Goal: Transaction & Acquisition: Purchase product/service

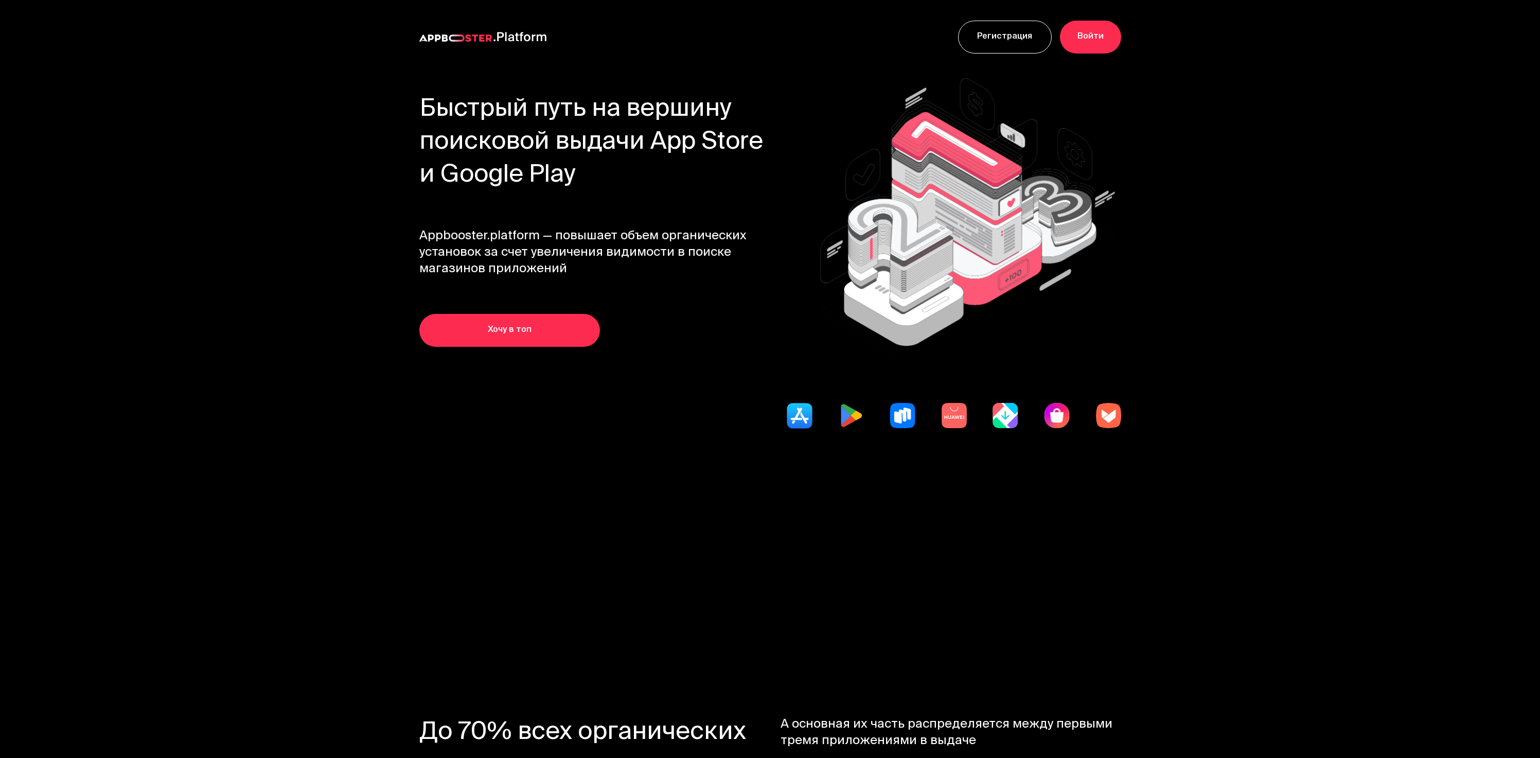
click at [648, 173] on h1 "Быстрый путь на вершину поисковой выдачи App Store и Google Play" at bounding box center [599, 143] width 361 height 99
click at [706, 200] on div "Быстрый путь на вершину поисковой выдачи App Store и Google Play Appbooster.pla…" at bounding box center [599, 220] width 361 height 253
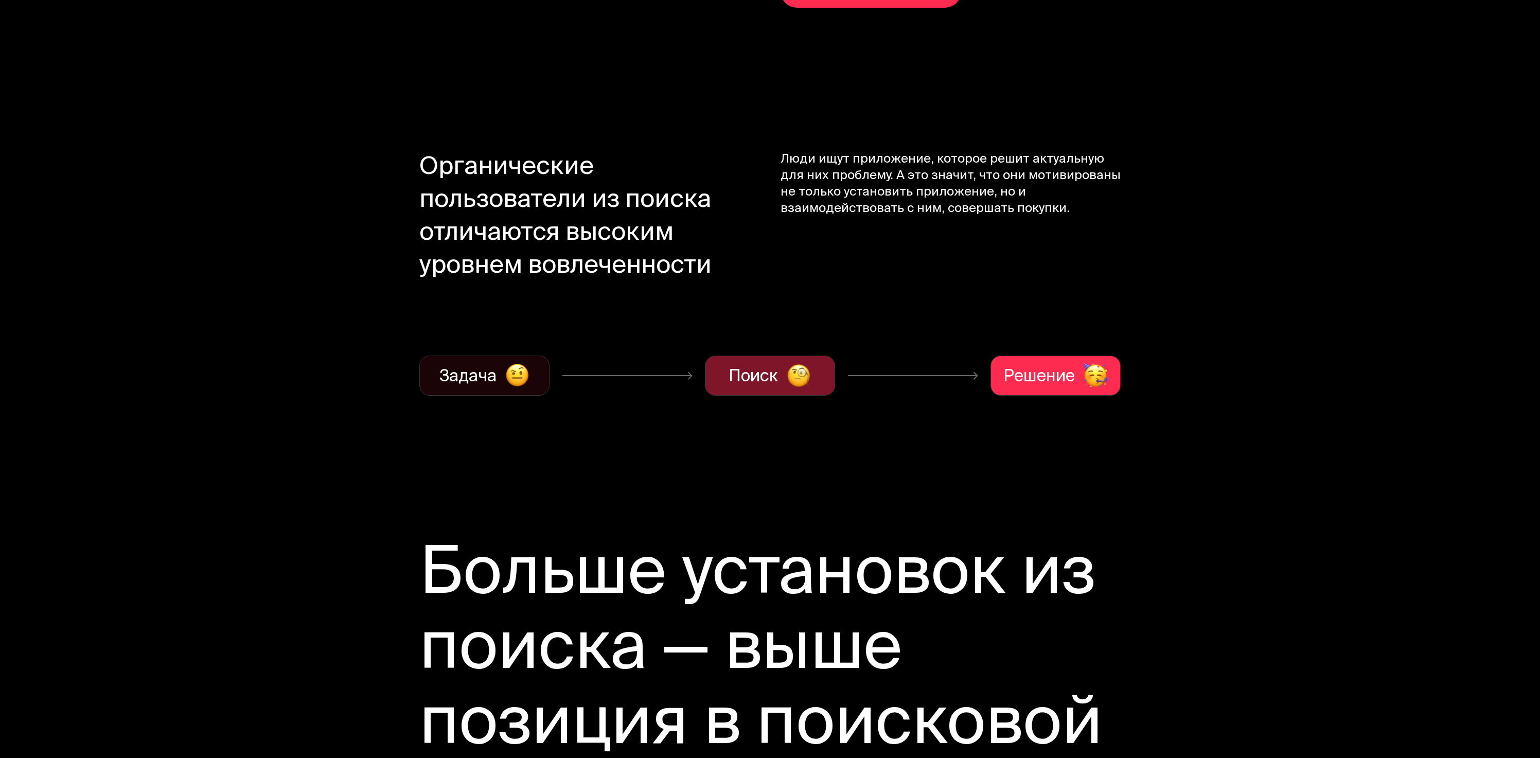
scroll to position [1152, 0]
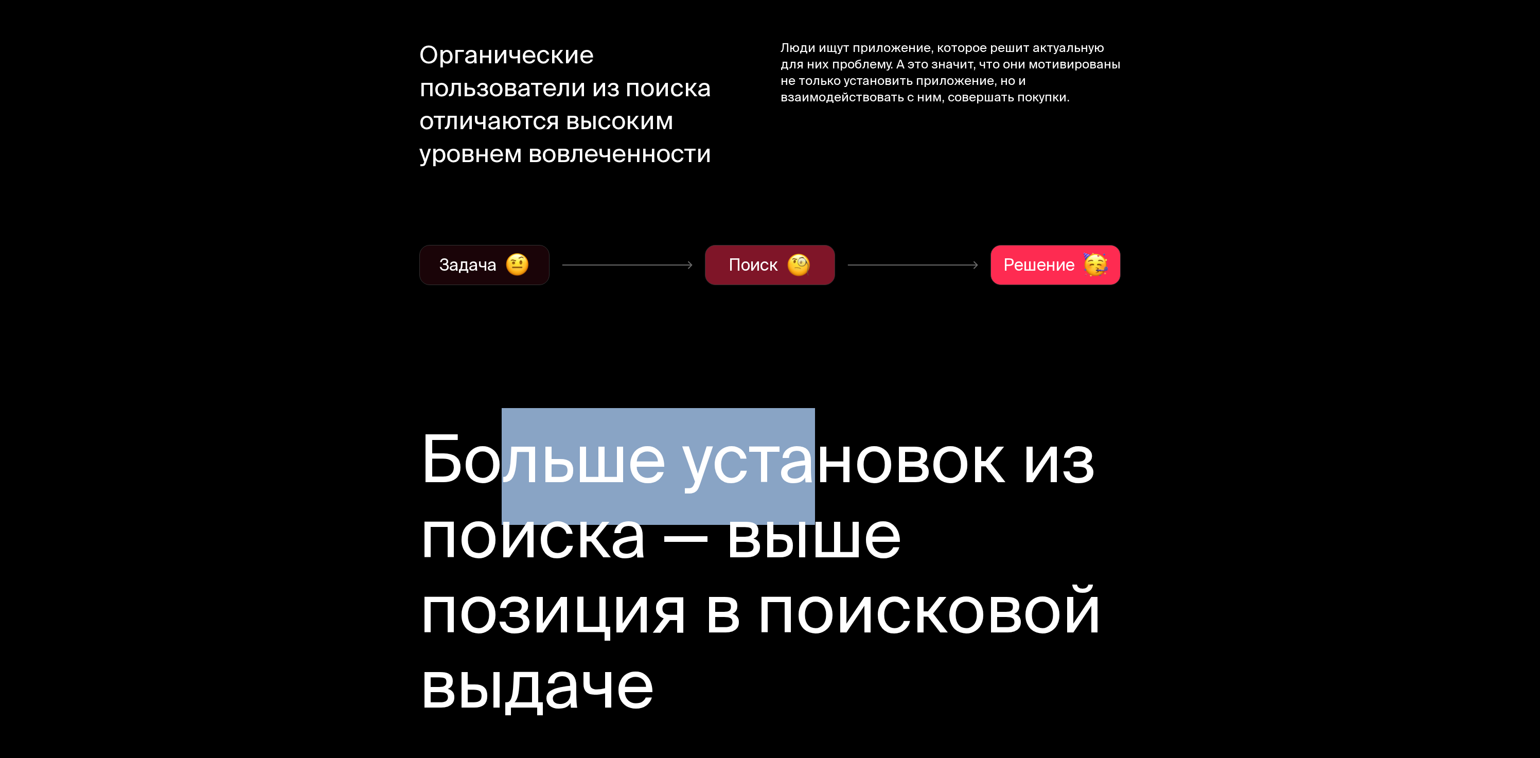
drag, startPoint x: 536, startPoint y: 431, endPoint x: 976, endPoint y: 532, distance: 451.9
click at [958, 528] on h2 "Больше установок из поиска — выше позиция в поисковой выдаче" at bounding box center [770, 579] width 702 height 300
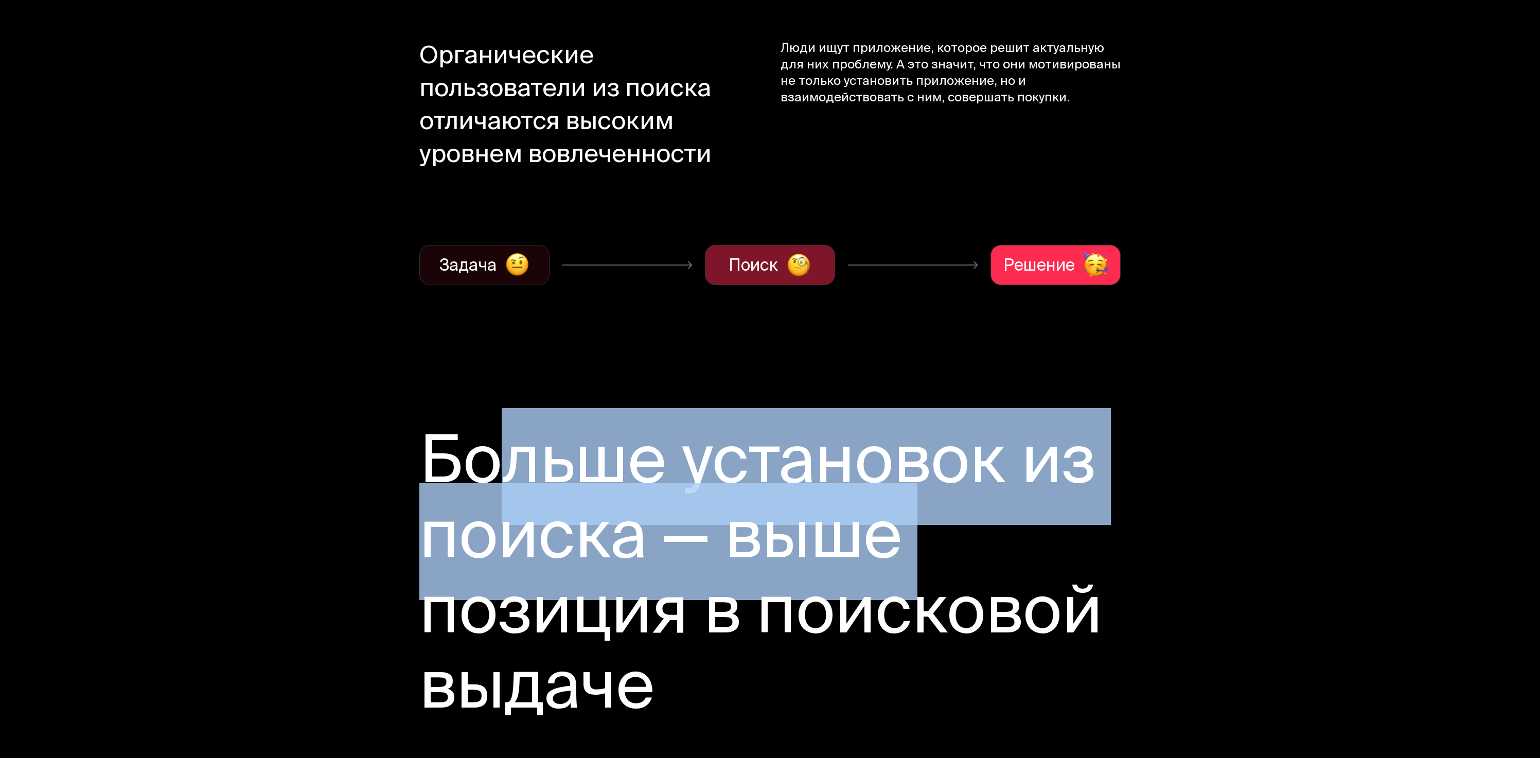
click at [976, 532] on h2 "Больше установок из поиска — выше позиция в поисковой выдаче" at bounding box center [770, 579] width 702 height 300
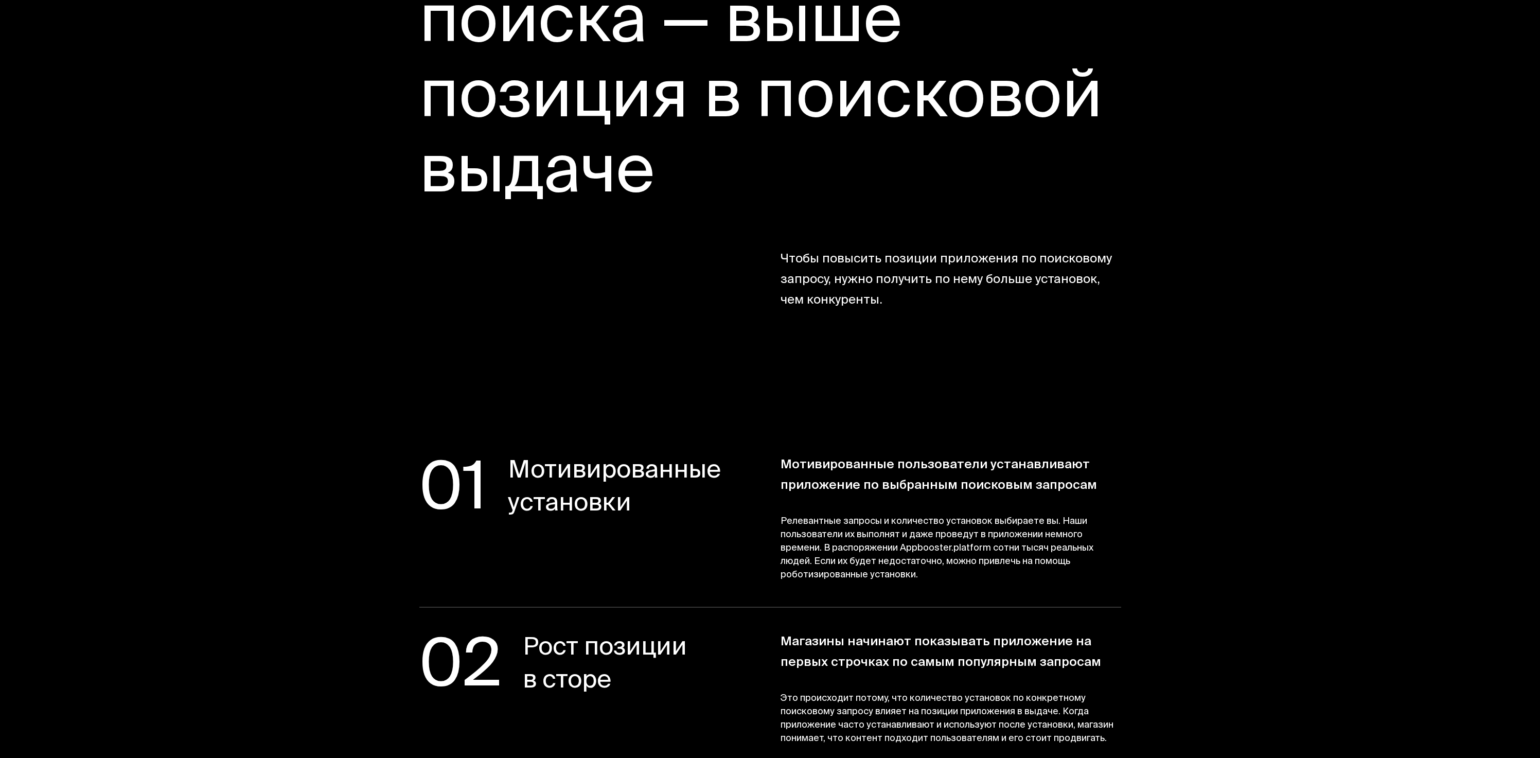
scroll to position [1669, 0]
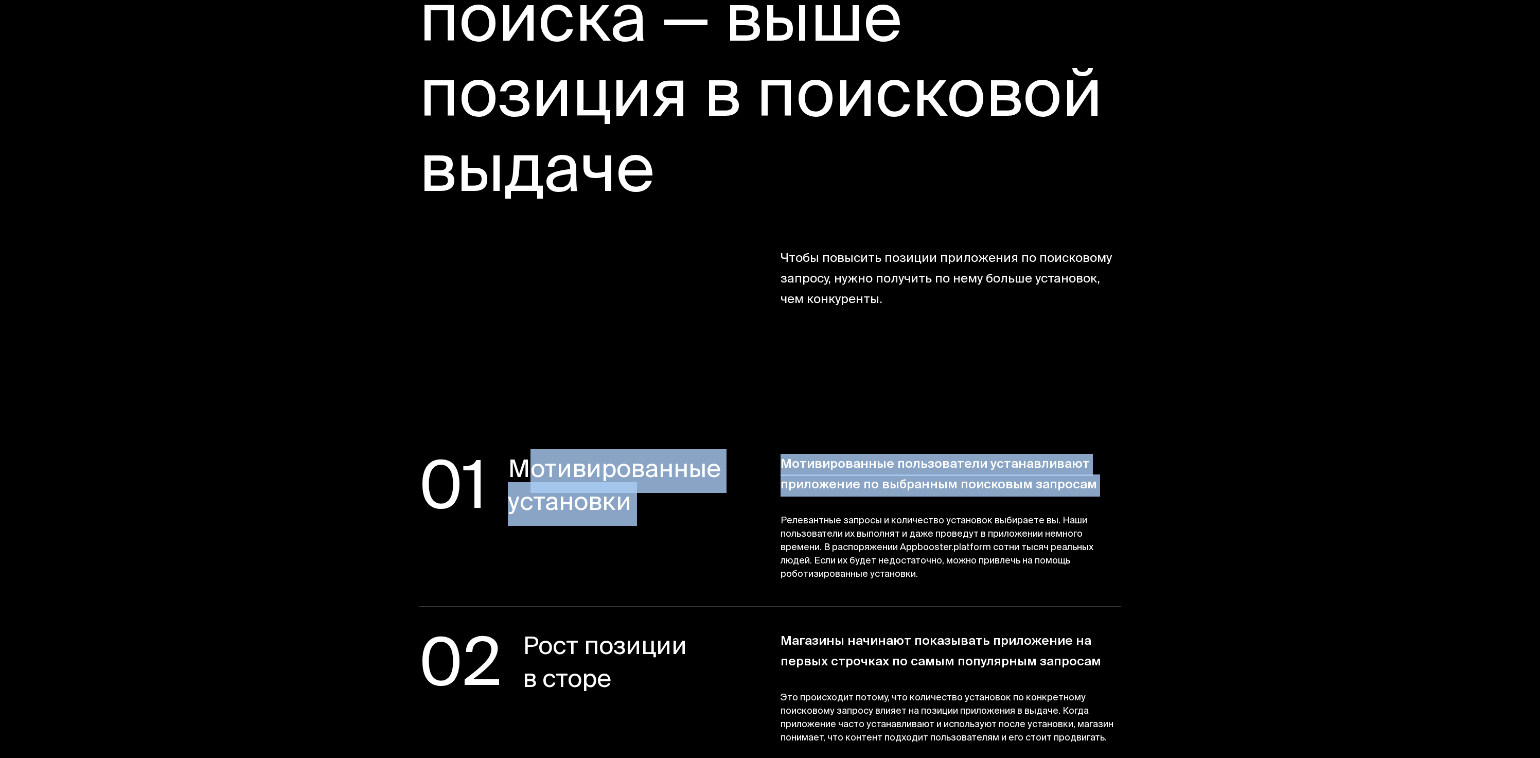
drag, startPoint x: 555, startPoint y: 439, endPoint x: 997, endPoint y: 552, distance: 456.6
click at [981, 549] on section "01 Мотивированные установки Мотивированные пользователи устанавливают приложени…" at bounding box center [770, 682] width 988 height 598
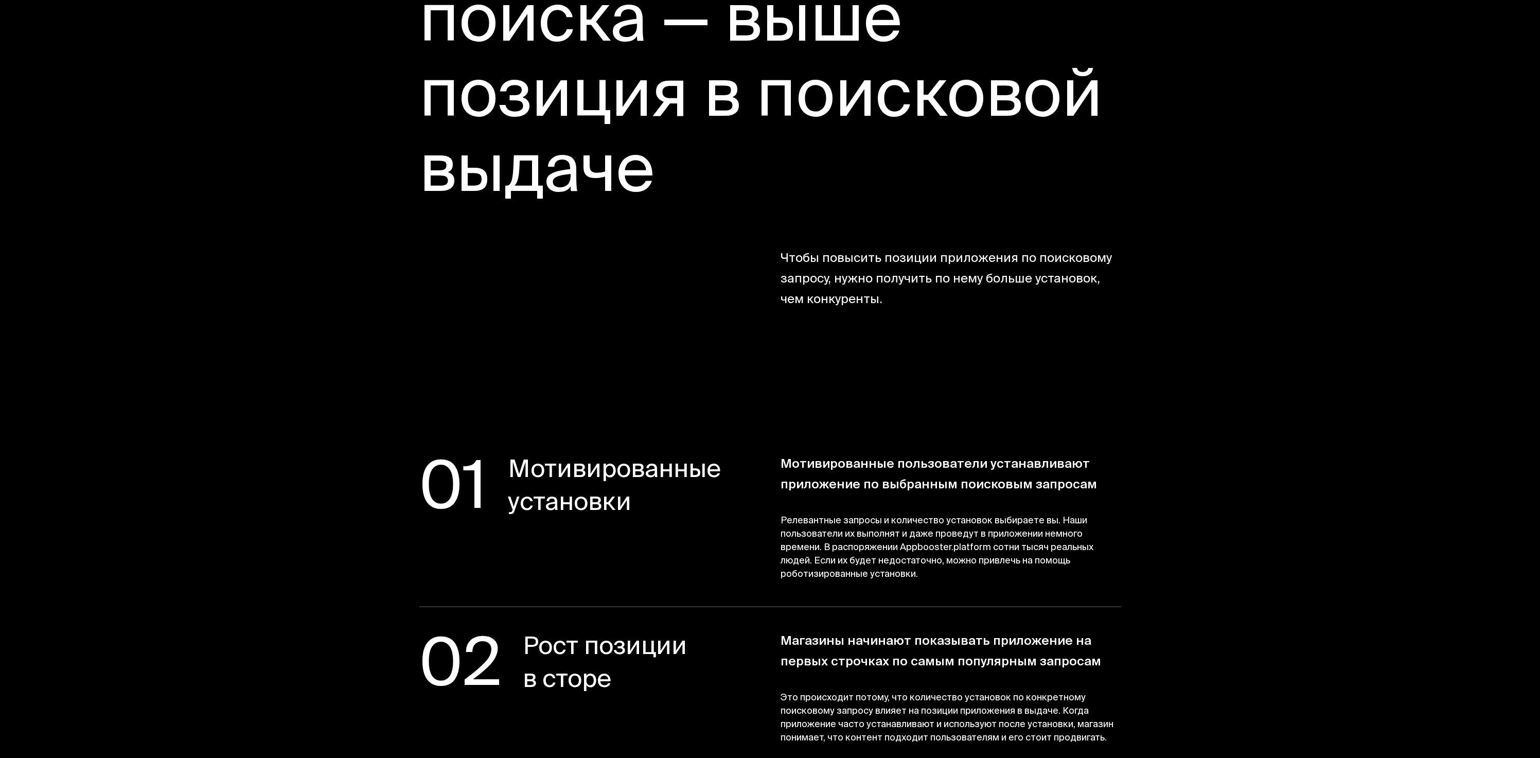
click at [997, 552] on span "Релевантные запросы и количество установок выбираете вы. Наши пользователи их в…" at bounding box center [951, 548] width 341 height 67
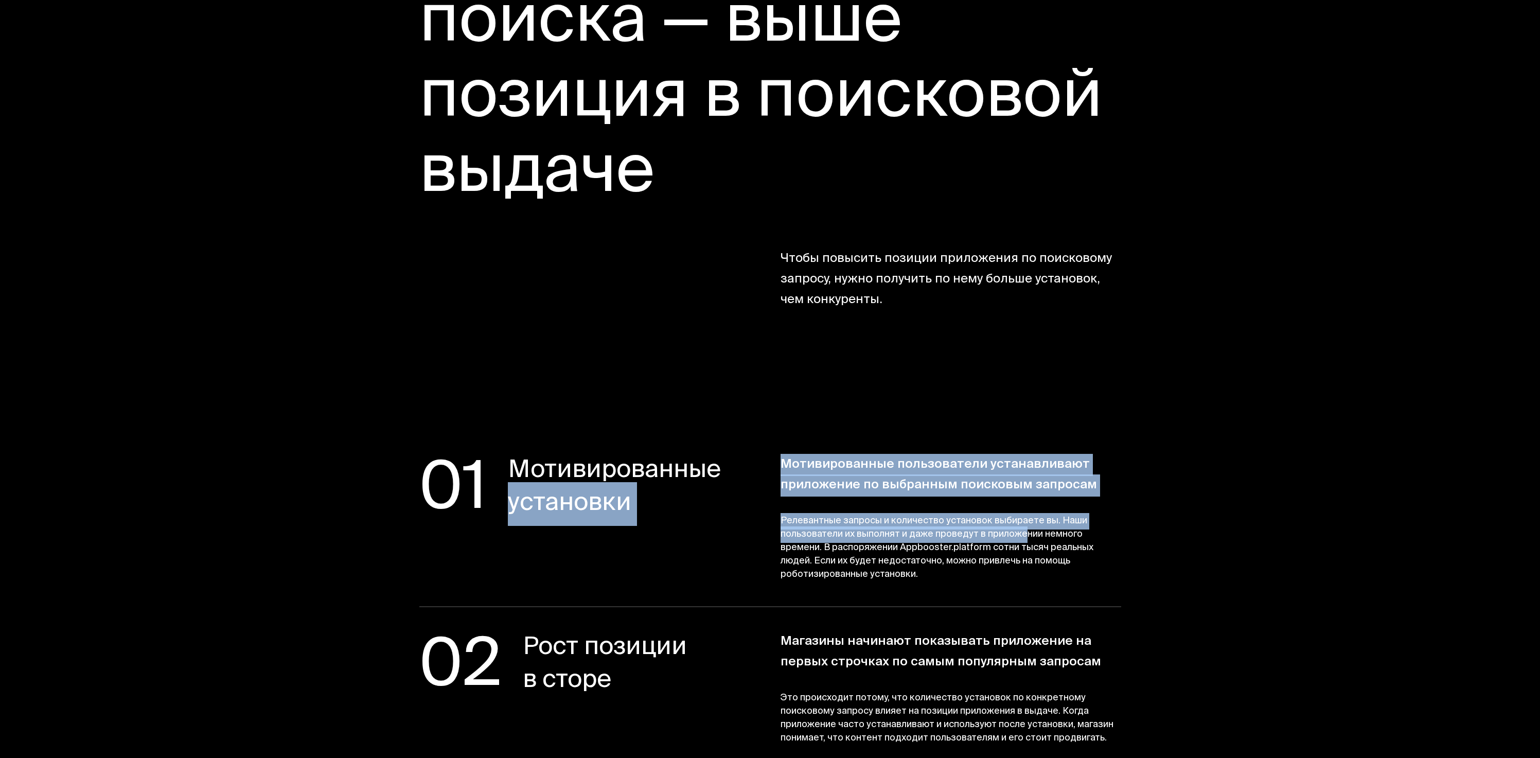
drag, startPoint x: 797, startPoint y: 475, endPoint x: 1123, endPoint y: 560, distance: 337.5
click at [1121, 559] on section "01 Мотивированные установки Мотивированные пользователи устанавливают приложени…" at bounding box center [770, 682] width 988 height 598
click at [1123, 560] on section "01 Мотивированные установки Мотивированные пользователи устанавливают приложени…" at bounding box center [770, 682] width 988 height 598
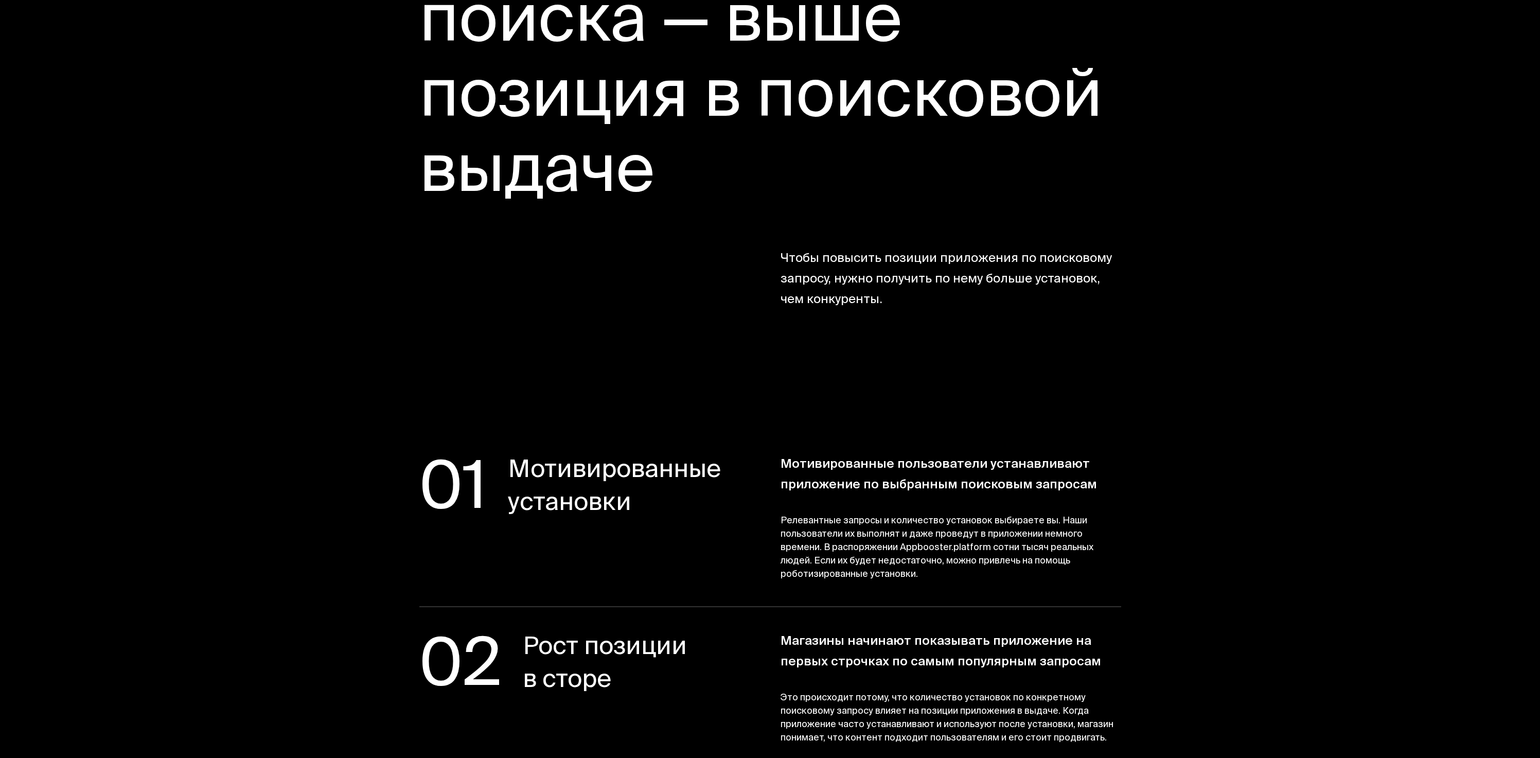
click at [852, 487] on section "01 Мотивированные установки Мотивированные пользователи устанавливают приложени…" at bounding box center [770, 682] width 988 height 598
click at [795, 472] on span "Мотивированные пользователи устанавливают приложение по выбранным поисковым зап…" at bounding box center [951, 475] width 341 height 41
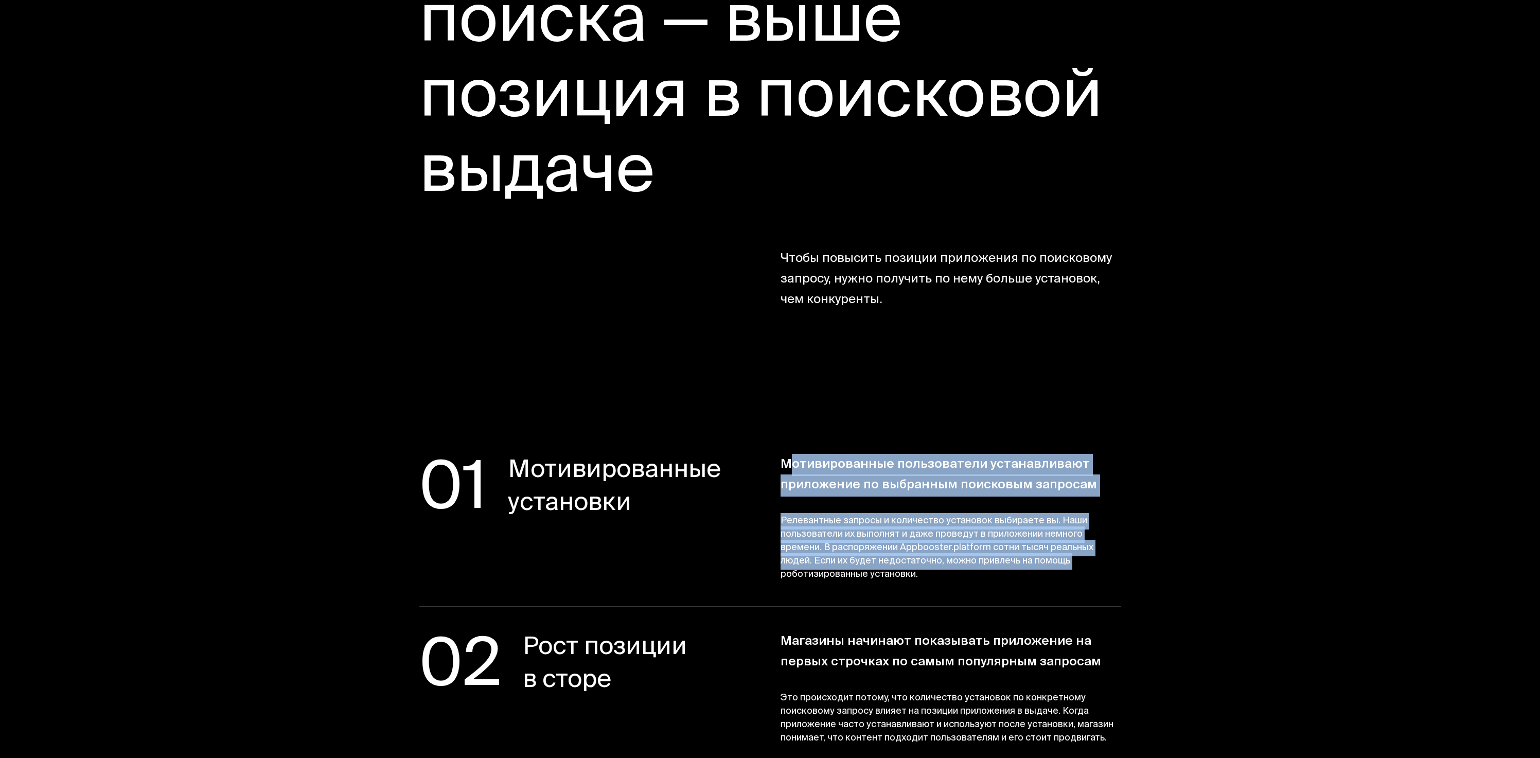
drag, startPoint x: 796, startPoint y: 472, endPoint x: 1085, endPoint y: 565, distance: 303.5
click at [1057, 560] on div "Мотивированные пользователи устанавливают приложение по выбранным поисковым зап…" at bounding box center [951, 518] width 341 height 127
click at [1085, 565] on span "Релевантные запросы и количество установок выбираете вы. Наши пользователи их в…" at bounding box center [951, 548] width 341 height 67
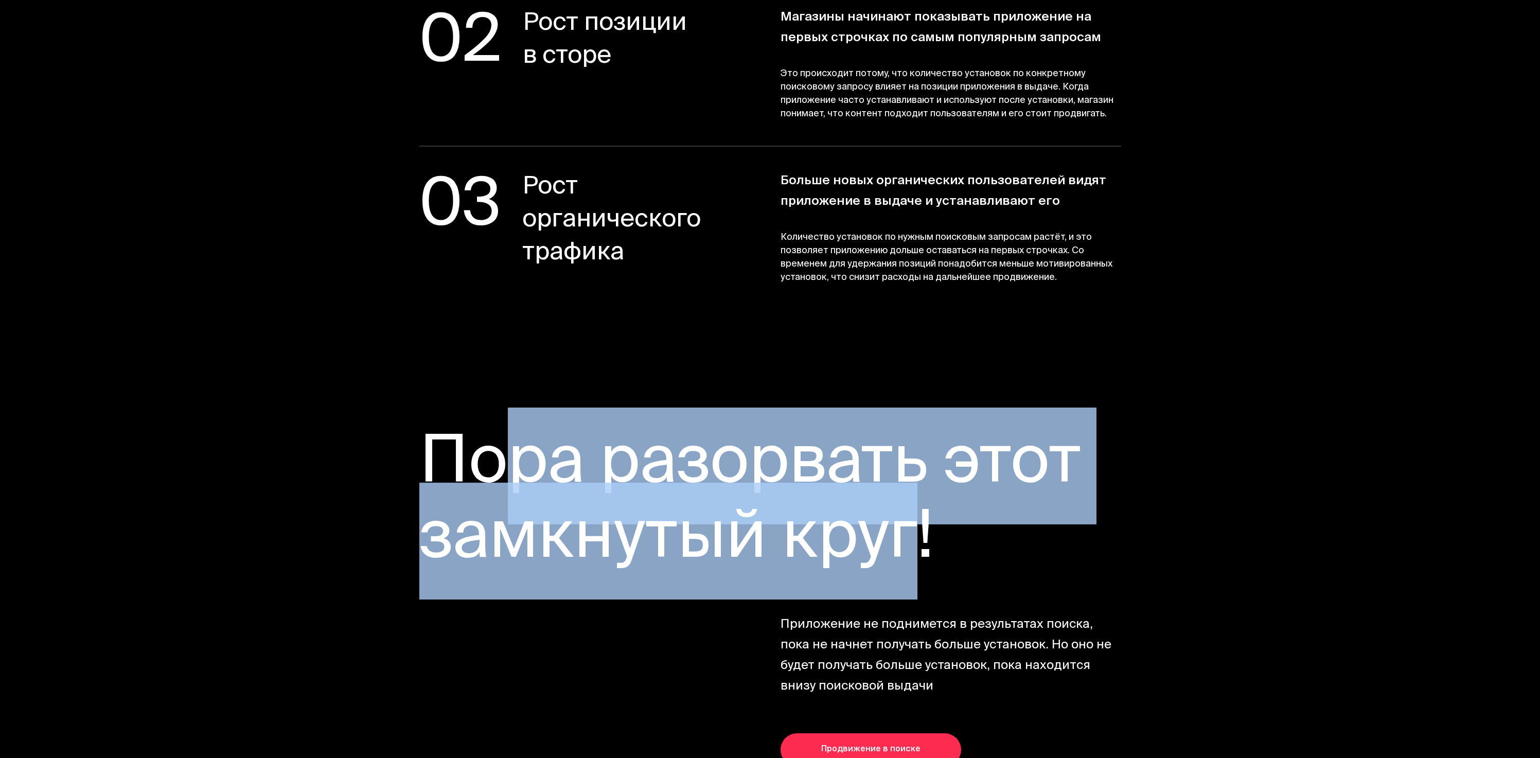
drag, startPoint x: 466, startPoint y: 433, endPoint x: 1032, endPoint y: 601, distance: 591.0
click at [946, 581] on div "Пора разорвать этот замкнутый круг! Приложение не поднимется в результатах поис…" at bounding box center [770, 563] width 702 height 269
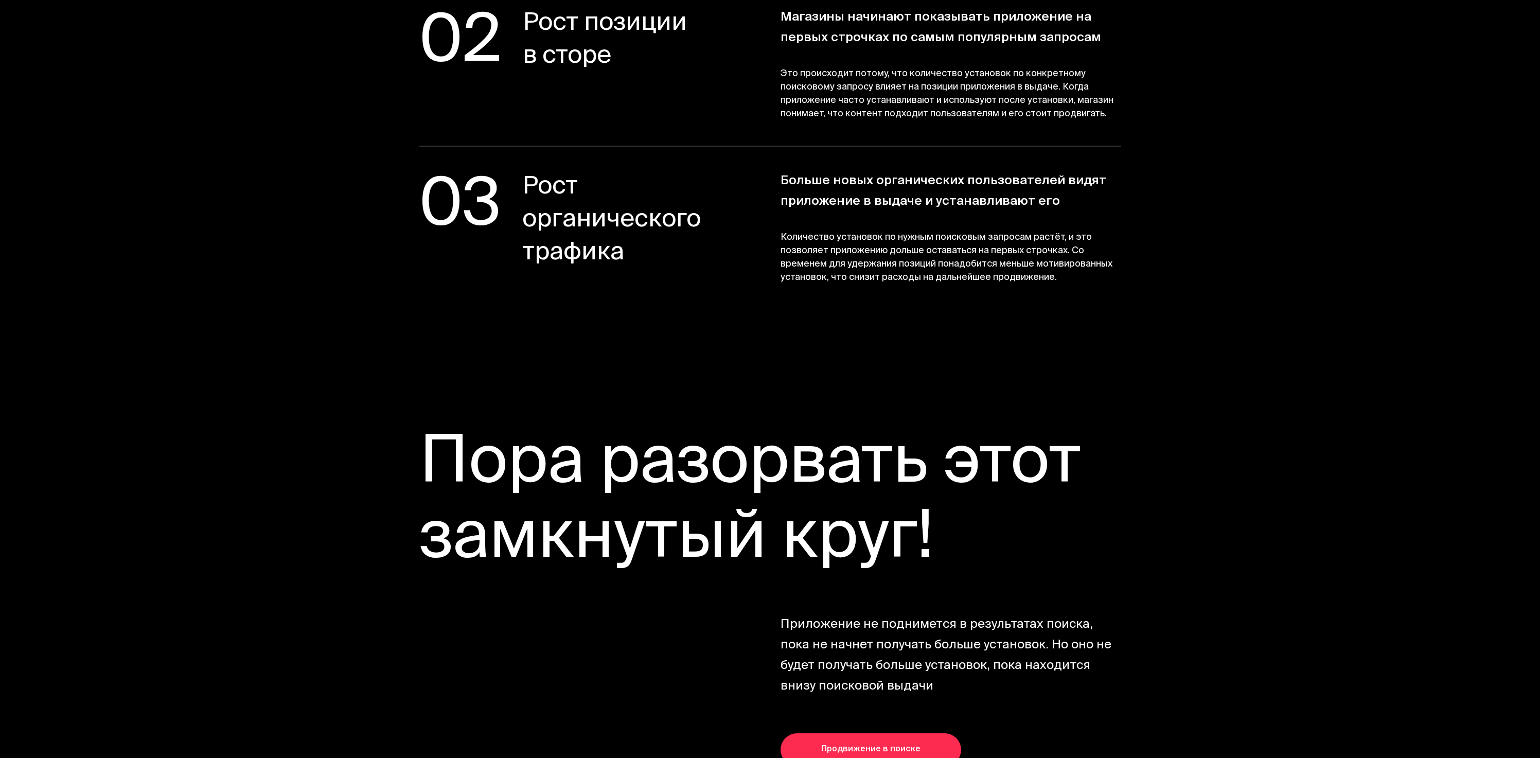
click at [1032, 601] on div "Пора разорвать этот замкнутый круг! Приложение не поднимется в результатах поис…" at bounding box center [770, 563] width 702 height 269
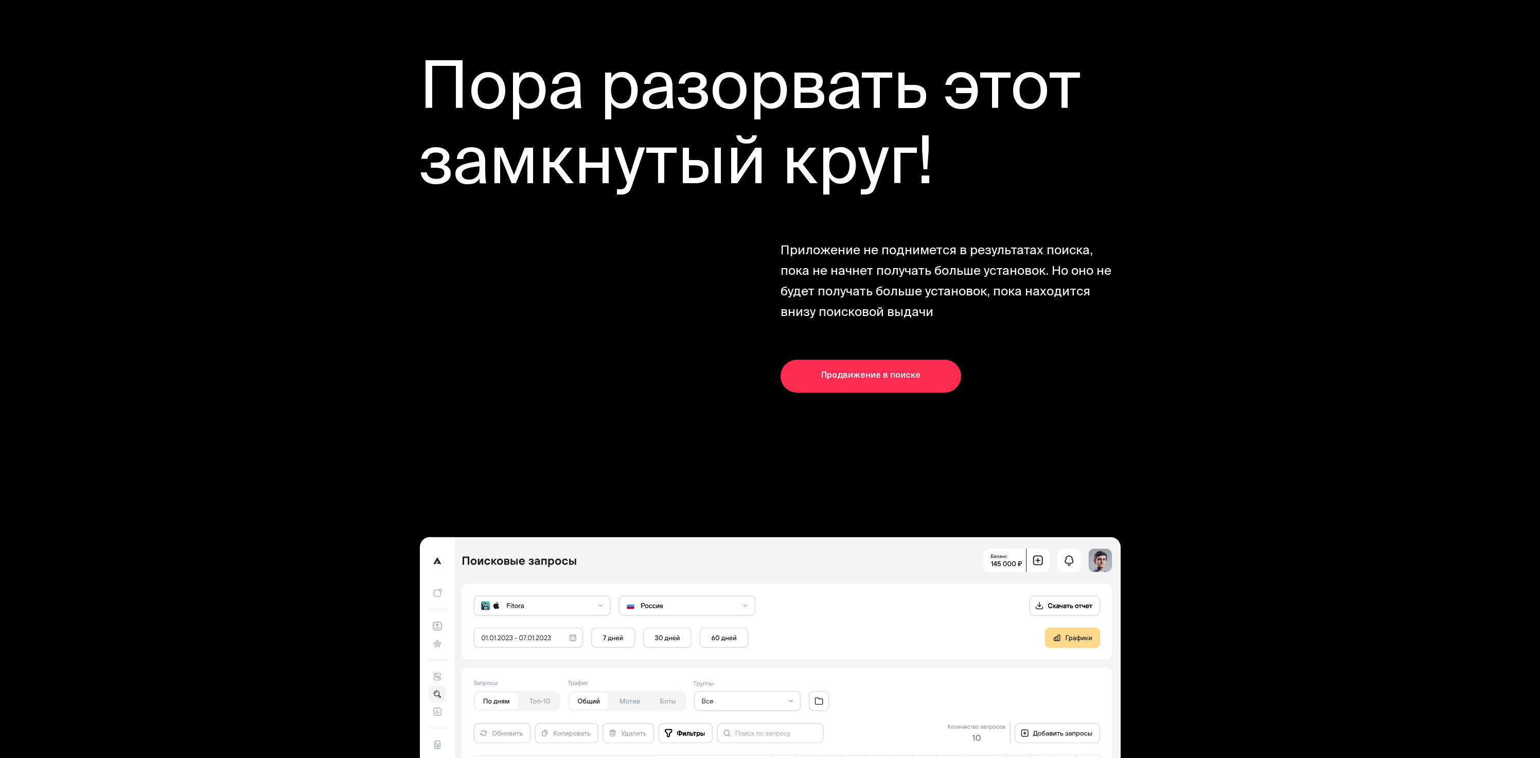
scroll to position [2796, 0]
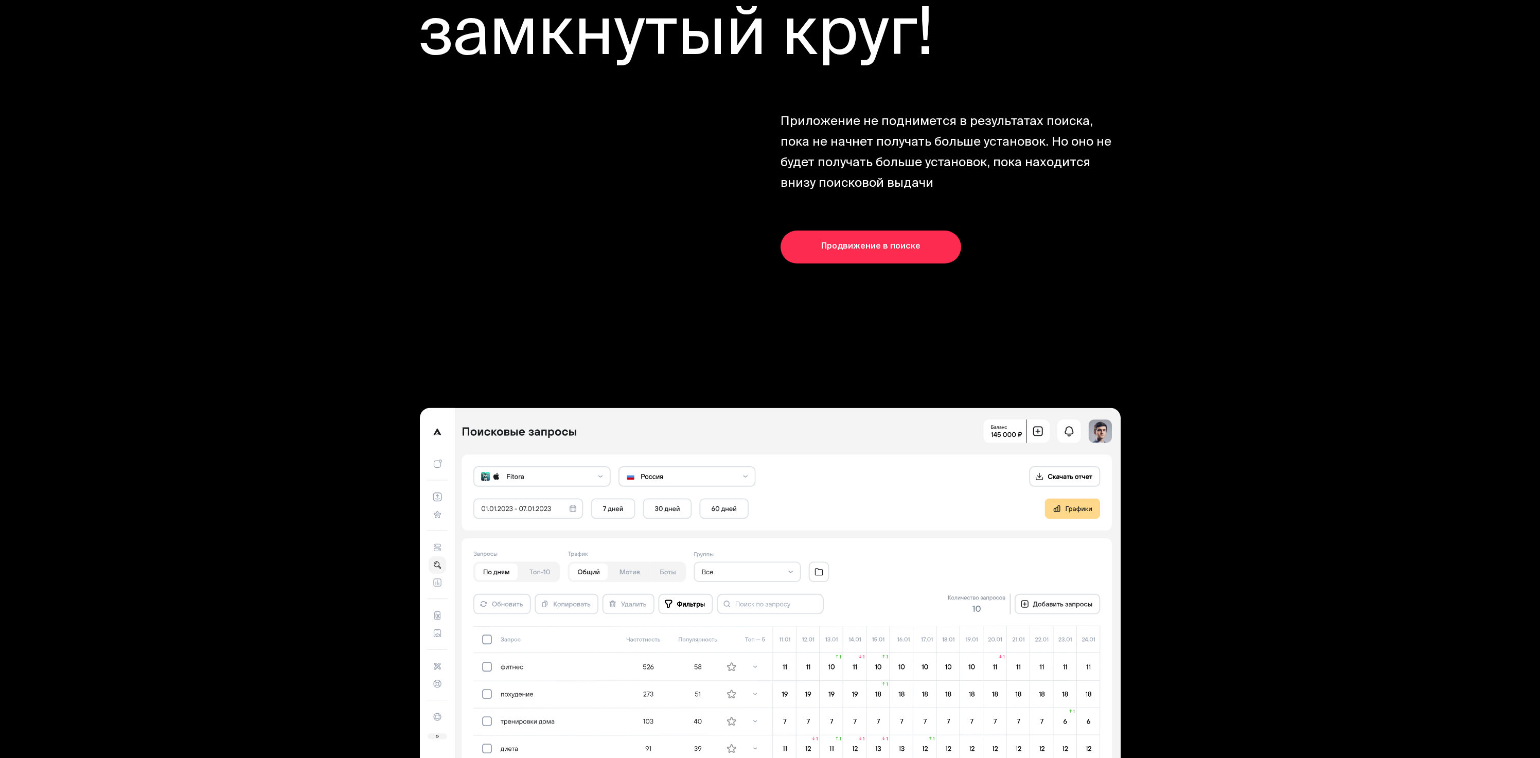
drag, startPoint x: 617, startPoint y: 322, endPoint x: 1312, endPoint y: 518, distance: 722.3
drag, startPoint x: 1103, startPoint y: 530, endPoint x: 306, endPoint y: 367, distance: 814.1
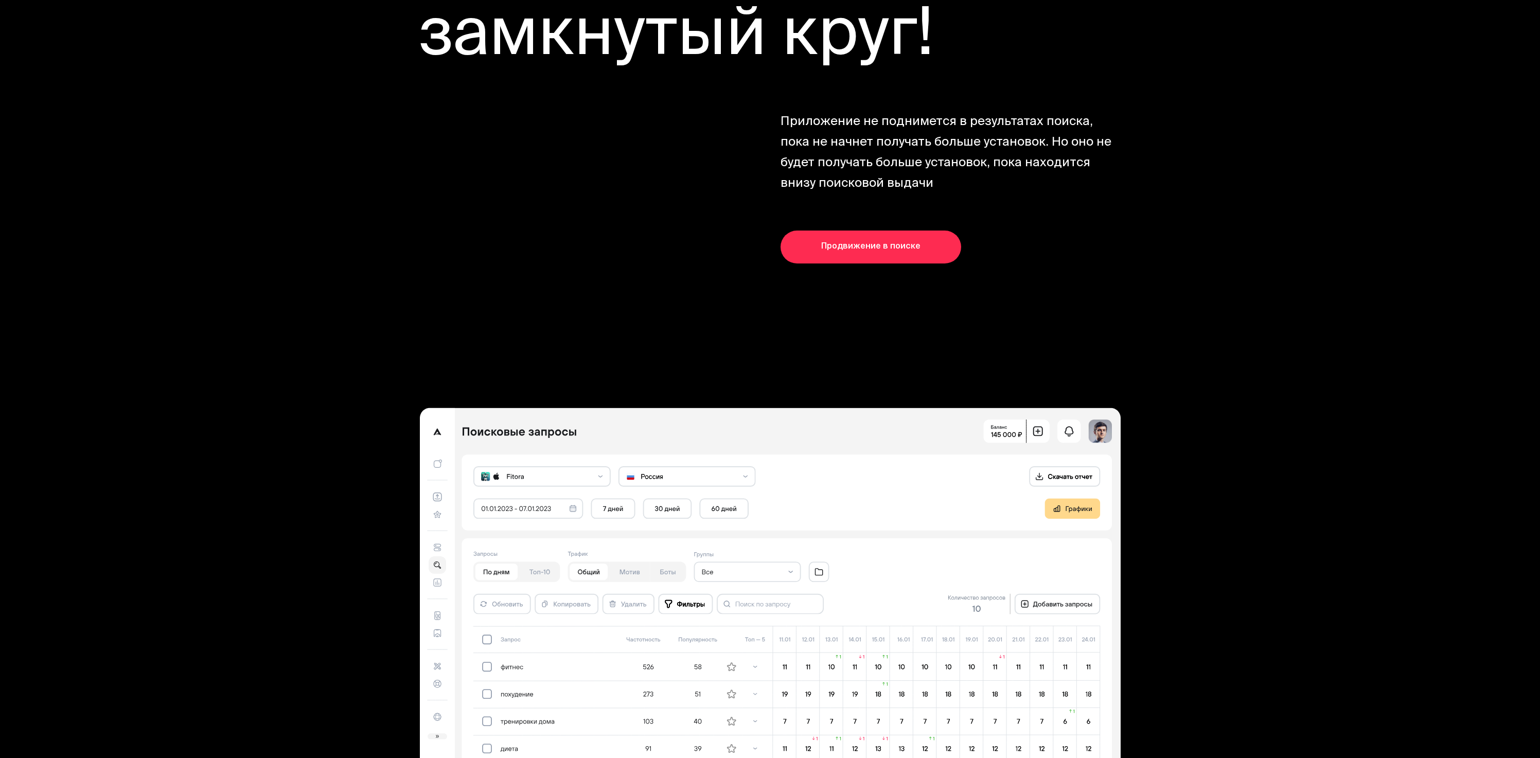
click at [291, 362] on section at bounding box center [770, 605] width 988 height 541
drag, startPoint x: 313, startPoint y: 302, endPoint x: 1164, endPoint y: 500, distance: 874.2
click at [1245, 524] on section at bounding box center [770, 605] width 988 height 541
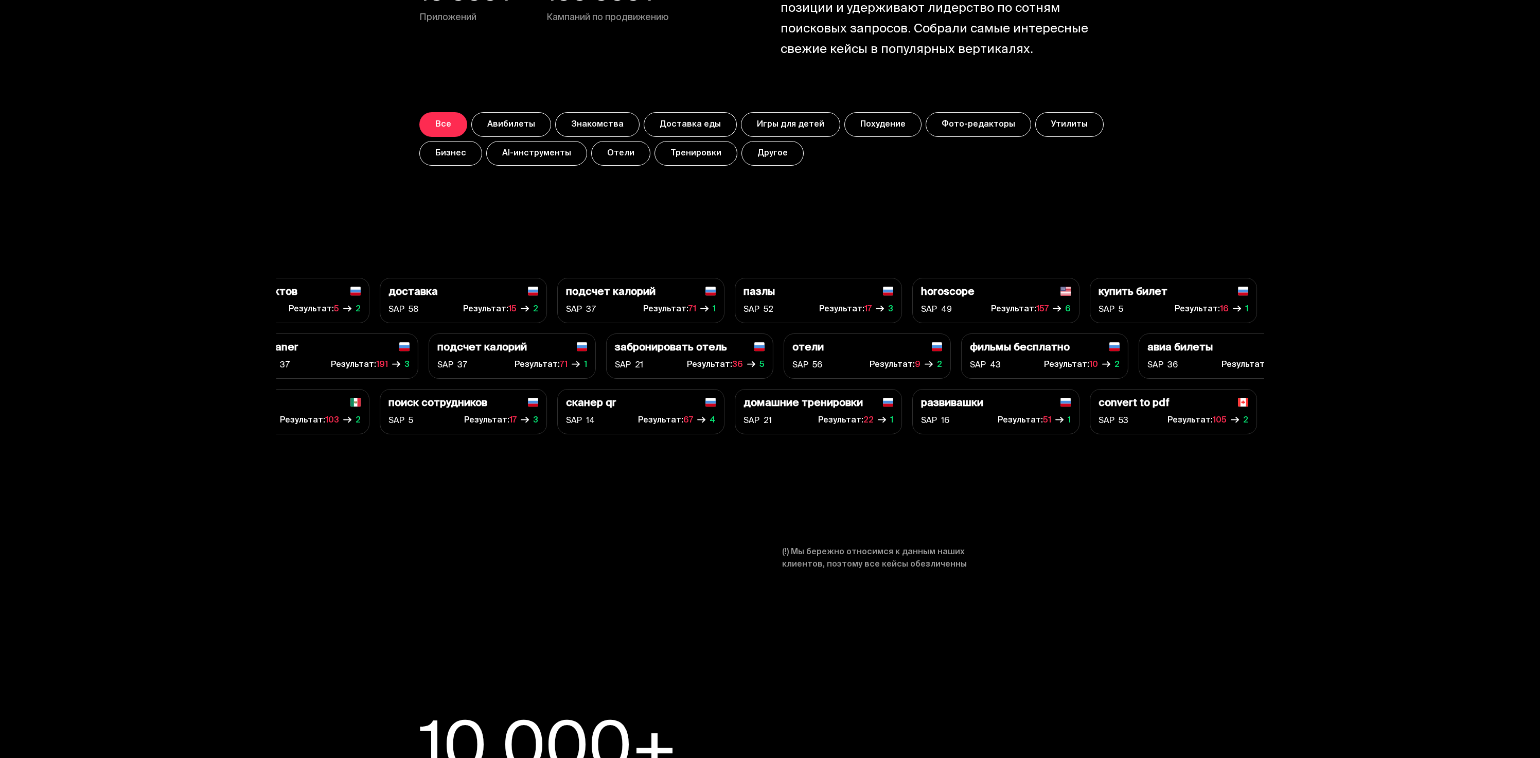
scroll to position [4239, 0]
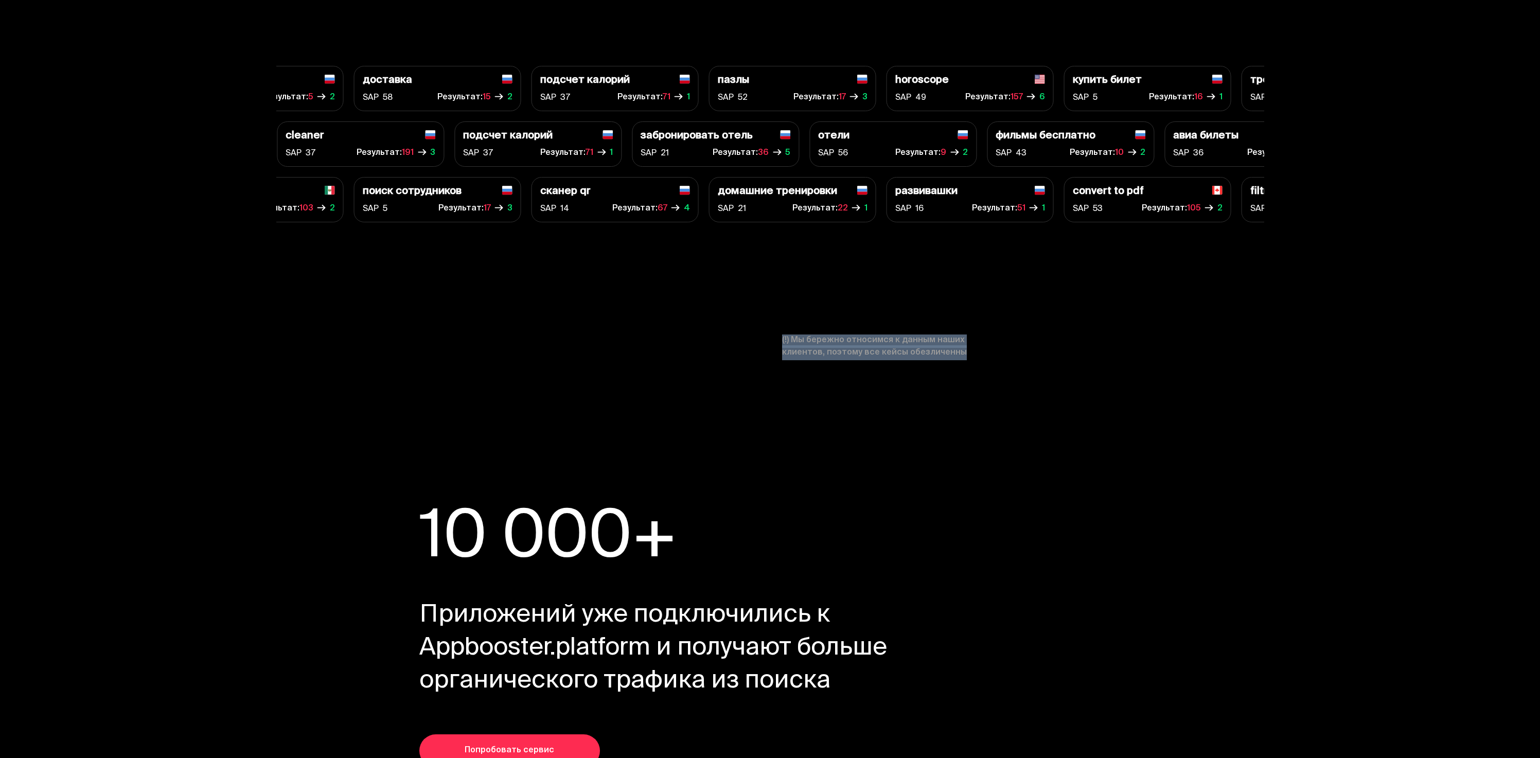
drag, startPoint x: 594, startPoint y: 288, endPoint x: 1084, endPoint y: 416, distance: 505.7
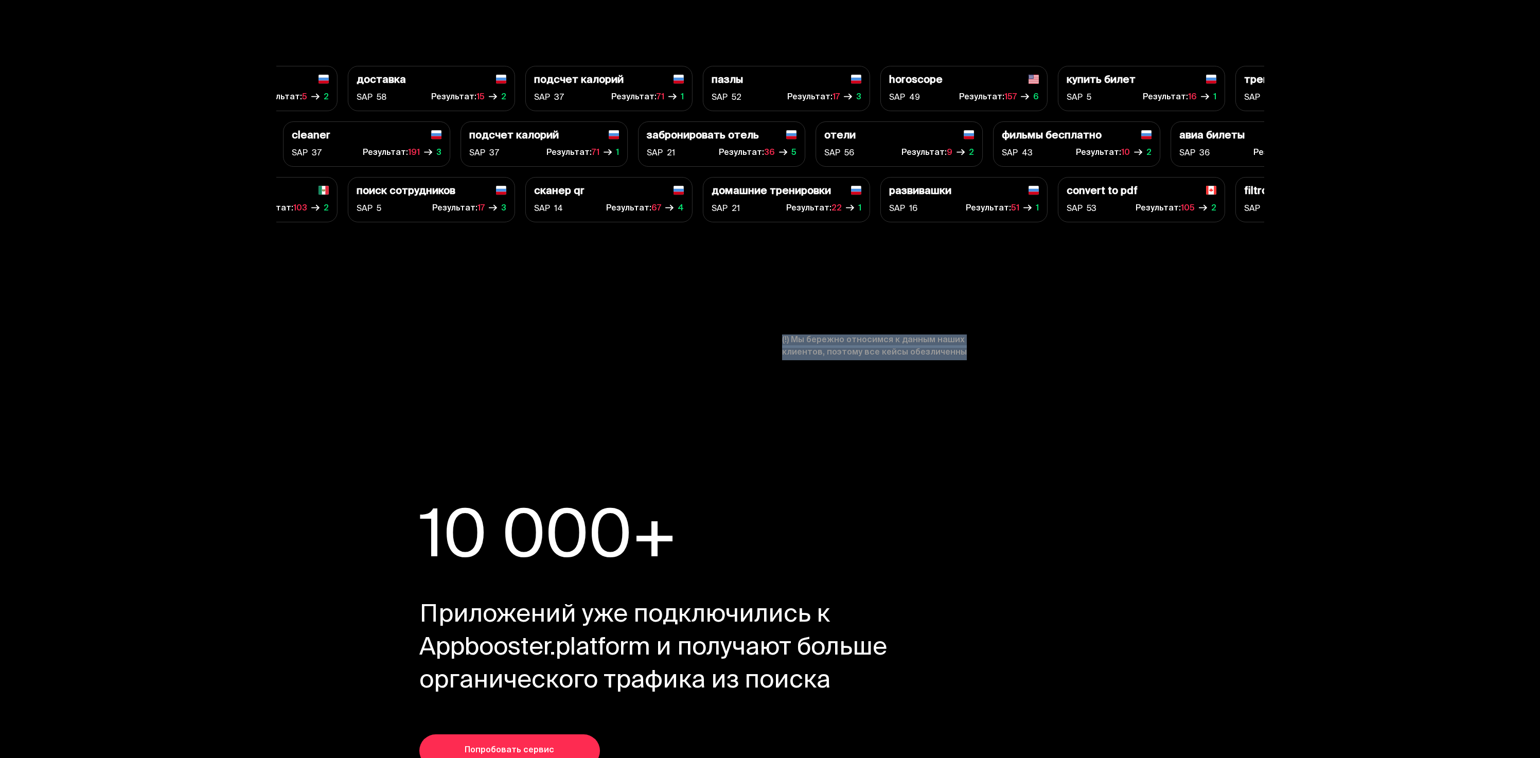
click at [984, 347] on span "(!) Мы бережно относимся к данным наших клиентов, поэтому все кейсы обезличенны" at bounding box center [892, 346] width 220 height 25
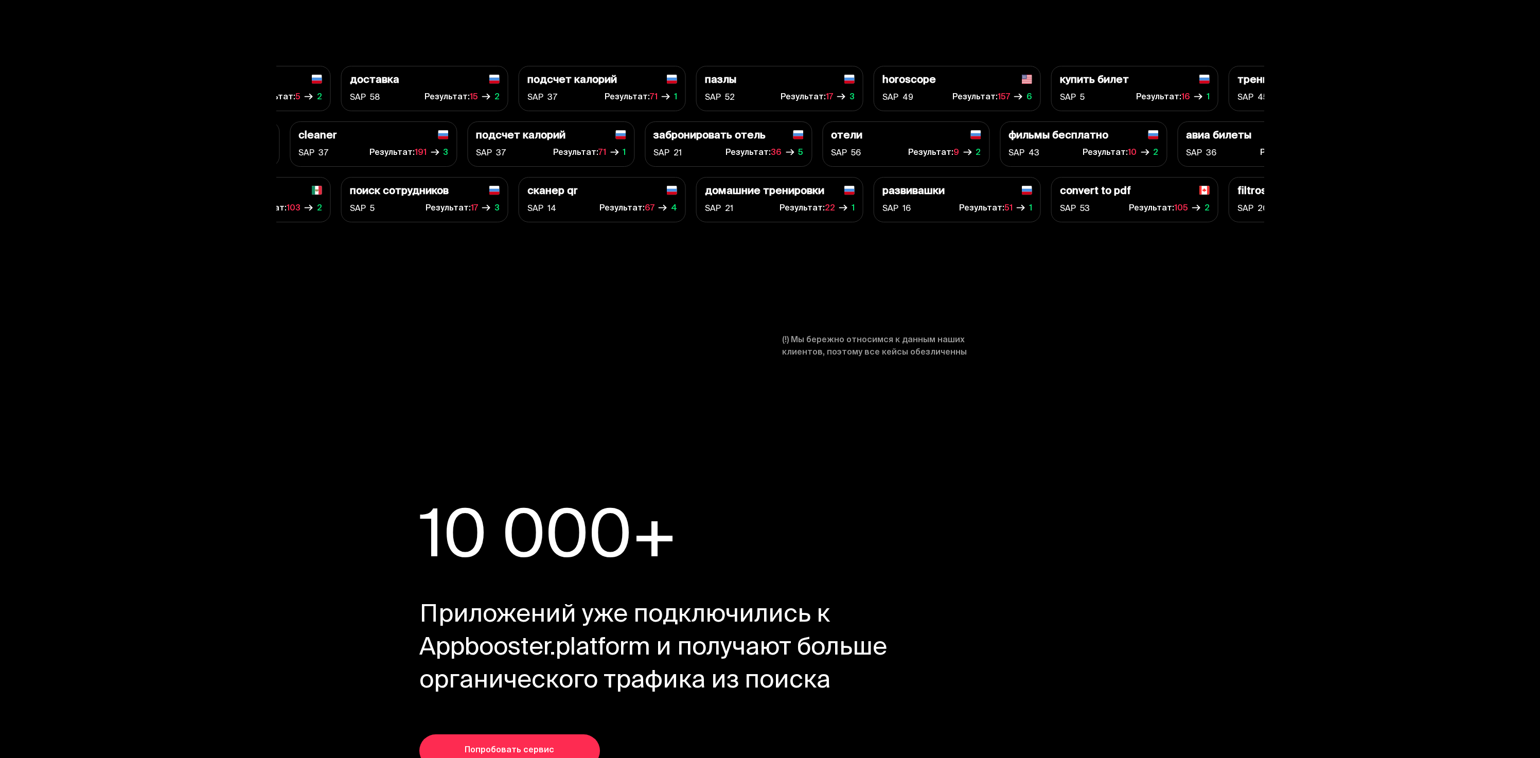
click at [983, 347] on span "(!) Мы бережно относимся к данным наших клиентов, поэтому все кейсы обезличенны" at bounding box center [892, 346] width 220 height 25
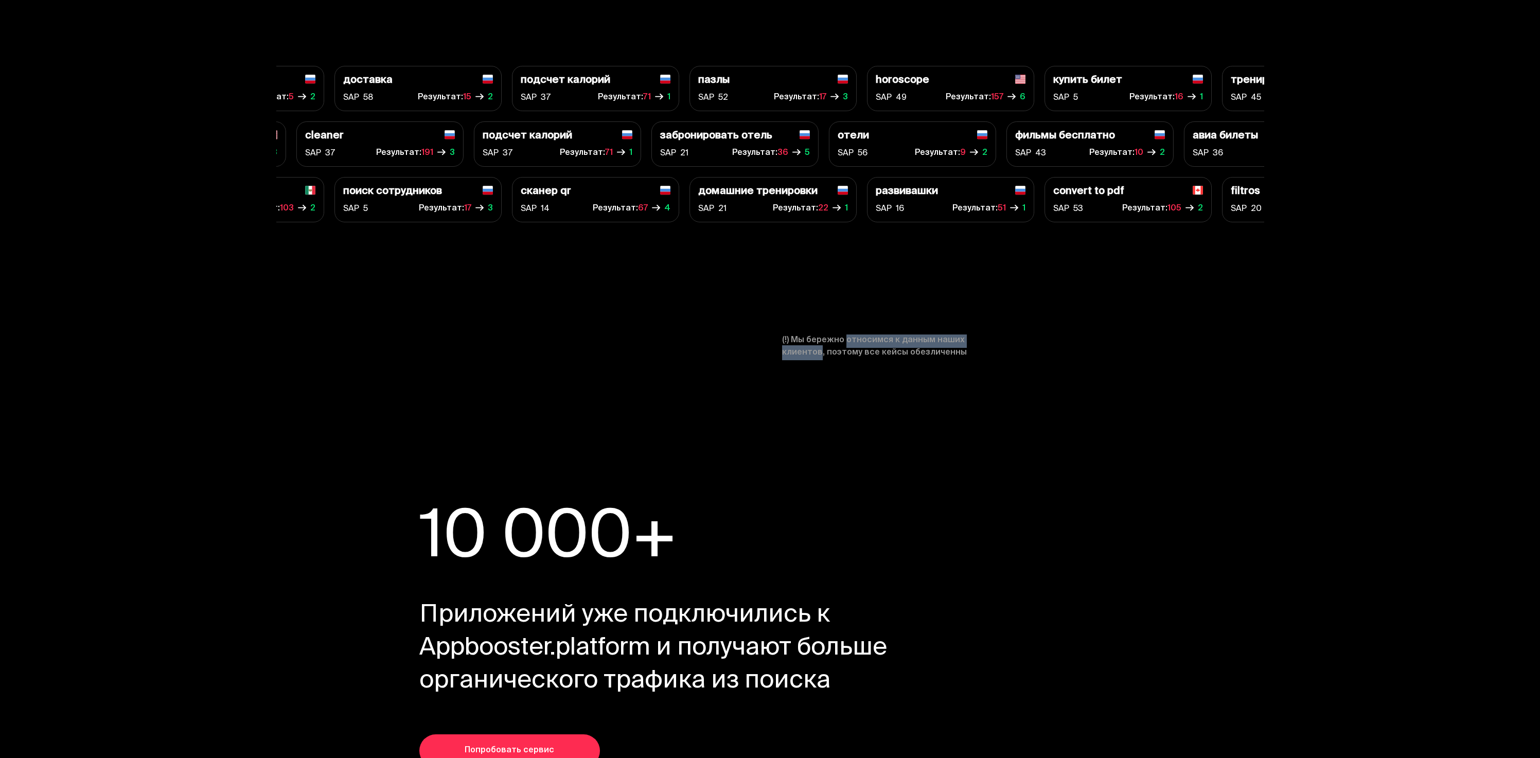
drag, startPoint x: 983, startPoint y: 347, endPoint x: 854, endPoint y: 332, distance: 129.5
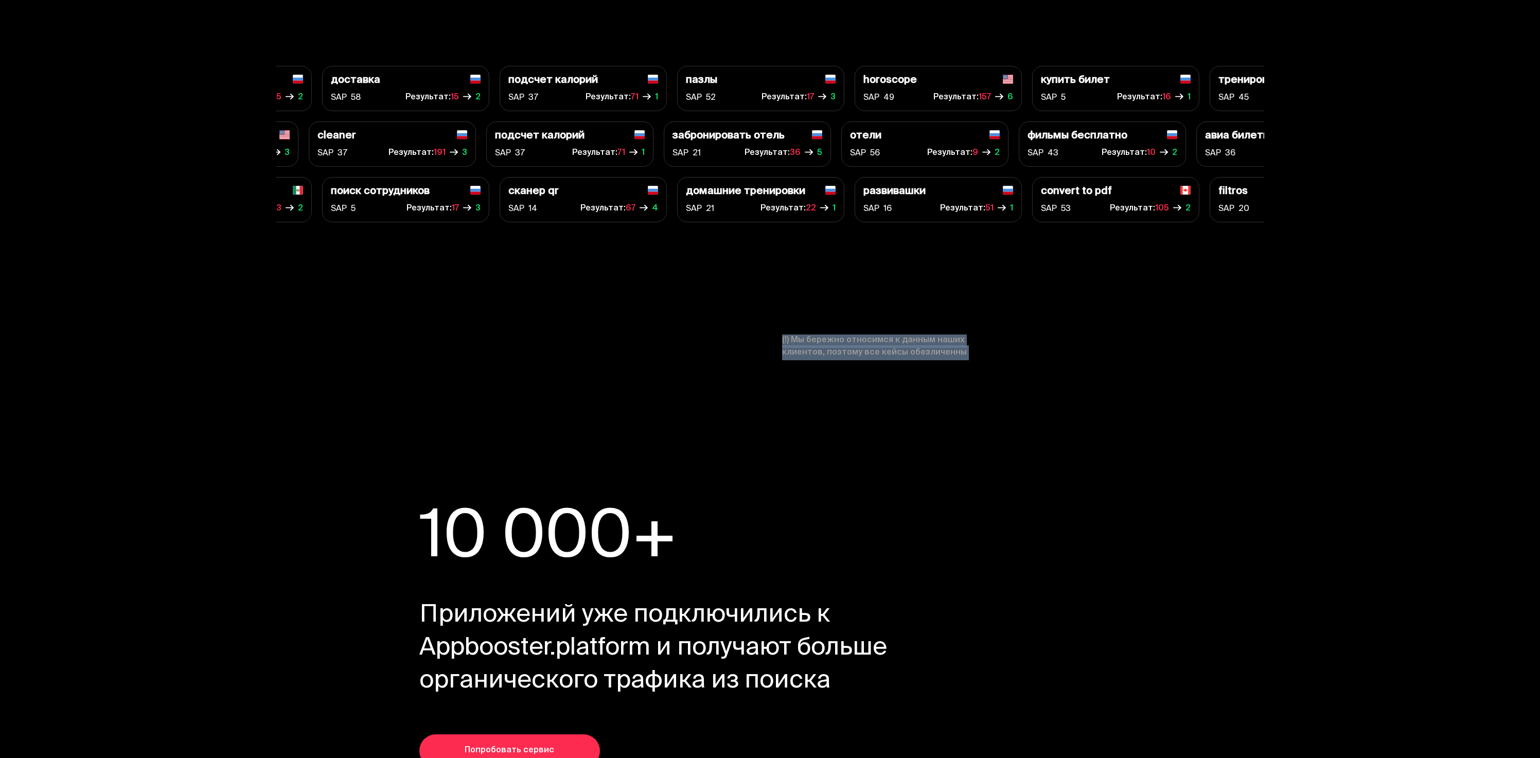
drag, startPoint x: 853, startPoint y: 332, endPoint x: 1013, endPoint y: 380, distance: 167.0
click at [1013, 380] on section "(!) Мы бережно относимся к данным наших клиентов, поэтому все кейсы обезличенны" at bounding box center [770, 382] width 988 height 97
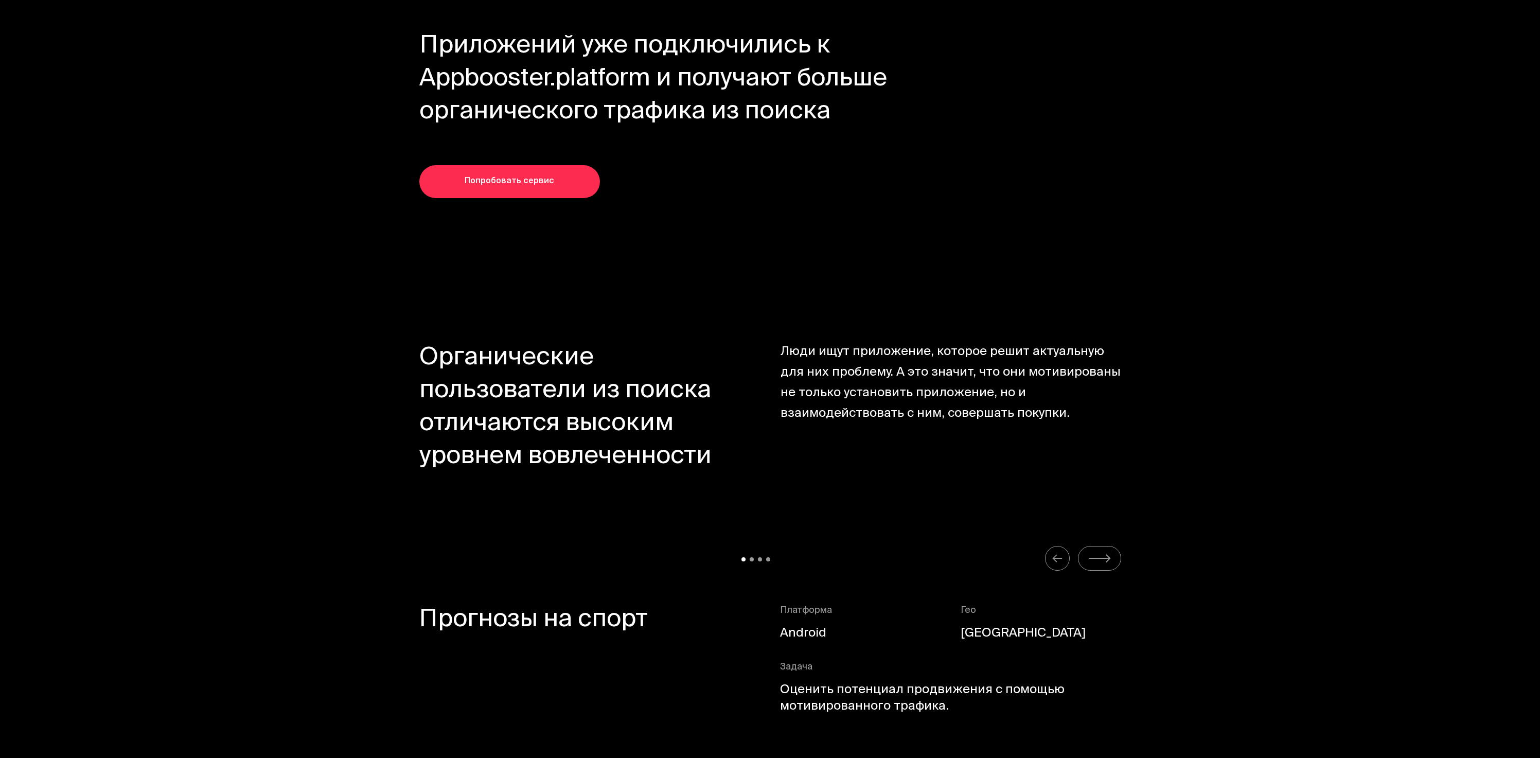
scroll to position [5087, 0]
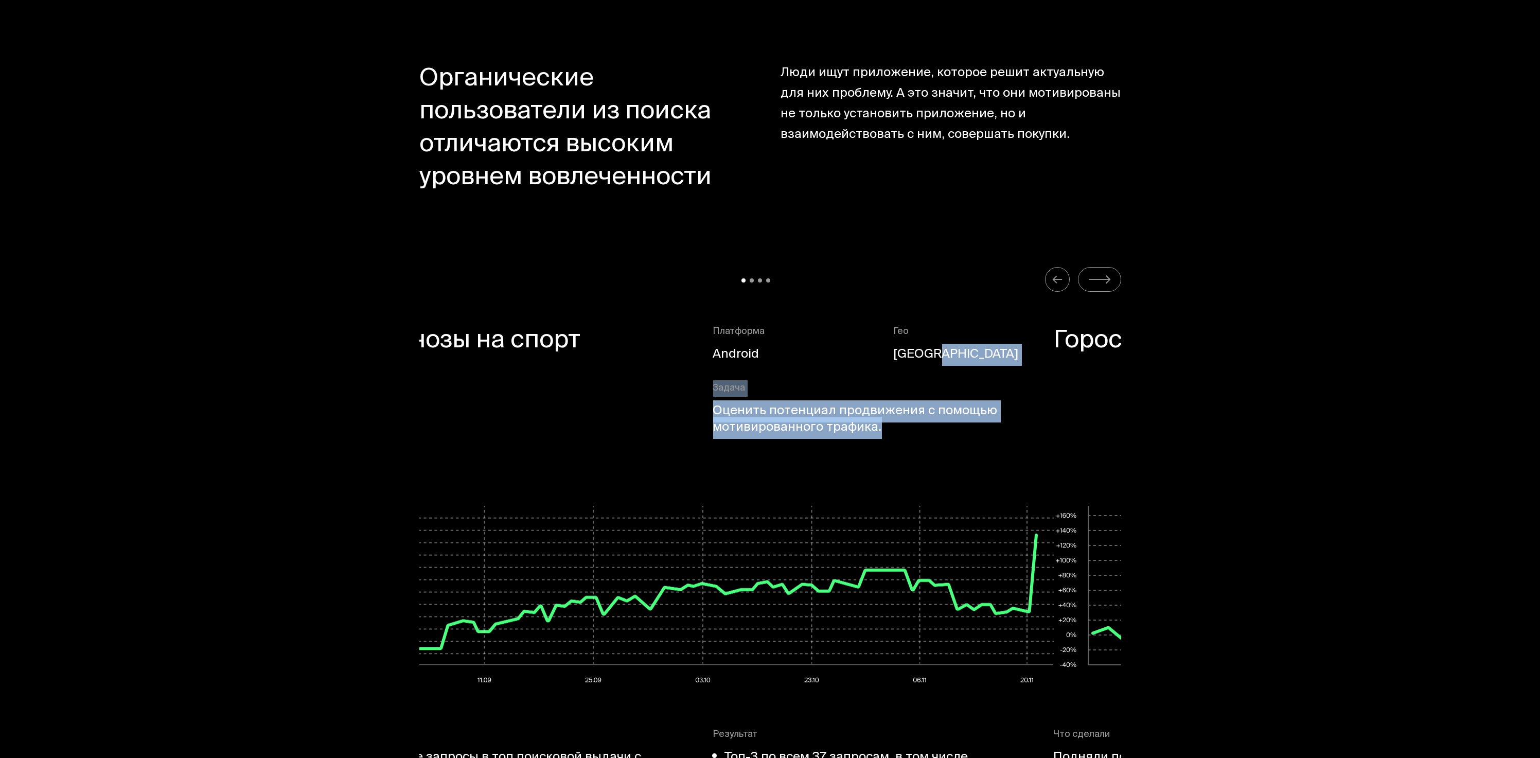
drag, startPoint x: 1043, startPoint y: 435, endPoint x: 368, endPoint y: 283, distance: 691.6
click at [380, 287] on section "Органические пользователи из поиска отличаются высоким уровнем вовлеченности Лю…" at bounding box center [770, 472] width 988 height 962
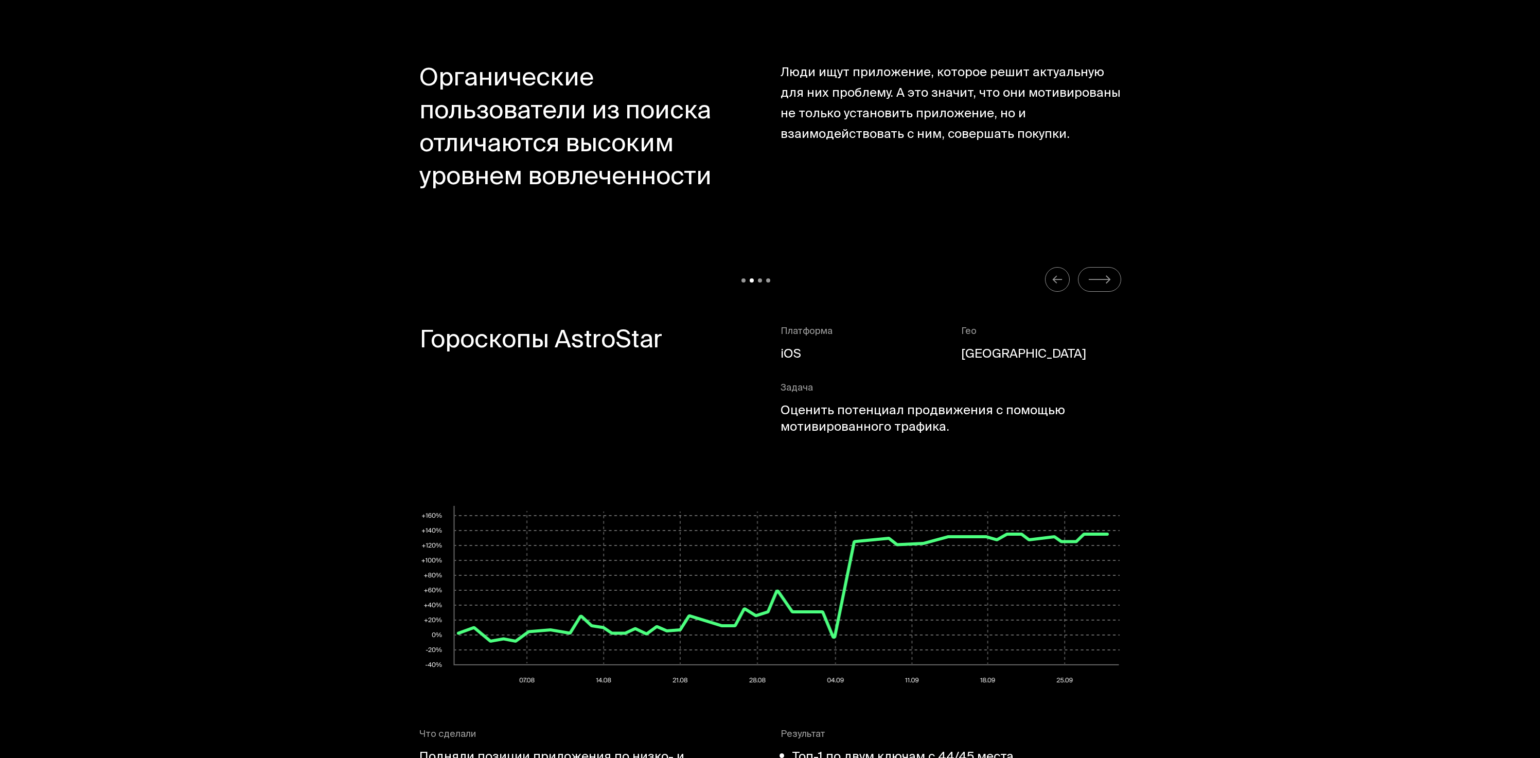
click at [368, 283] on section "Органические пользователи из поиска отличаются высоким уровнем вовлеченности Лю…" at bounding box center [770, 472] width 988 height 962
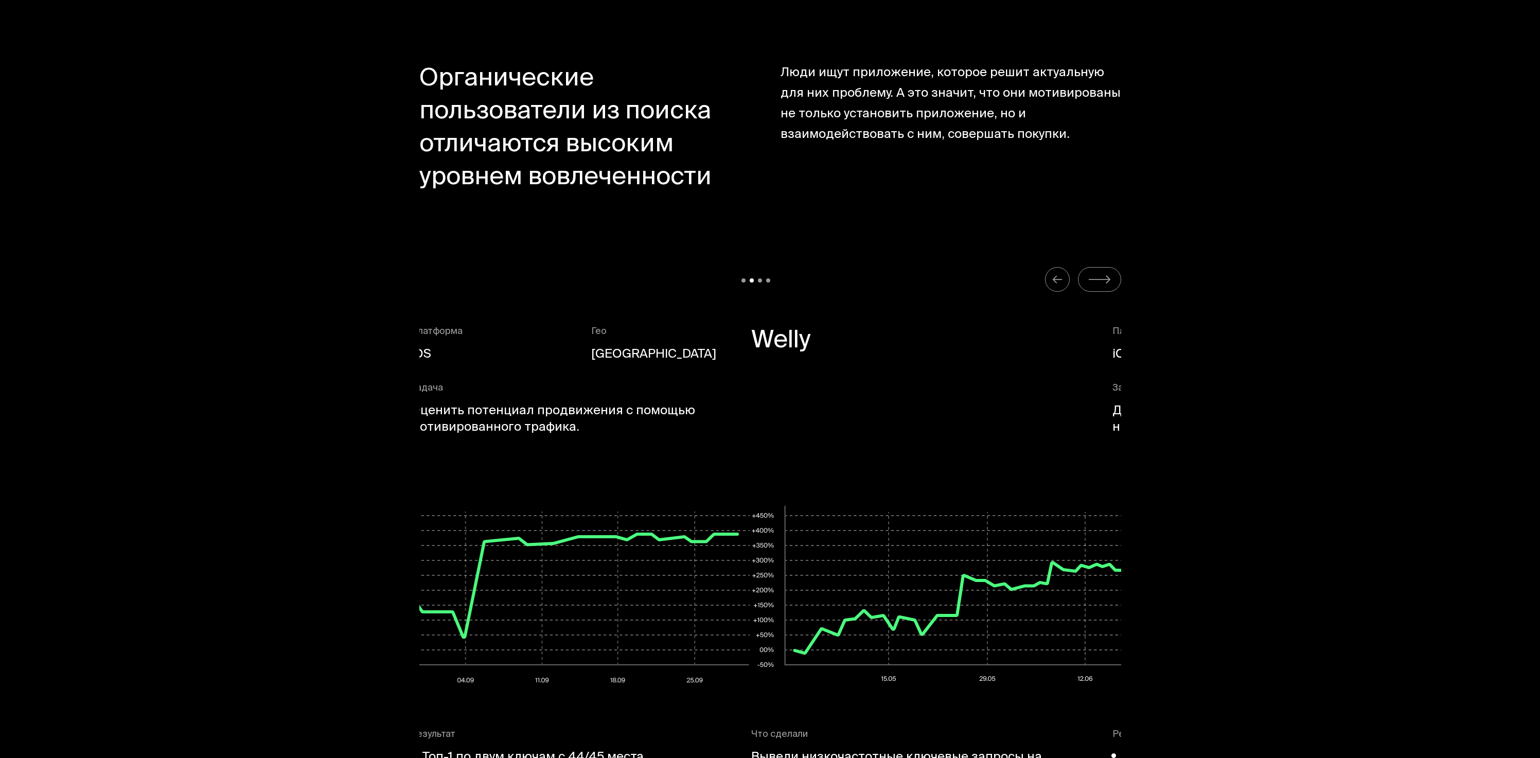
drag, startPoint x: 1015, startPoint y: 437, endPoint x: 472, endPoint y: 400, distance: 543.6
click at [562, 422] on div "Платформа iOS Гео Россия Задача Оценить потенциал продвижения с помощью мотивир…" at bounding box center [581, 386] width 341 height 123
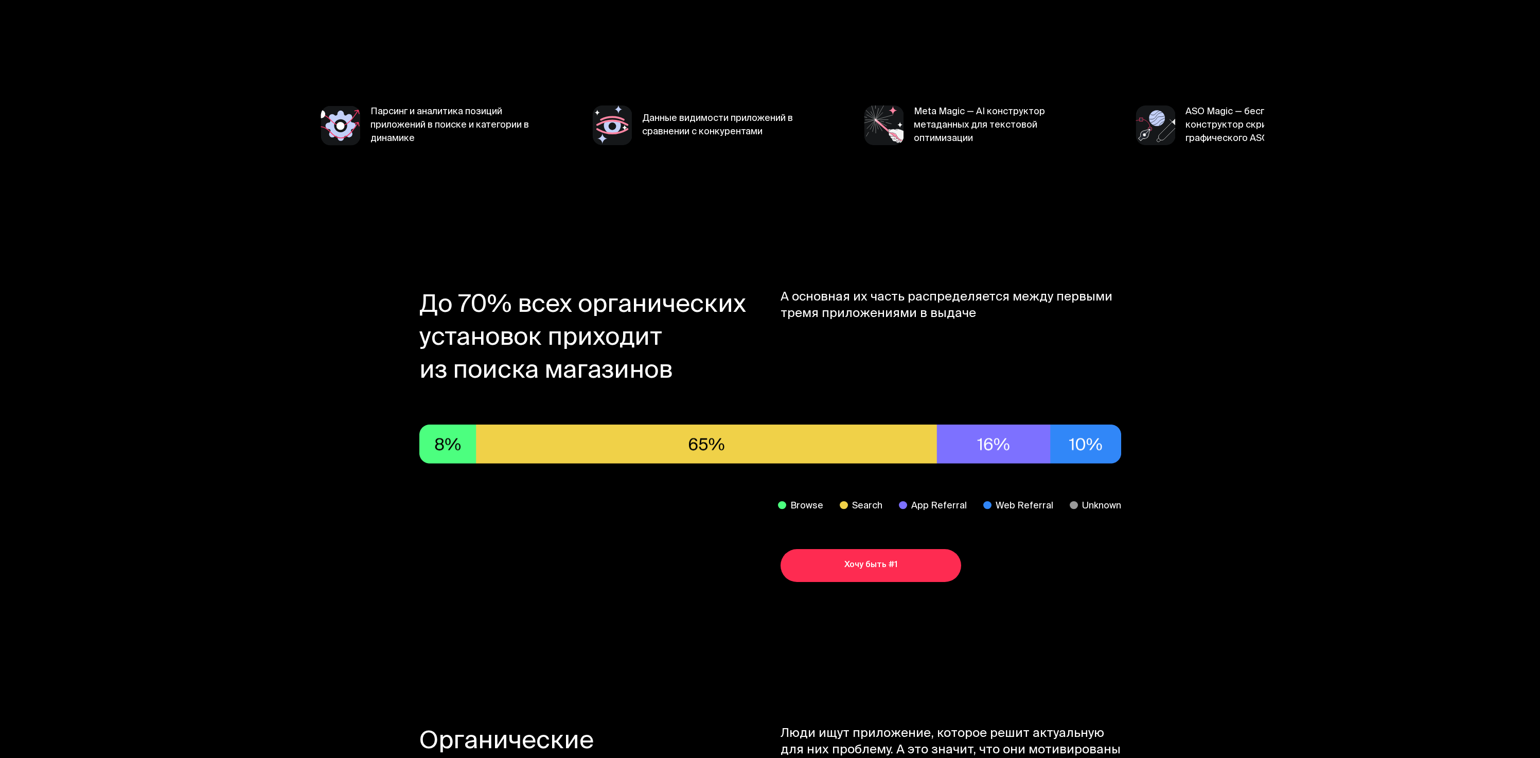
scroll to position [0, 0]
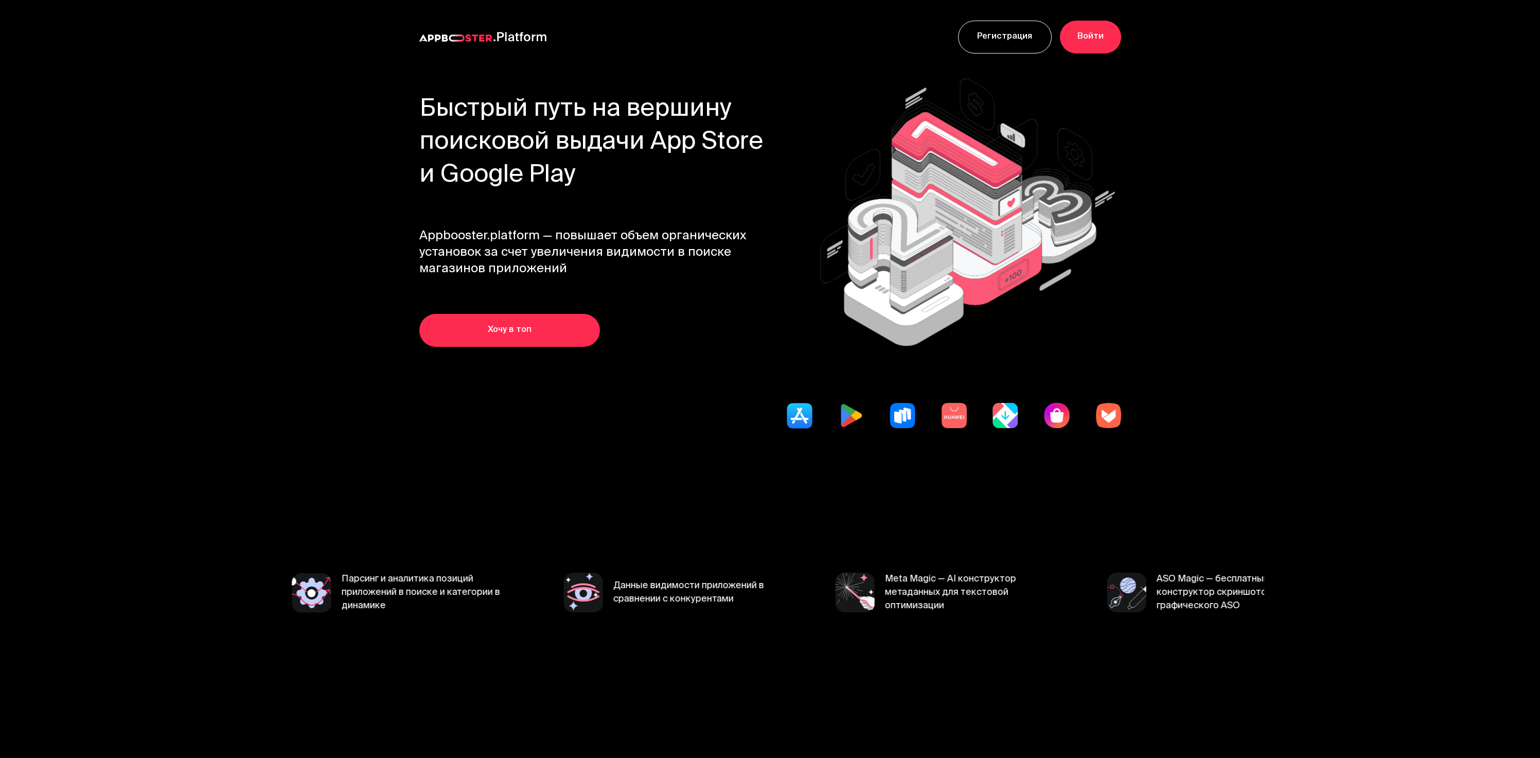
click at [469, 340] on link "Хочу в топ" at bounding box center [509, 330] width 181 height 33
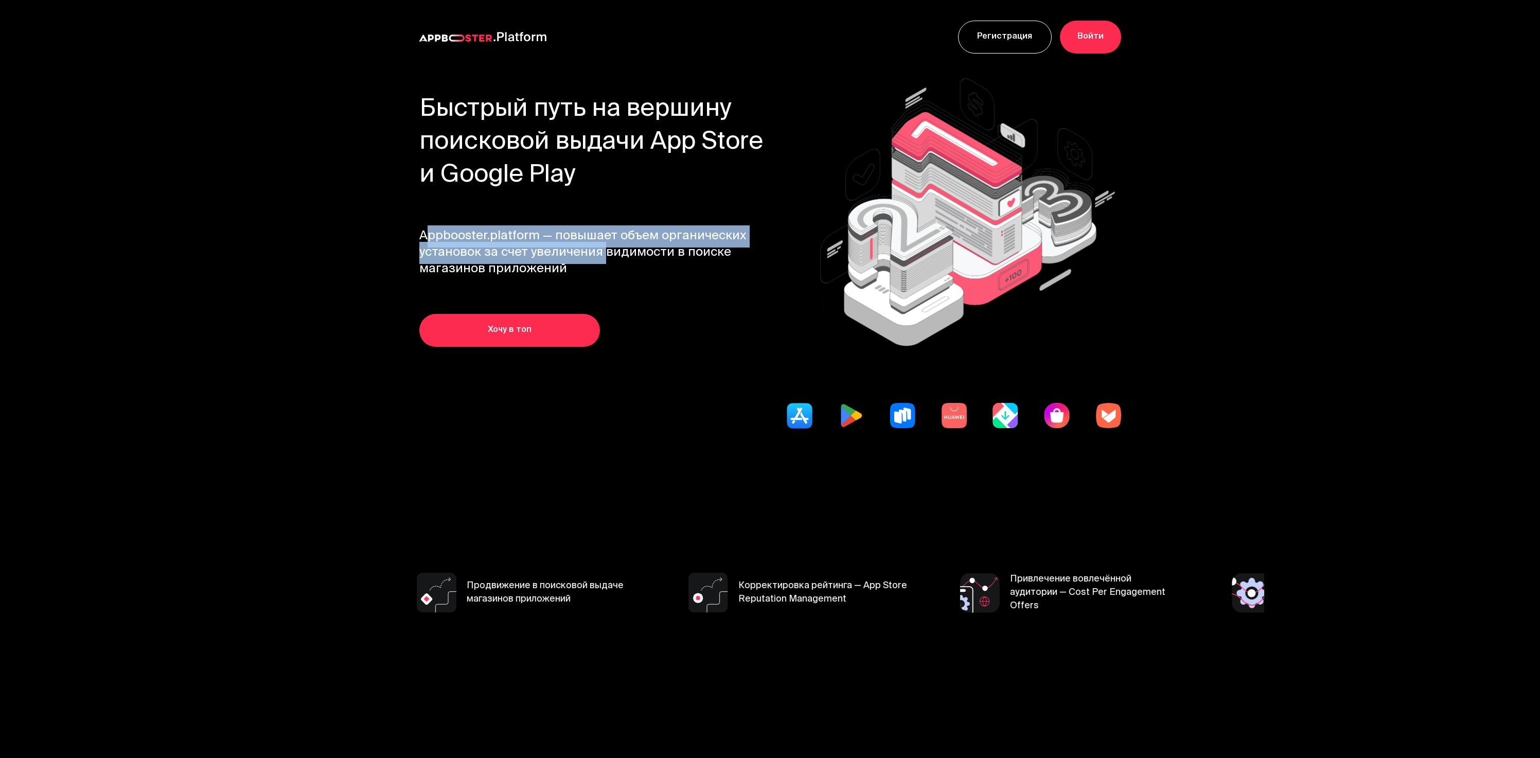
drag, startPoint x: 0, startPoint y: 0, endPoint x: 555, endPoint y: 219, distance: 596.7
click at [556, 219] on div "Быстрый путь на вершину поисковой выдачи App Store и Google Play Appbooster.pla…" at bounding box center [599, 220] width 361 height 253
drag, startPoint x: 555, startPoint y: 219, endPoint x: 545, endPoint y: 222, distance: 10.4
click at [555, 219] on div "Быстрый путь на вершину поисковой выдачи App Store и Google Play Appbooster.pla…" at bounding box center [599, 220] width 361 height 253
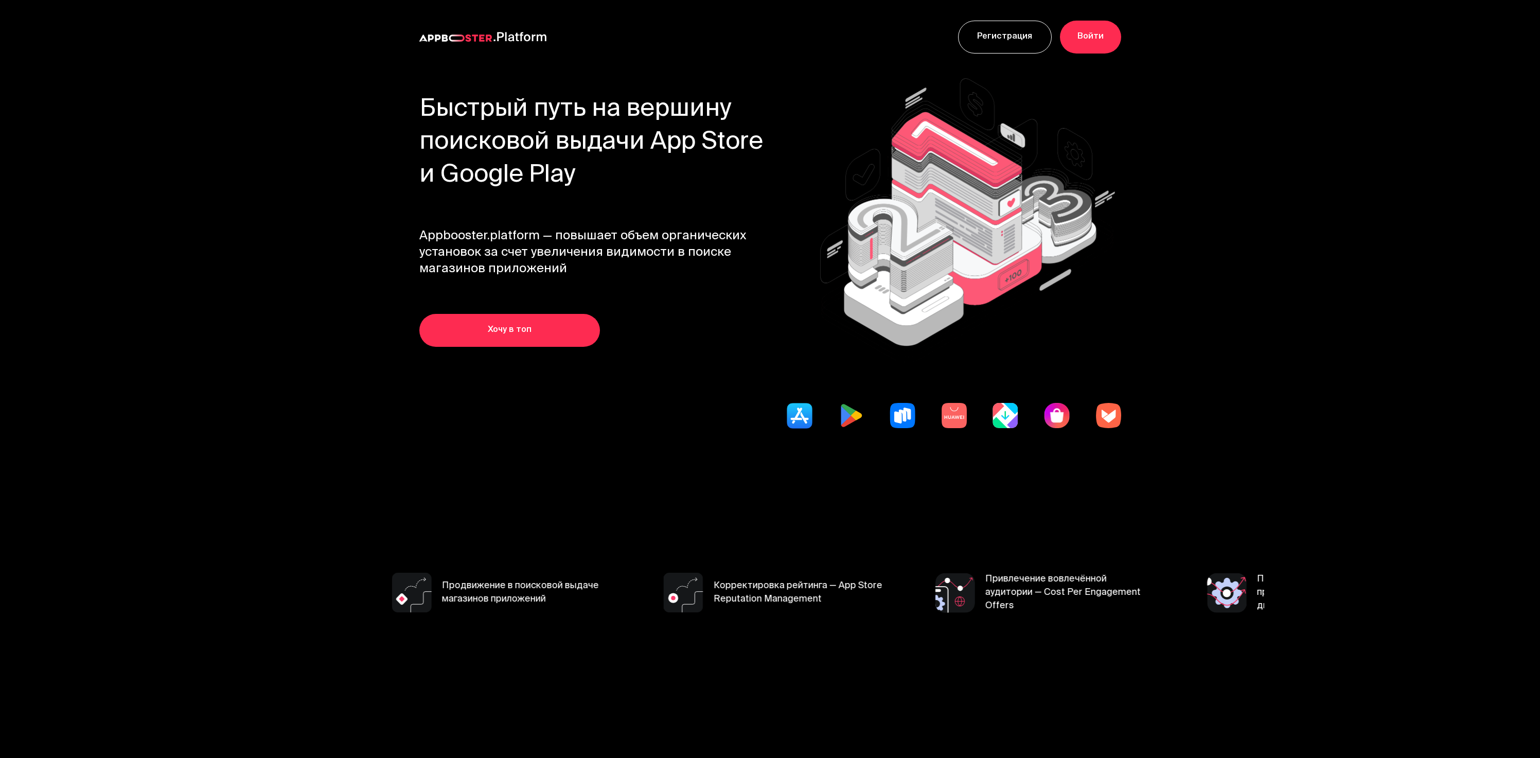
click at [394, 226] on section "Быстрый путь на вершину поисковой выдачи App Store и Google Play Appbooster.pla…" at bounding box center [770, 287] width 988 height 427
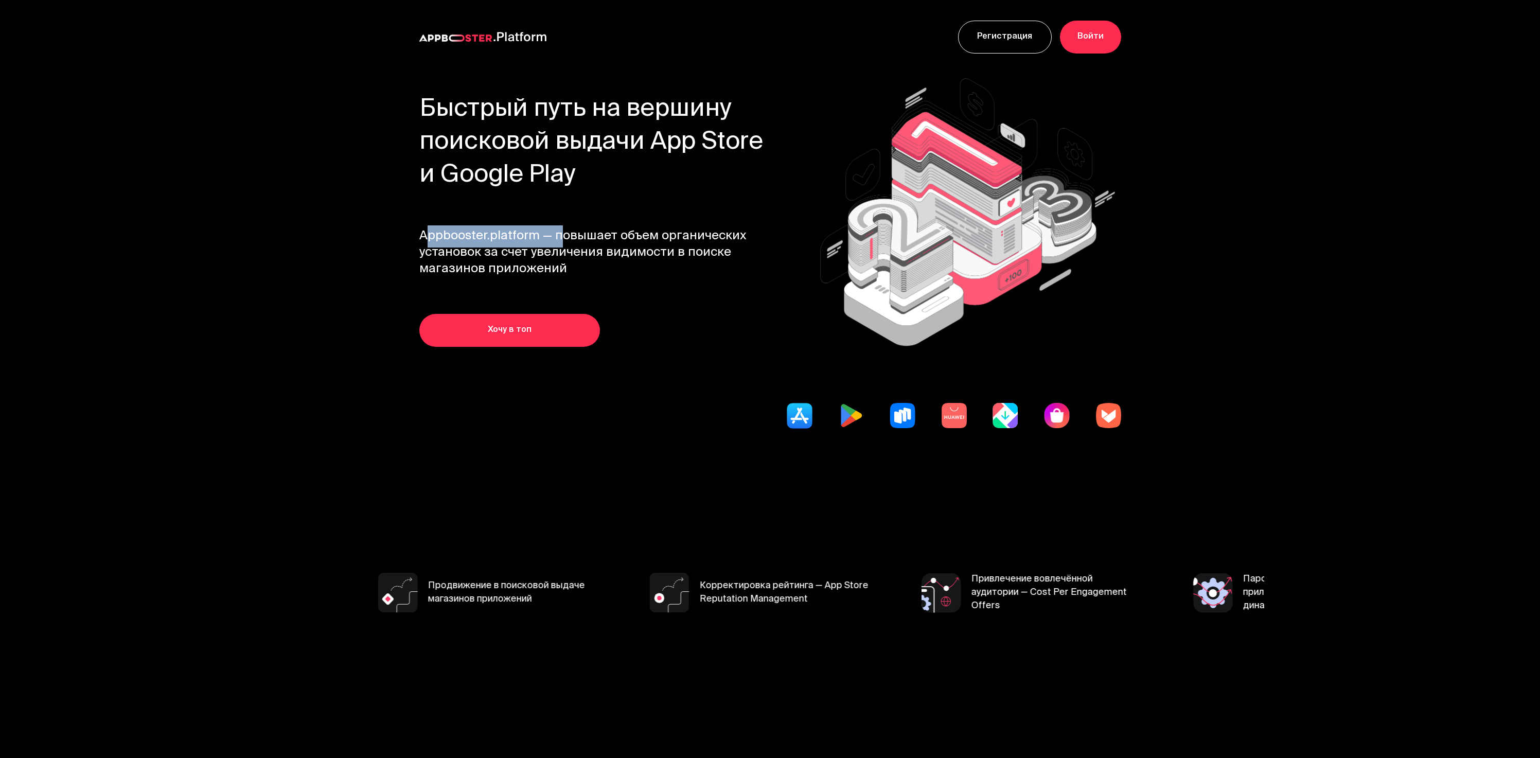
drag, startPoint x: 462, startPoint y: 232, endPoint x: 736, endPoint y: 279, distance: 278.9
click at [730, 277] on section "Быстрый путь на вершину поисковой выдачи App Store и Google Play Appbooster.pla…" at bounding box center [770, 287] width 988 height 427
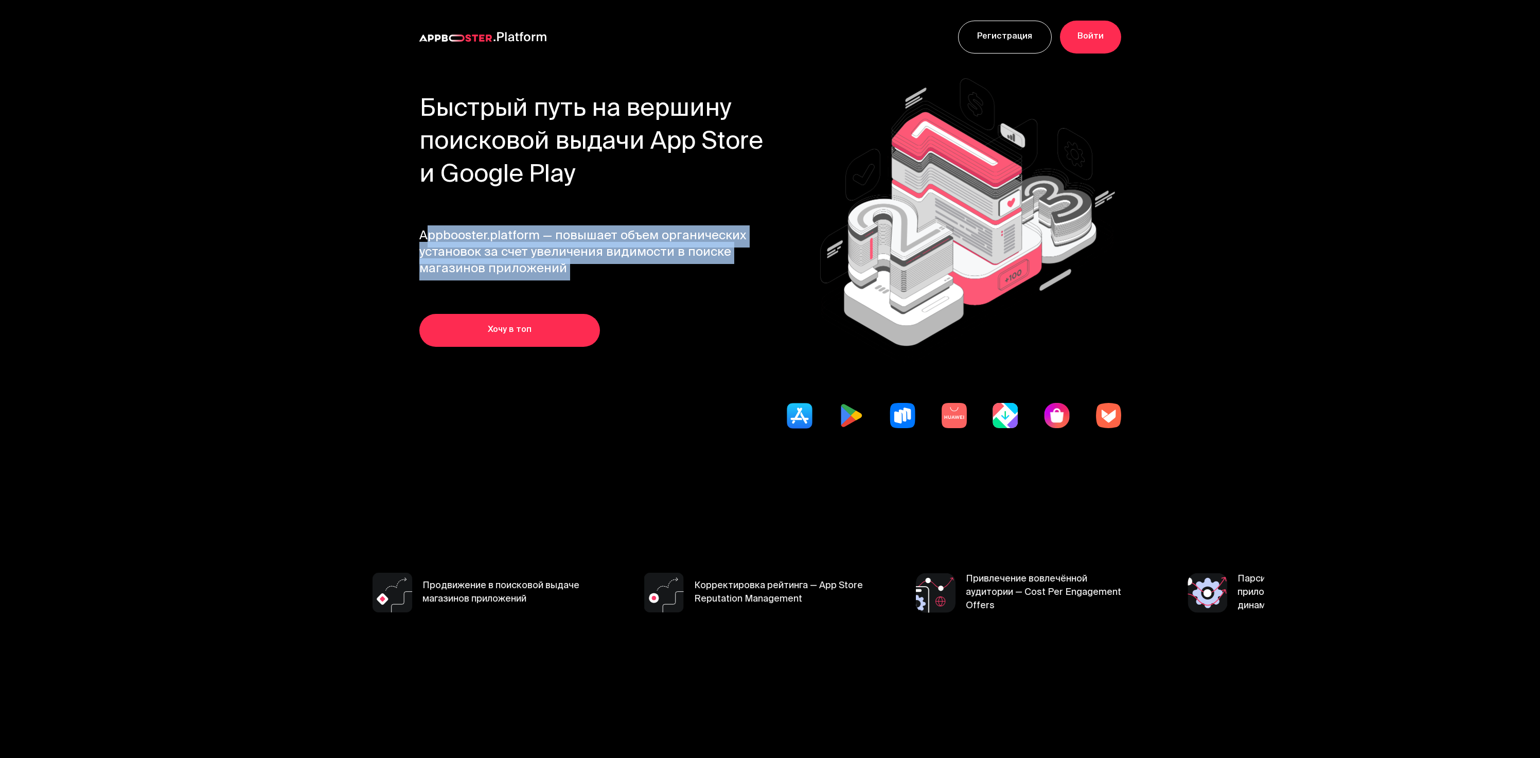
click at [736, 279] on div "Быстрый путь на вершину поисковой выдачи App Store и Google Play Appbooster.pla…" at bounding box center [599, 220] width 361 height 253
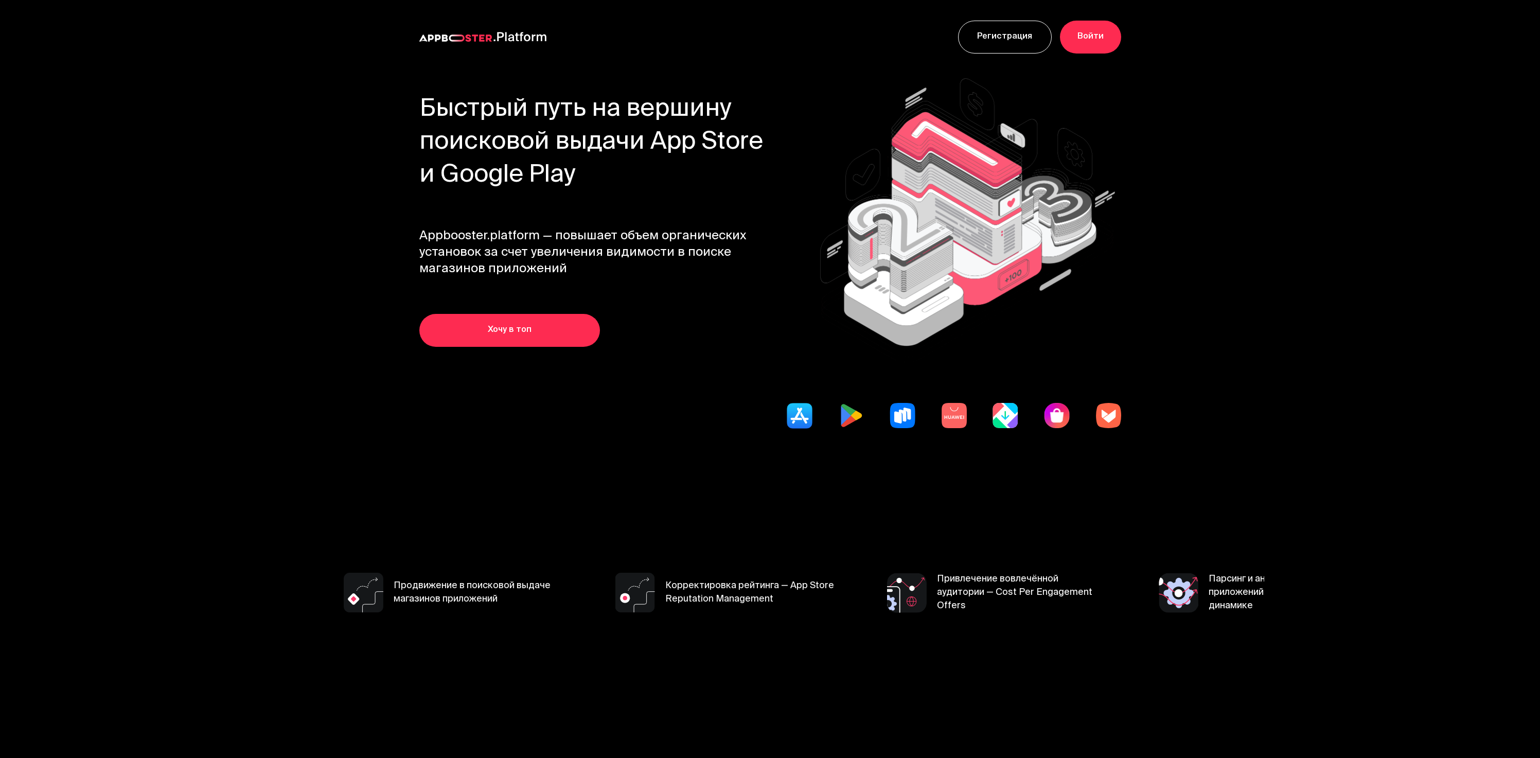
drag, startPoint x: 687, startPoint y: 291, endPoint x: 393, endPoint y: 227, distance: 301.2
click at [393, 227] on section "Быстрый путь на вершину поисковой выдачи App Store и Google Play Appbooster.pla…" at bounding box center [770, 287] width 988 height 427
drag, startPoint x: 645, startPoint y: 265, endPoint x: 726, endPoint y: 280, distance: 81.6
click at [726, 280] on div "Быстрый путь на вершину поисковой выдачи App Store и Google Play Appbooster.pla…" at bounding box center [599, 220] width 361 height 253
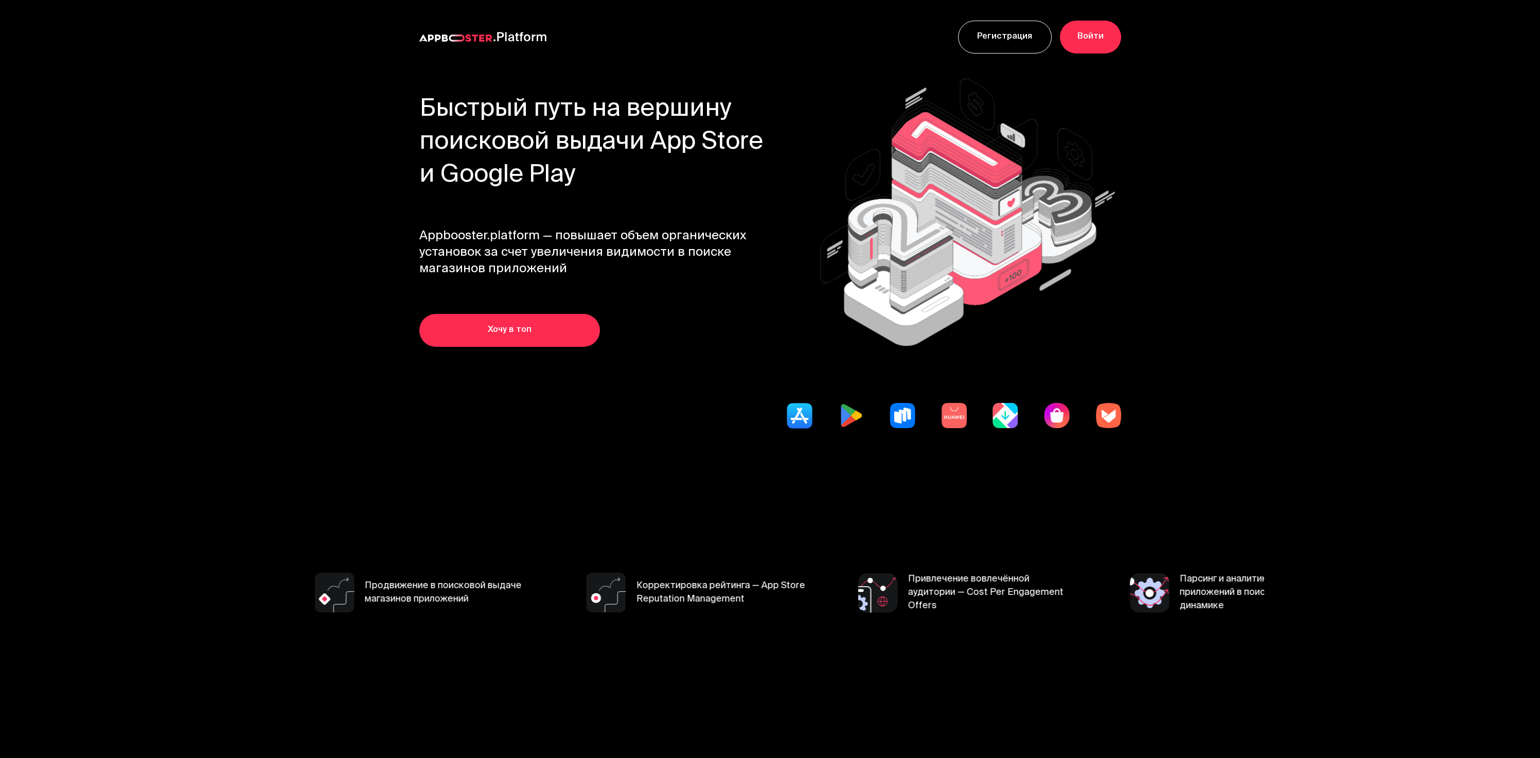
click at [726, 280] on div "Быстрый путь на вершину поисковой выдачи App Store и Google Play Appbooster.pla…" at bounding box center [599, 220] width 361 height 253
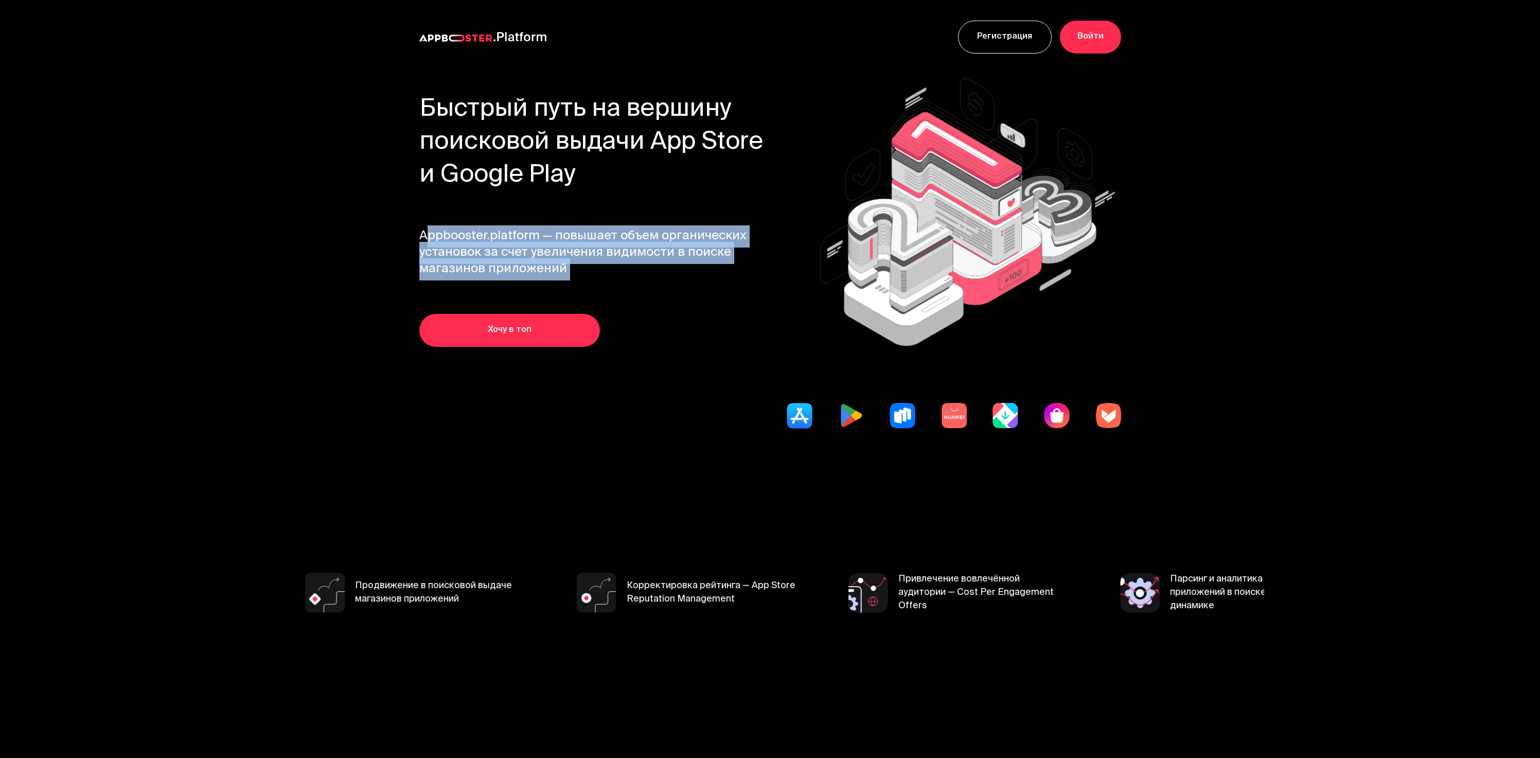
drag, startPoint x: 726, startPoint y: 280, endPoint x: 423, endPoint y: 223, distance: 307.4
click at [423, 223] on div "Быстрый путь на вершину поисковой выдачи App Store и Google Play Appbooster.pla…" at bounding box center [599, 220] width 361 height 253
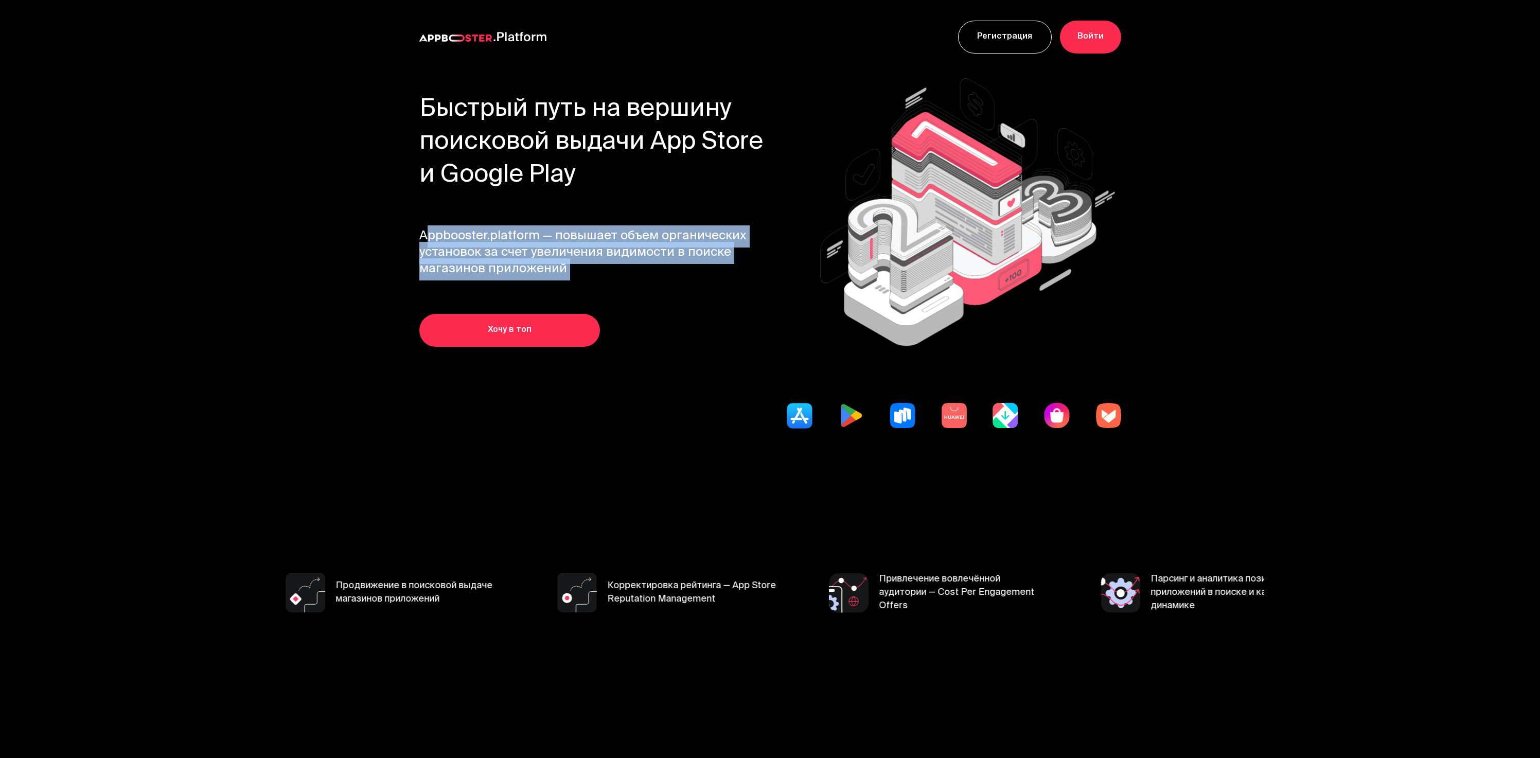
click at [416, 227] on section "Быстрый путь на вершину поисковой выдачи App Store и Google Play Appbooster.pla…" at bounding box center [770, 287] width 988 height 427
drag, startPoint x: 416, startPoint y: 227, endPoint x: 629, endPoint y: 267, distance: 216.6
click at [629, 267] on section "Быстрый путь на вершину поисковой выдачи App Store и Google Play Appbooster.pla…" at bounding box center [770, 287] width 988 height 427
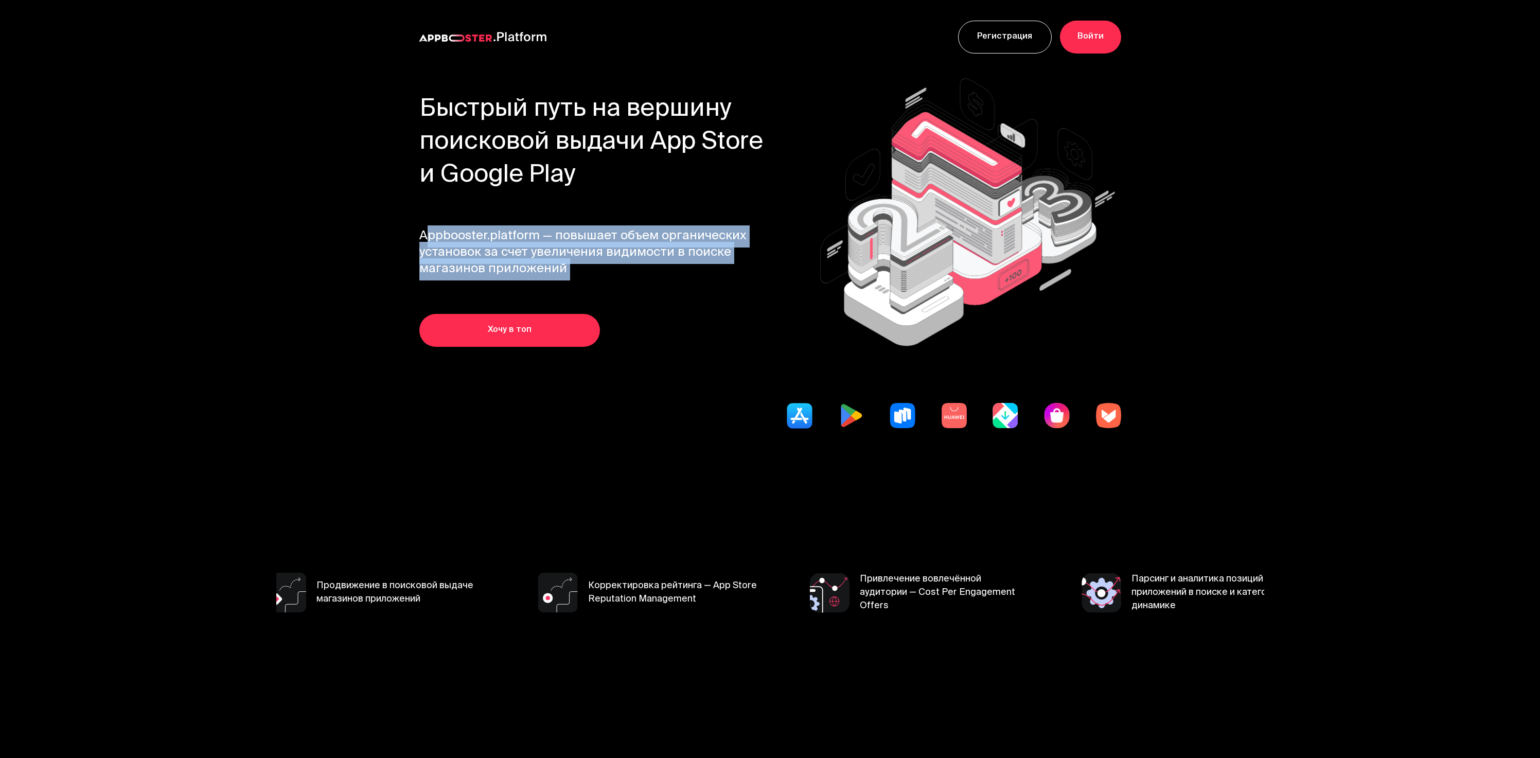
click at [629, 267] on span "Appbooster.platform — повышает объем органических установок за счет увеличения …" at bounding box center [599, 252] width 361 height 49
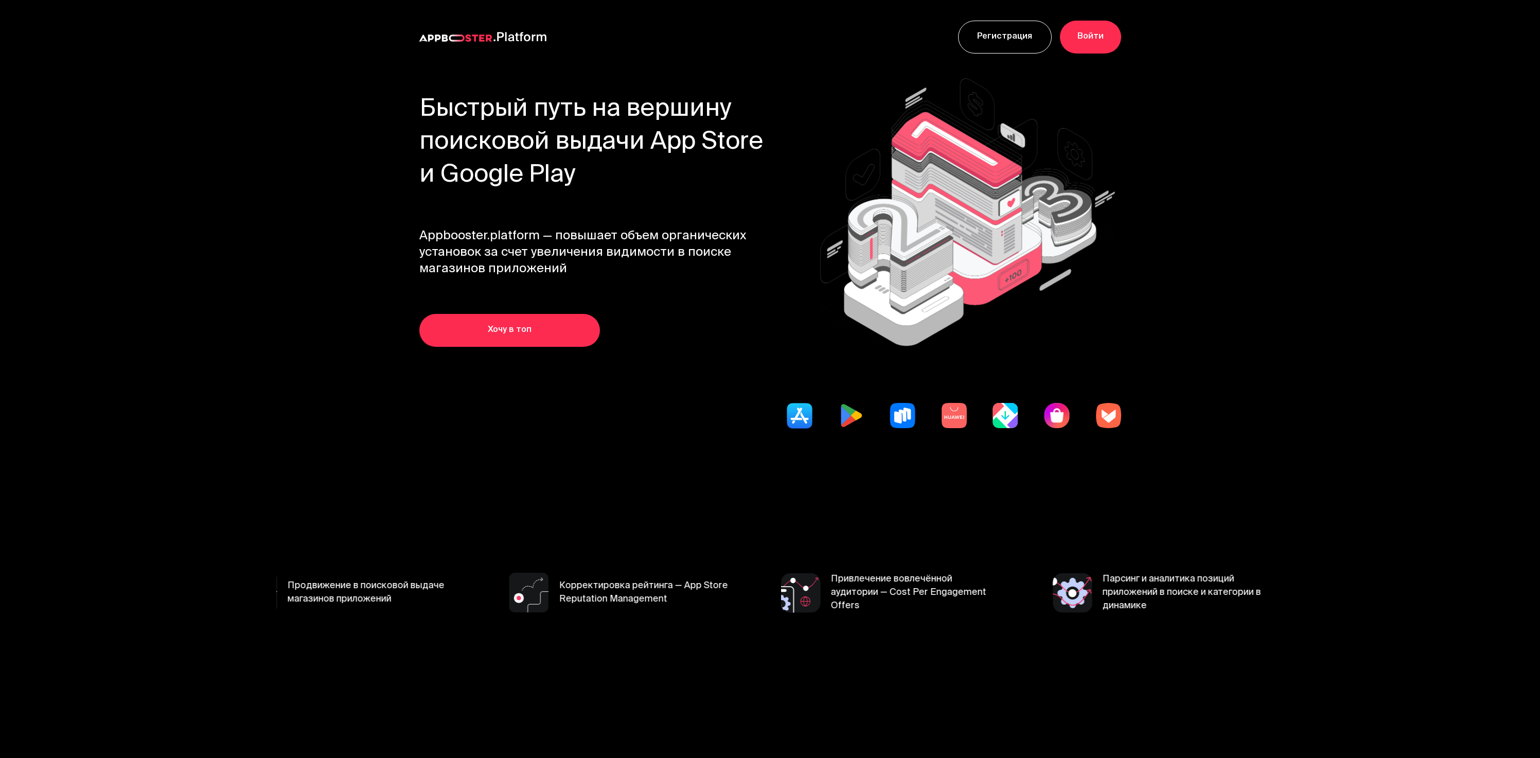
click at [629, 267] on span "Appbooster.platform — повышает объем органических установок за счет увеличения …" at bounding box center [599, 252] width 361 height 49
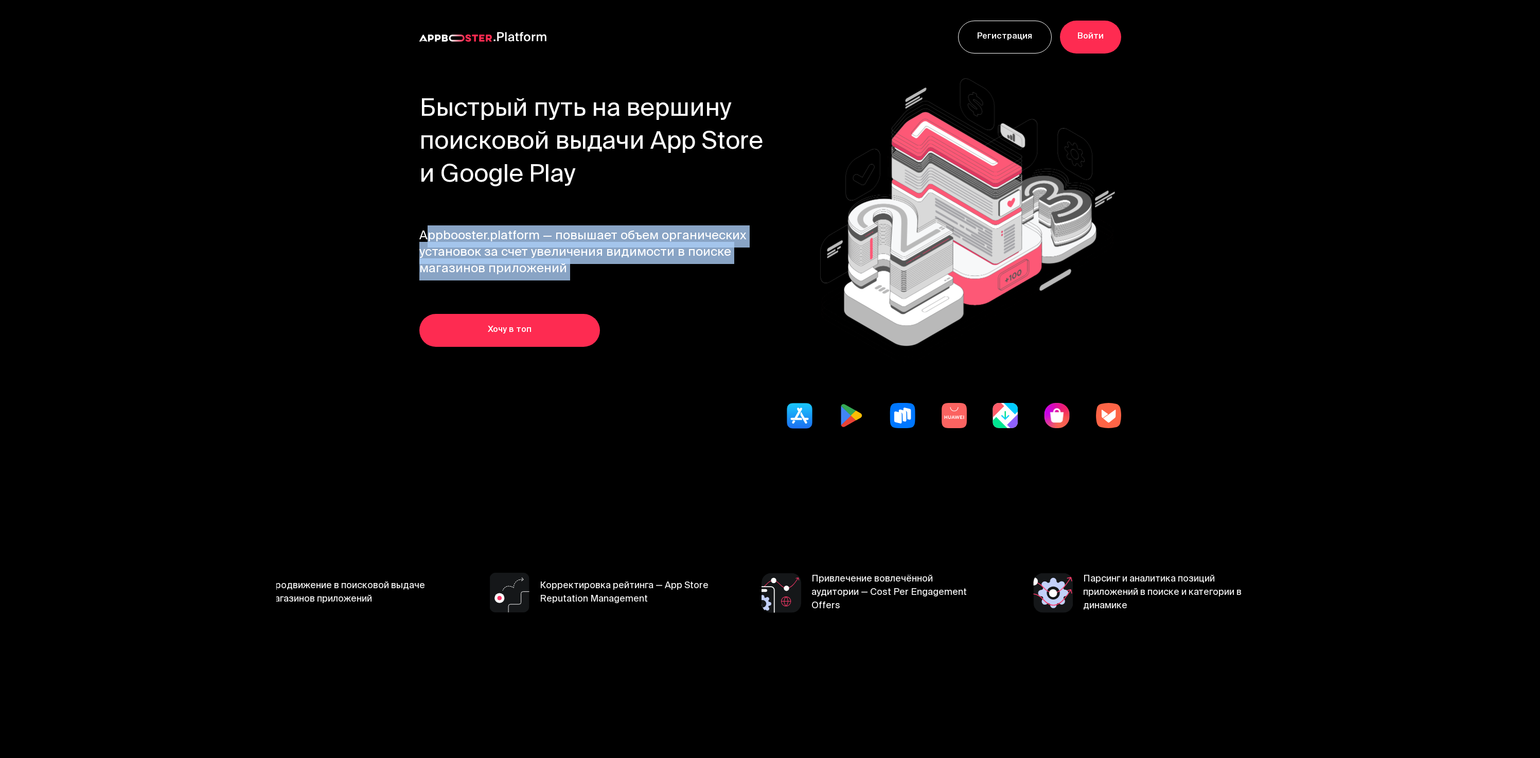
drag, startPoint x: 629, startPoint y: 267, endPoint x: 396, endPoint y: 225, distance: 236.7
click at [396, 225] on section "Быстрый путь на вершину поисковой выдачи App Store и Google Play Appbooster.pla…" at bounding box center [770, 287] width 988 height 427
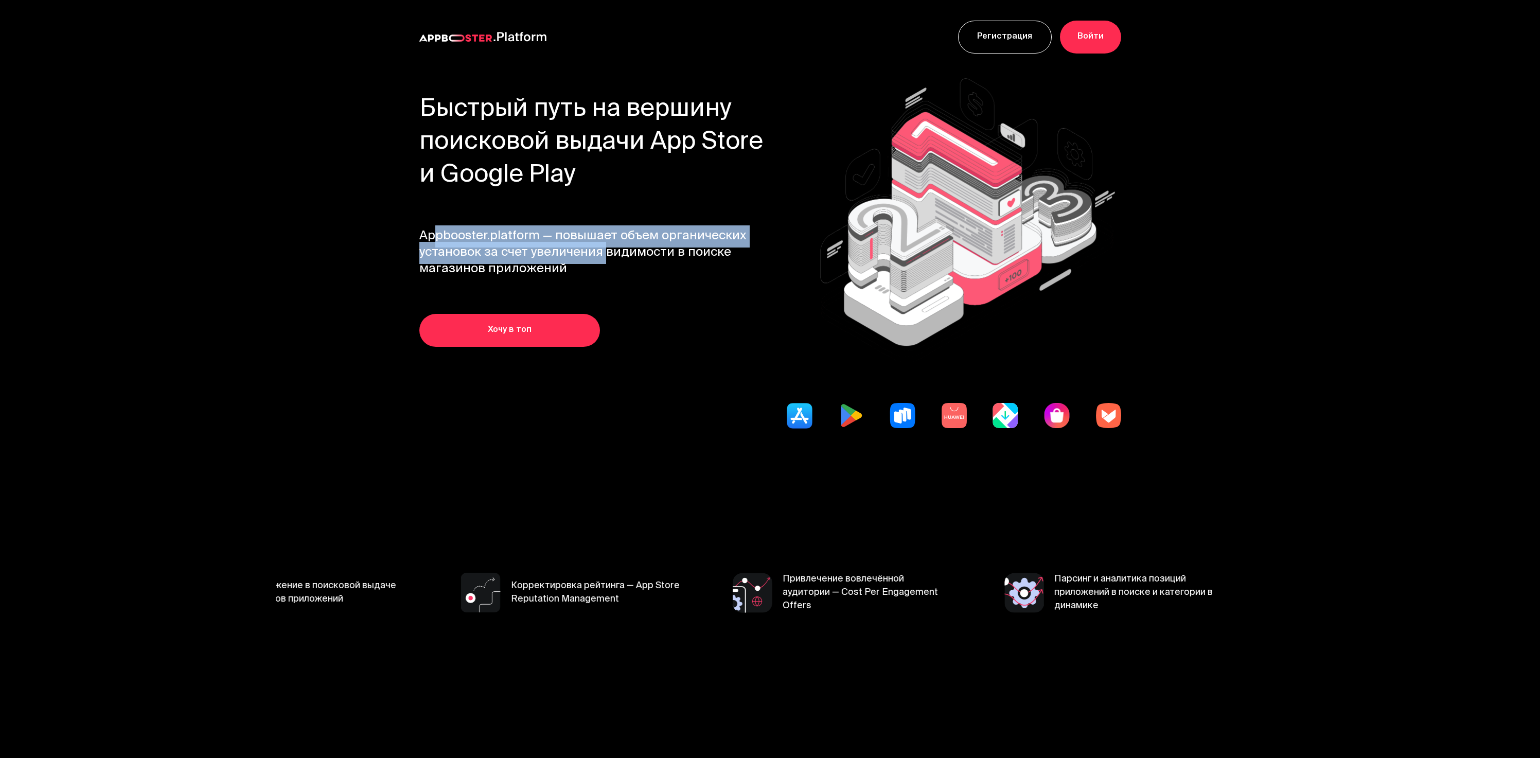
drag, startPoint x: 429, startPoint y: 234, endPoint x: 582, endPoint y: 261, distance: 156.2
click at [582, 261] on span "Appbooster.platform — повышает объем органических установок за счет увеличения …" at bounding box center [599, 252] width 361 height 49
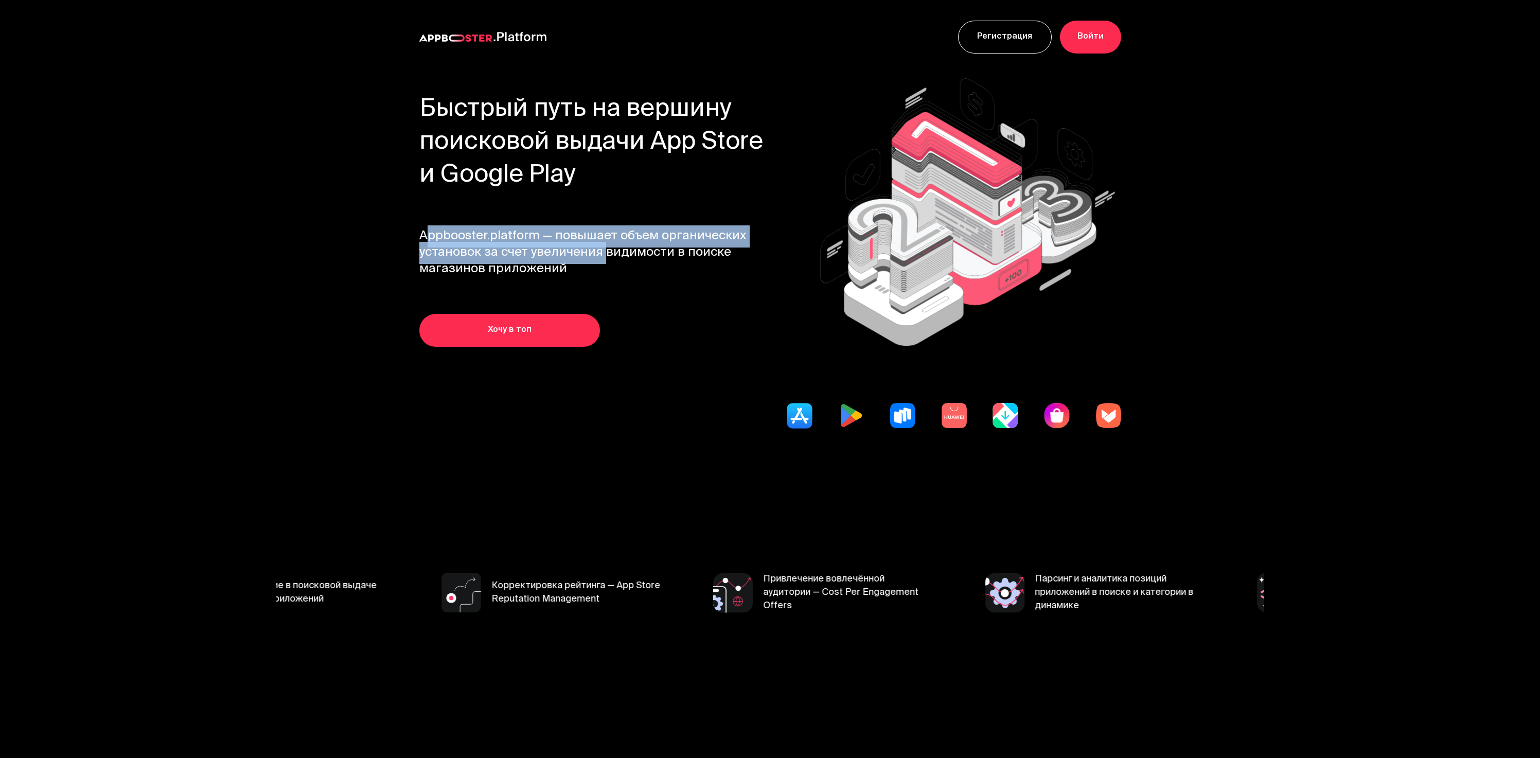
drag, startPoint x: 483, startPoint y: 253, endPoint x: 397, endPoint y: 229, distance: 88.6
click at [397, 229] on section "Быстрый путь на вершину поисковой выдачи App Store и Google Play Appbooster.pla…" at bounding box center [770, 287] width 988 height 427
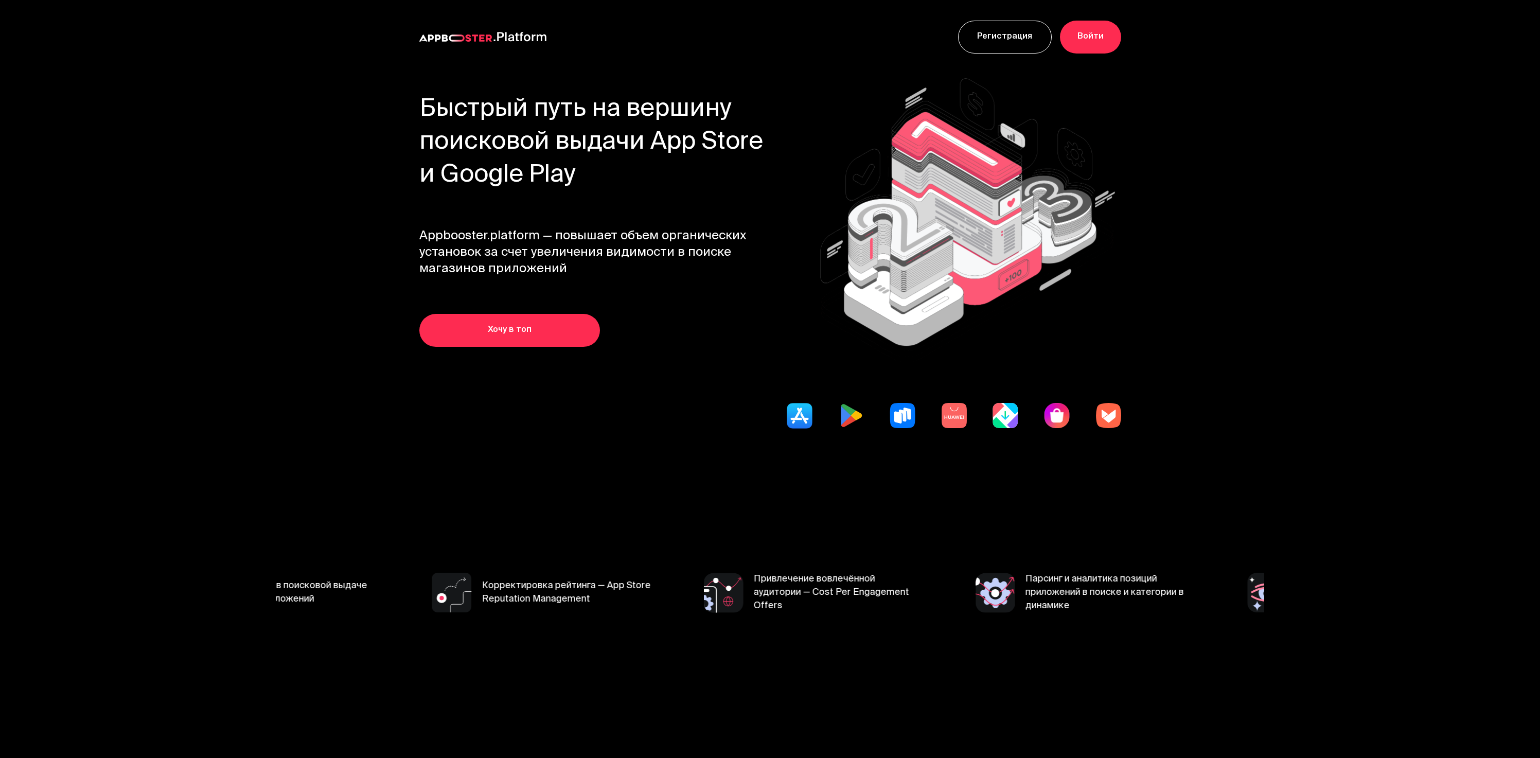
click at [426, 230] on span "Appbooster.platform — повышает объем органических установок за счет увеличения …" at bounding box center [599, 252] width 361 height 49
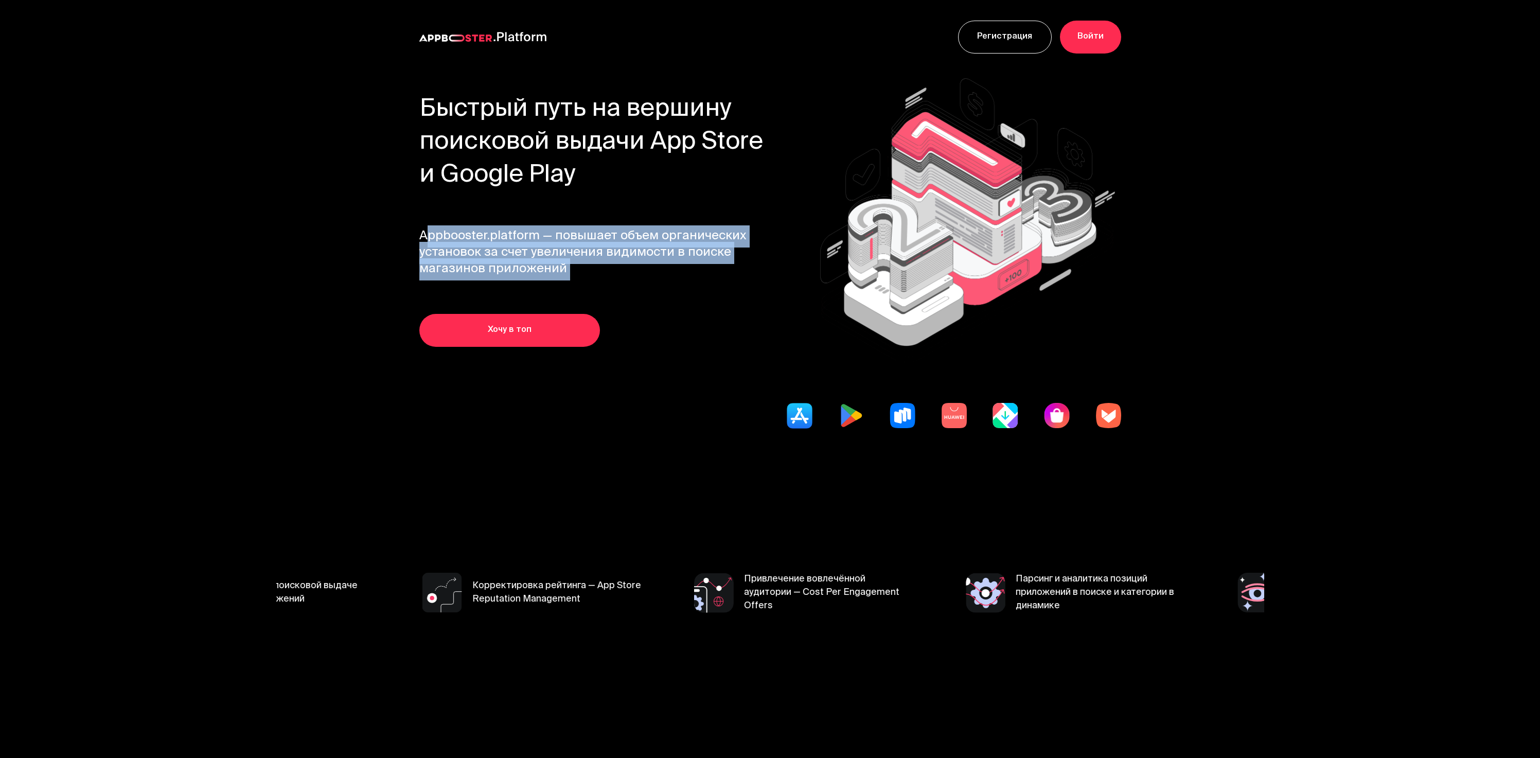
drag, startPoint x: 427, startPoint y: 230, endPoint x: 694, endPoint y: 301, distance: 276.8
click at [694, 301] on div "Быстрый путь на вершину поисковой выдачи App Store и Google Play Appbooster.pla…" at bounding box center [599, 220] width 361 height 253
click at [589, 268] on span "Appbooster.platform — повышает объем органических установок за счет увеличения …" at bounding box center [599, 252] width 361 height 49
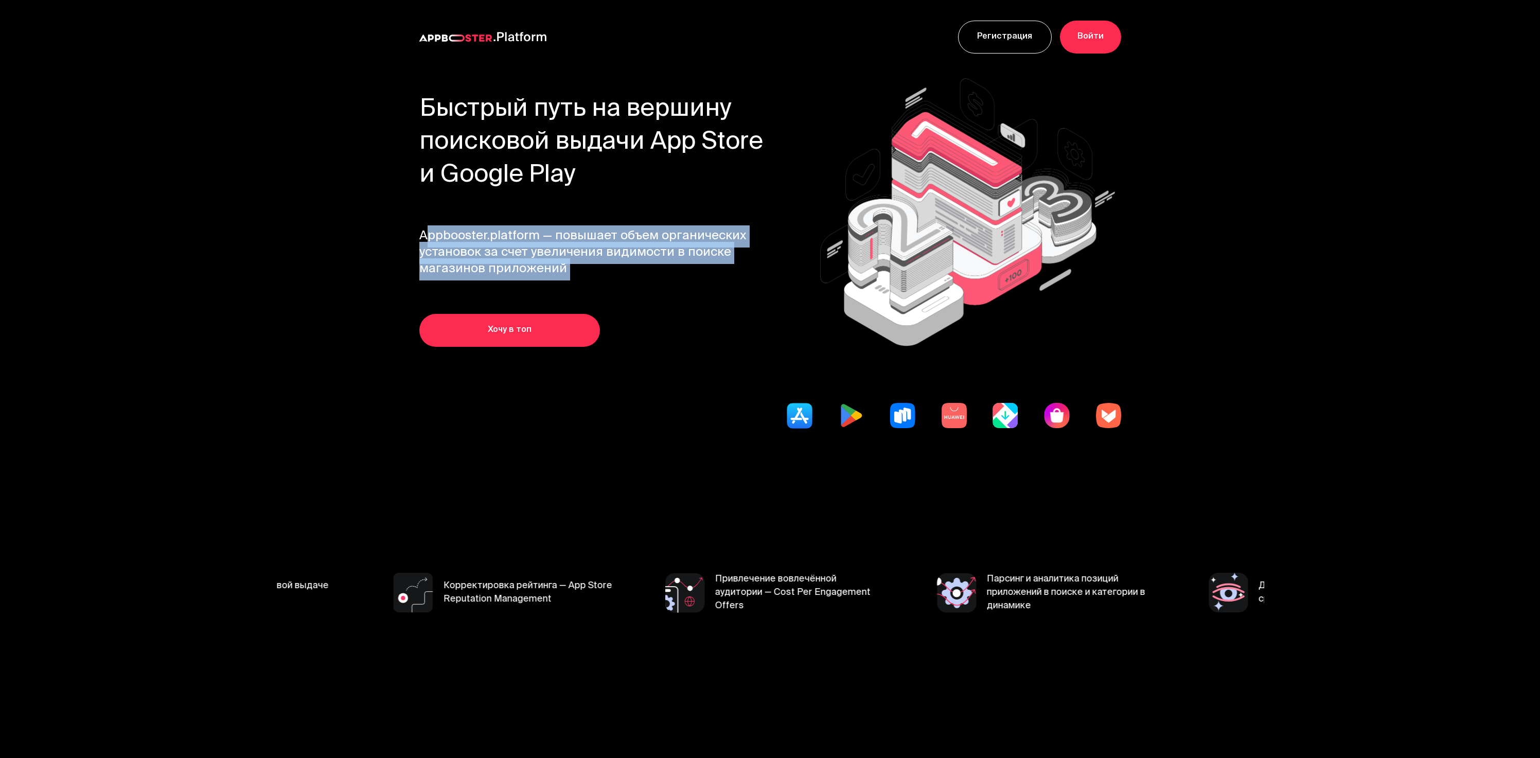
drag, startPoint x: 409, startPoint y: 236, endPoint x: 391, endPoint y: 229, distance: 19.7
click at [391, 229] on section "Быстрый путь на вершину поисковой выдачи App Store и Google Play Appbooster.pla…" at bounding box center [770, 287] width 988 height 427
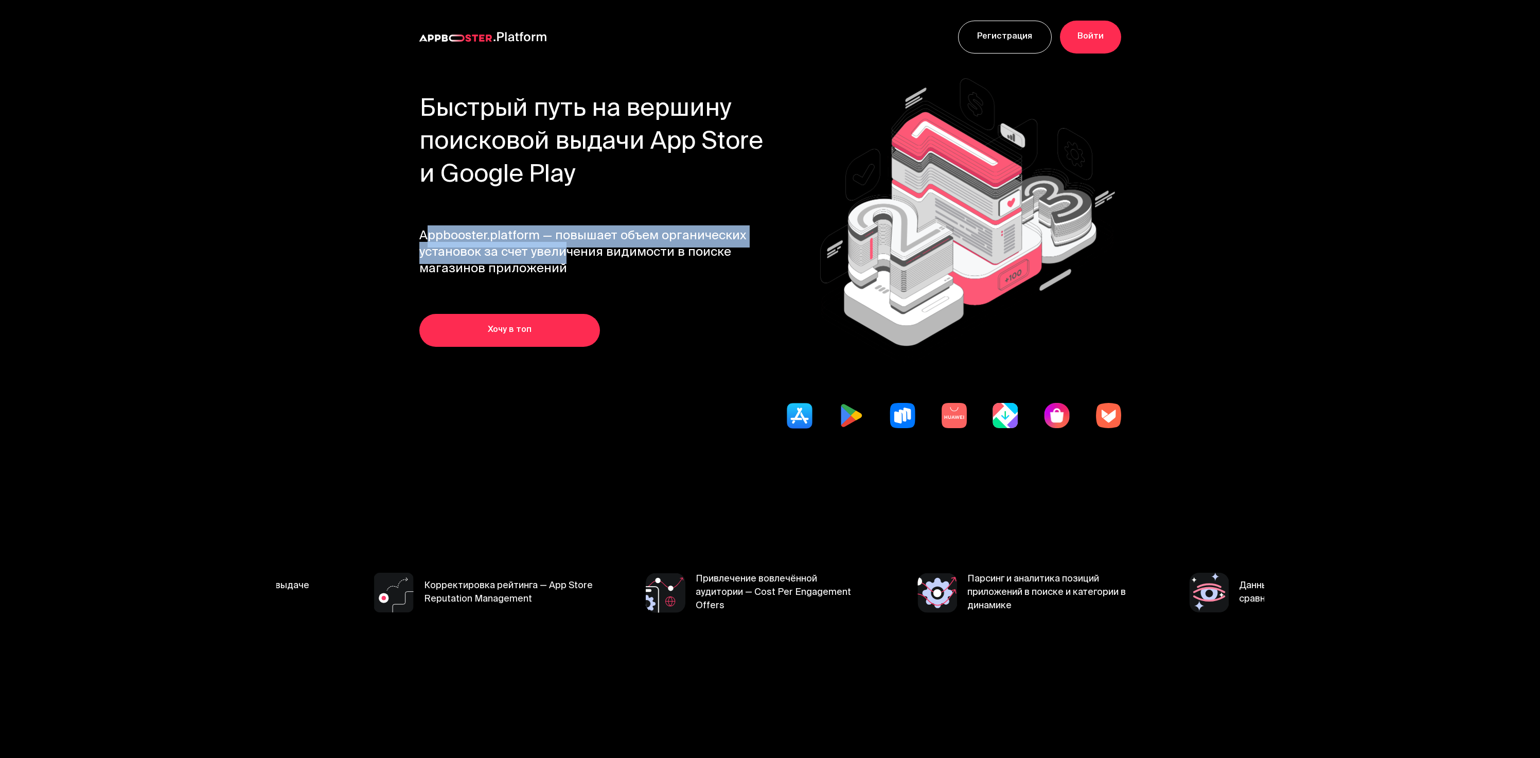
drag, startPoint x: 445, startPoint y: 228, endPoint x: 624, endPoint y: 267, distance: 183.2
click at [624, 267] on section "Быстрый путь на вершину поисковой выдачи App Store и Google Play Appbooster.pla…" at bounding box center [770, 287] width 988 height 427
click at [624, 267] on span "Appbooster.platform — повышает объем органических установок за счет увеличения …" at bounding box center [599, 252] width 361 height 49
drag, startPoint x: 449, startPoint y: 255, endPoint x: 357, endPoint y: 223, distance: 97.5
click at [351, 222] on section "Быстрый путь на вершину поисковой выдачи App Store и Google Play Appbooster.pla…" at bounding box center [770, 287] width 988 height 427
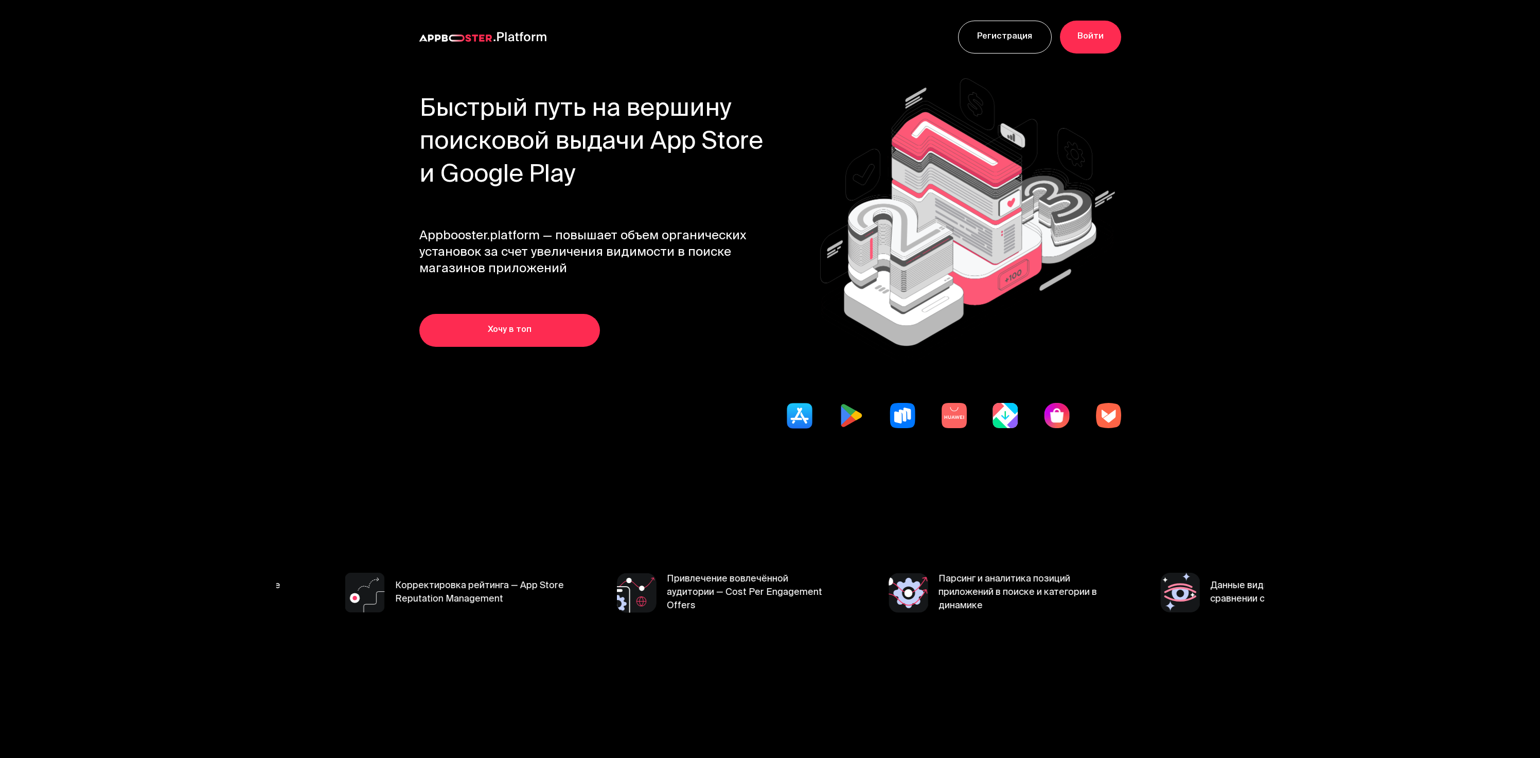
click at [420, 234] on span "Appbooster.platform — повышает объем органических установок за счет увеличения …" at bounding box center [599, 252] width 361 height 49
drag, startPoint x: 417, startPoint y: 232, endPoint x: 583, endPoint y: 273, distance: 170.7
click at [583, 273] on section "Быстрый путь на вершину поисковой выдачи App Store и Google Play Appbooster.pla…" at bounding box center [770, 287] width 988 height 427
click at [583, 273] on span "Appbooster.platform — повышает объем органических установок за счет увеличения …" at bounding box center [599, 252] width 361 height 49
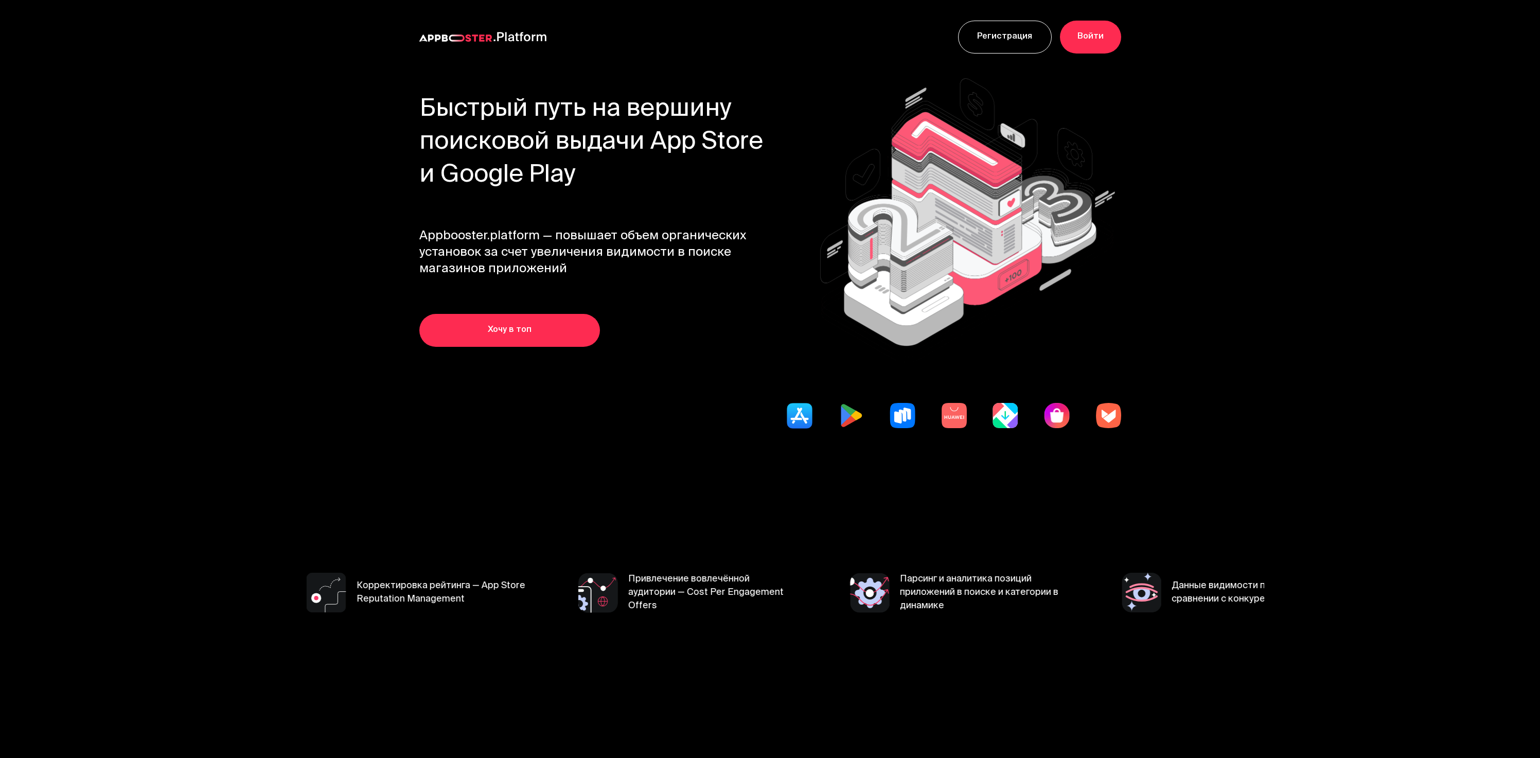
drag, startPoint x: 568, startPoint y: 271, endPoint x: 386, endPoint y: 235, distance: 184.7
click at [385, 235] on section "Быстрый путь на вершину поисковой выдачи App Store и Google Play Appbooster.pla…" at bounding box center [770, 287] width 988 height 427
click at [420, 232] on span "Appbooster.platform — повышает объем органических установок за счет увеличения …" at bounding box center [599, 252] width 361 height 49
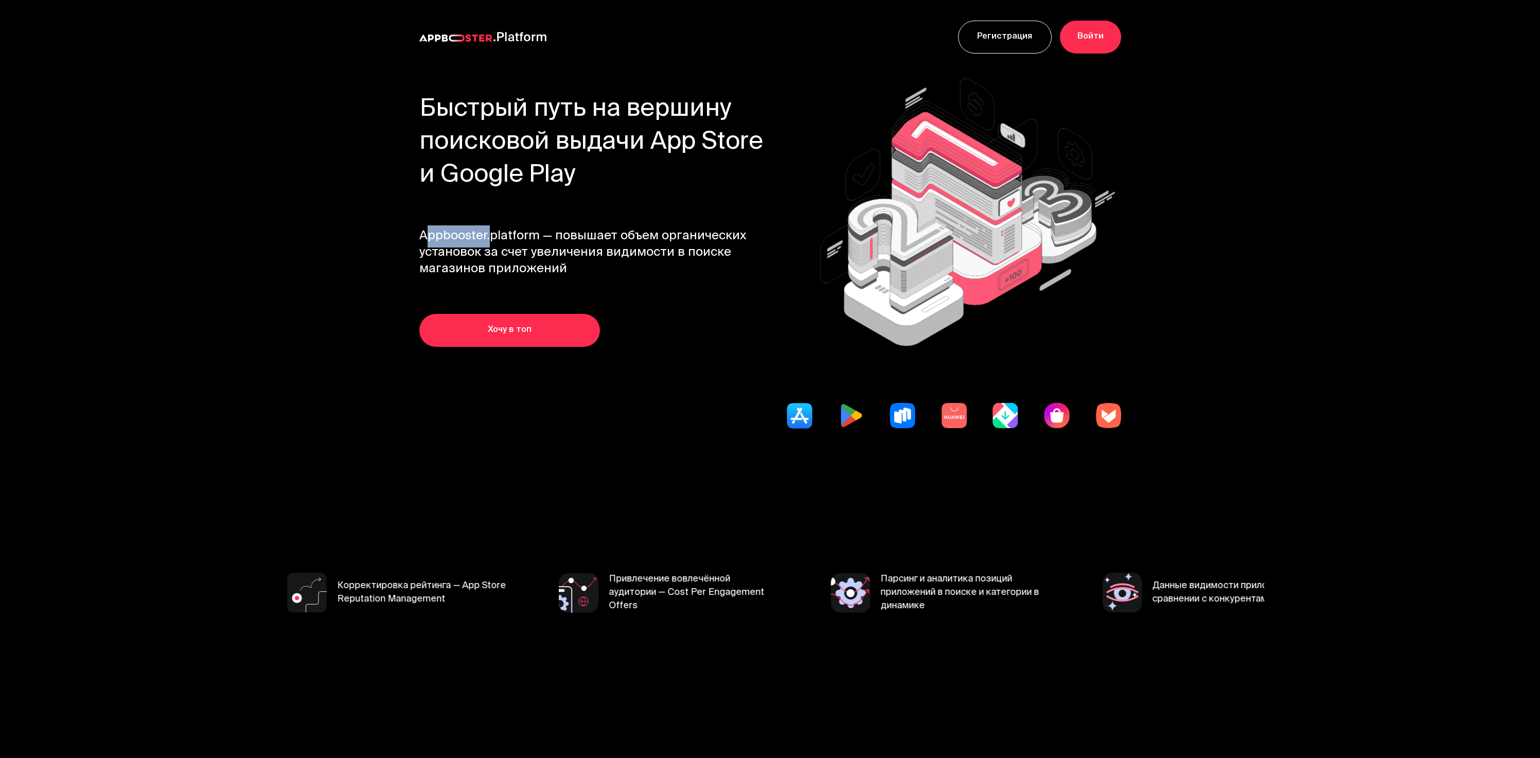
click at [420, 231] on span "Appbooster.platform — повышает объем органических установок за счет увеличения …" at bounding box center [599, 252] width 361 height 49
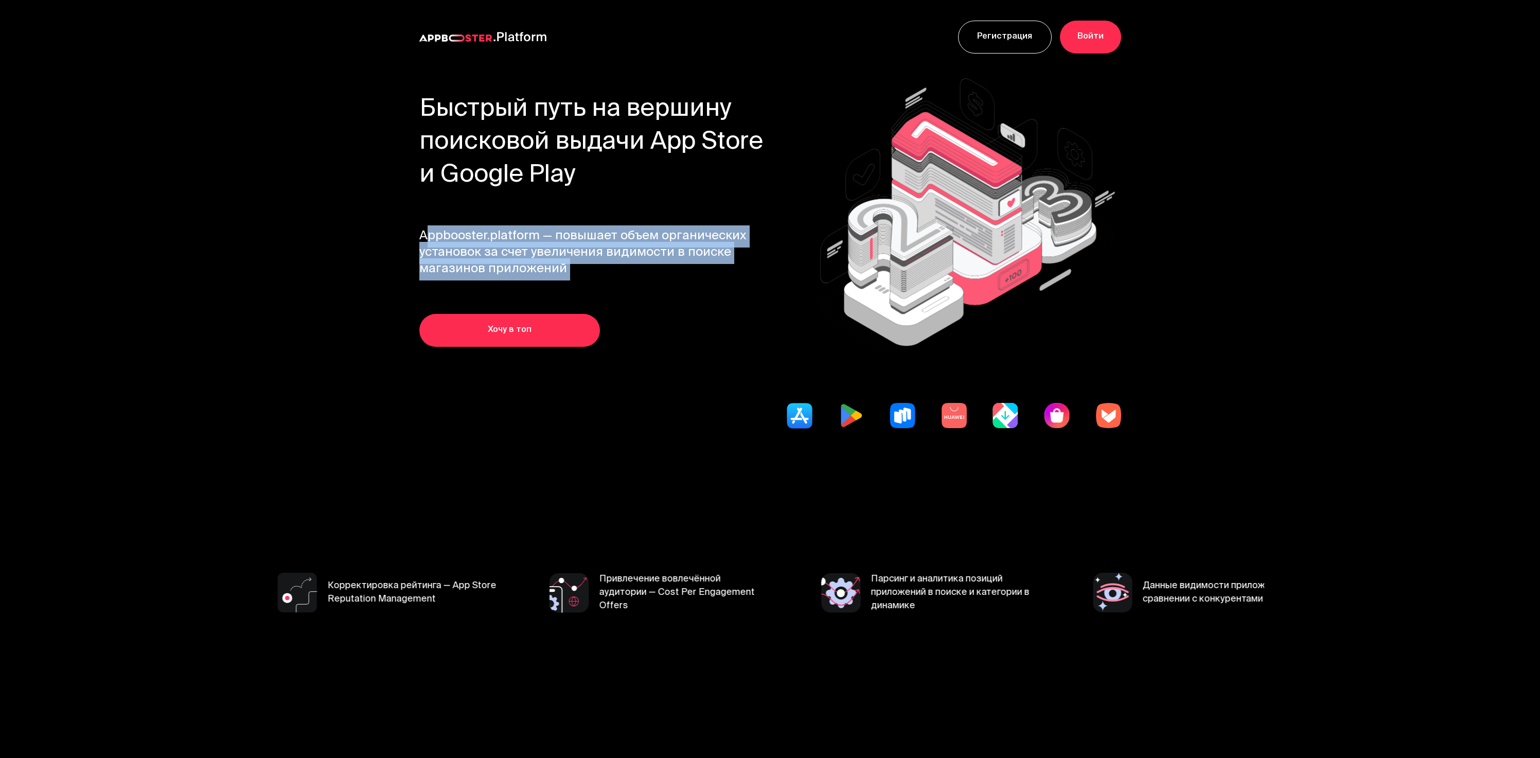
drag, startPoint x: 420, startPoint y: 231, endPoint x: 540, endPoint y: 257, distance: 123.1
click at [539, 256] on span "Appbooster.platform — повышает объем органических установок за счет увеличения …" at bounding box center [599, 252] width 361 height 49
click at [582, 277] on span "Appbooster.platform — повышает объем органических установок за счет увеличения …" at bounding box center [599, 252] width 361 height 49
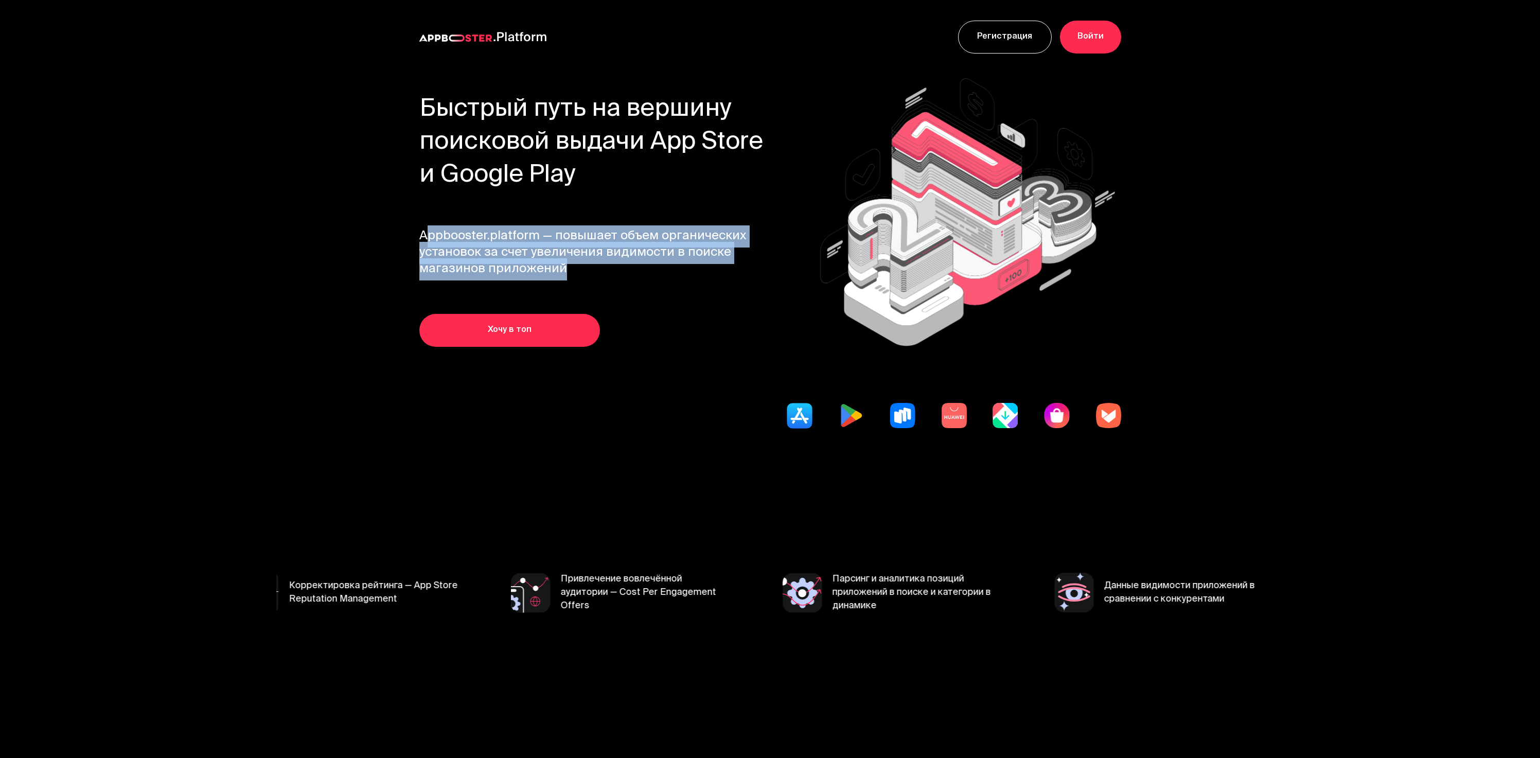
drag, startPoint x: 556, startPoint y: 267, endPoint x: 414, endPoint y: 229, distance: 146.4
click at [414, 229] on section "Быстрый путь на вершину поисковой выдачи App Store и Google Play Appbooster.pla…" at bounding box center [770, 287] width 988 height 427
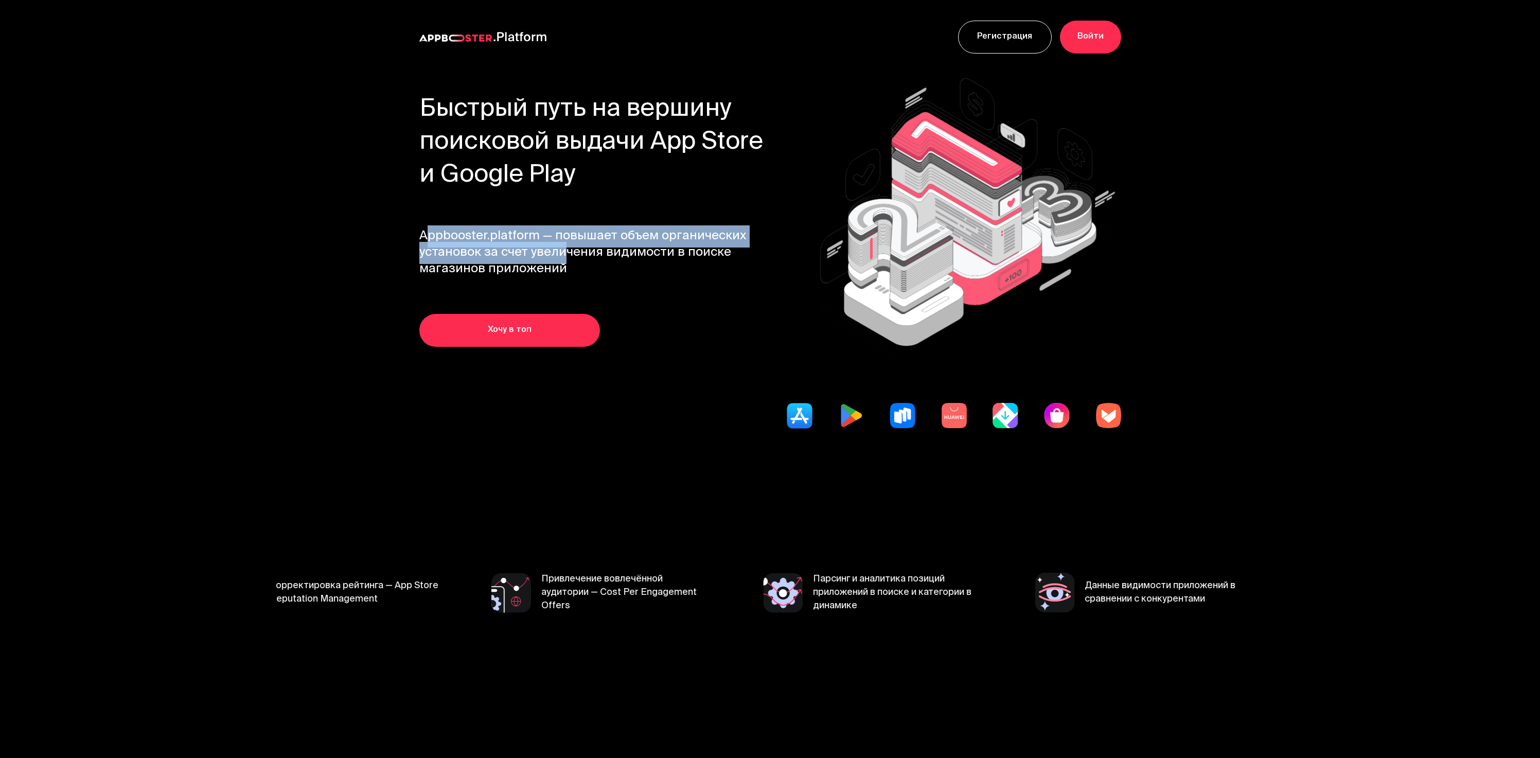
drag, startPoint x: 580, startPoint y: 265, endPoint x: 587, endPoint y: 266, distance: 6.8
click at [587, 266] on section "Быстрый путь на вершину поисковой выдачи App Store и Google Play Appbooster.pla…" at bounding box center [770, 287] width 988 height 427
click at [587, 267] on span "Appbooster.platform — повышает объем органических установок за счет увеличения …" at bounding box center [599, 252] width 361 height 49
drag, startPoint x: 525, startPoint y: 258, endPoint x: 394, endPoint y: 231, distance: 134.1
click at [394, 231] on section "Быстрый путь на вершину поисковой выдачи App Store и Google Play Appbooster.pla…" at bounding box center [770, 287] width 988 height 427
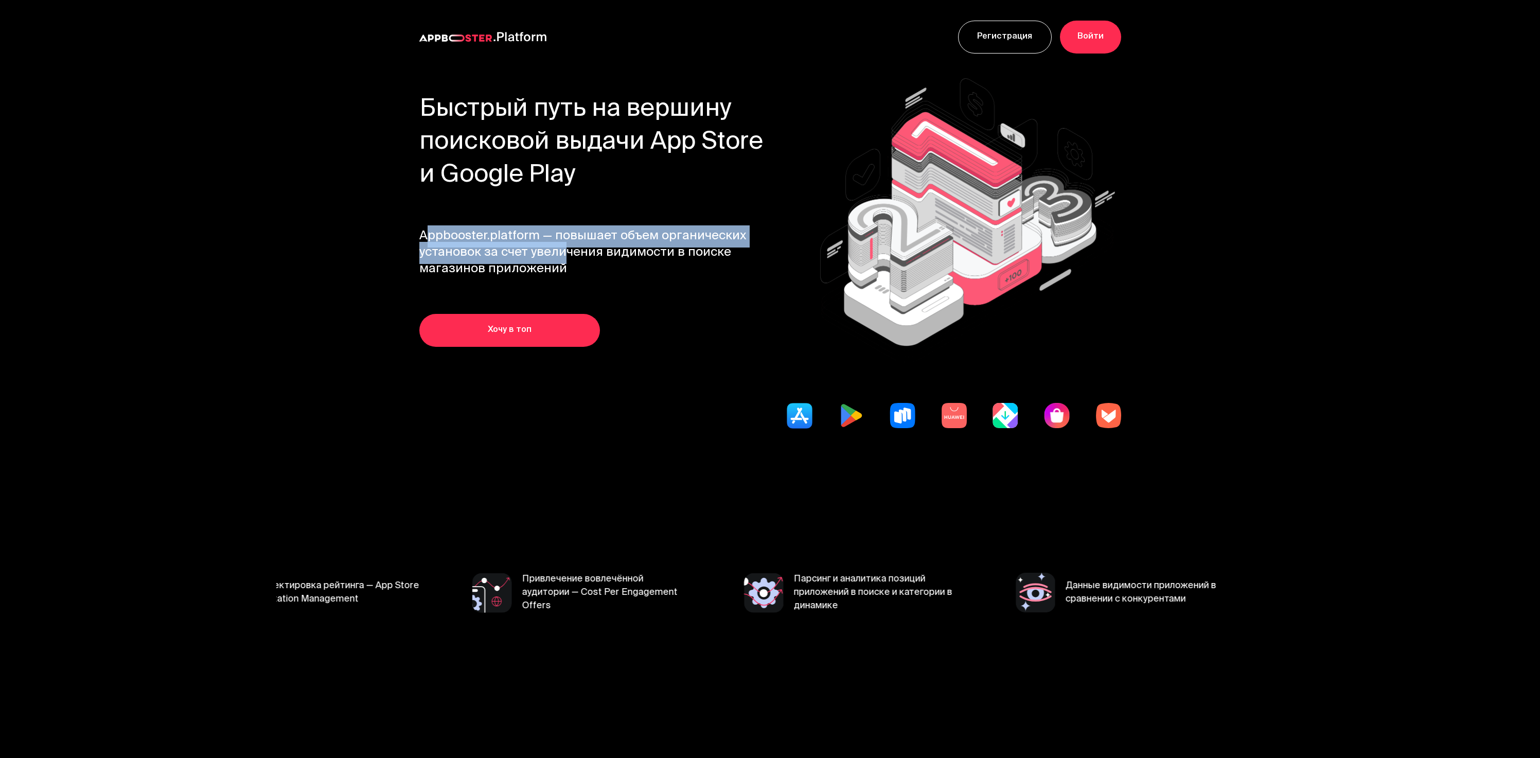
click at [394, 231] on section "Быстрый путь на вершину поисковой выдачи App Store и Google Play Appbooster.pla…" at bounding box center [770, 287] width 988 height 427
drag, startPoint x: 438, startPoint y: 235, endPoint x: 611, endPoint y: 270, distance: 176.8
click at [603, 267] on section "Быстрый путь на вершину поисковой выдачи App Store и Google Play Appbooster.pla…" at bounding box center [770, 287] width 988 height 427
click at [612, 270] on span "Appbooster.platform — повышает объем органических установок за счет увеличения …" at bounding box center [599, 252] width 361 height 49
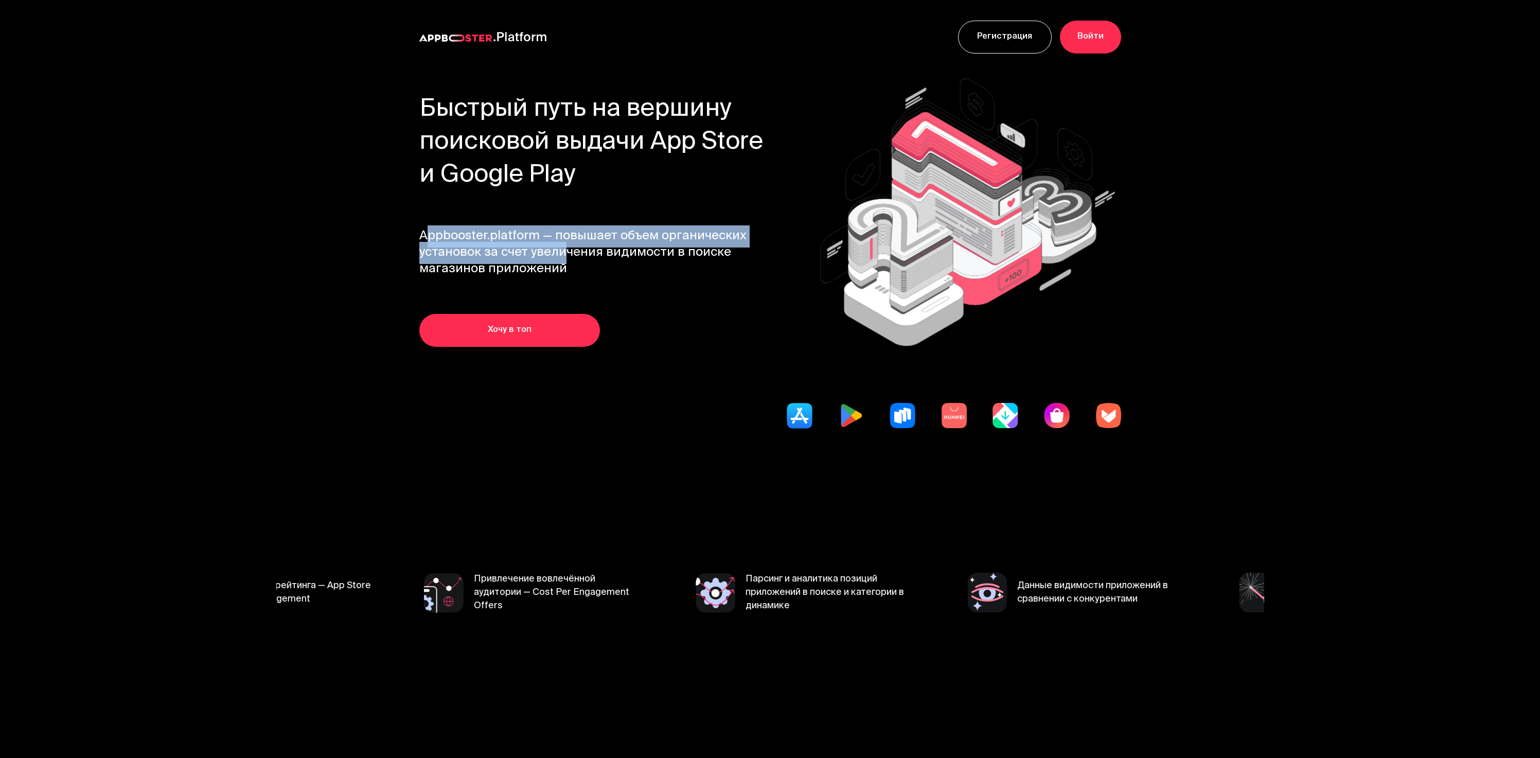
drag, startPoint x: 602, startPoint y: 277, endPoint x: 380, endPoint y: 219, distance: 229.3
click at [403, 227] on section "Быстрый путь на вершину поисковой выдачи App Store и Google Play Appbooster.pla…" at bounding box center [770, 287] width 988 height 427
click at [365, 213] on section "Быстрый путь на вершину поисковой выдачи App Store и Google Play Appbooster.pla…" at bounding box center [770, 287] width 988 height 427
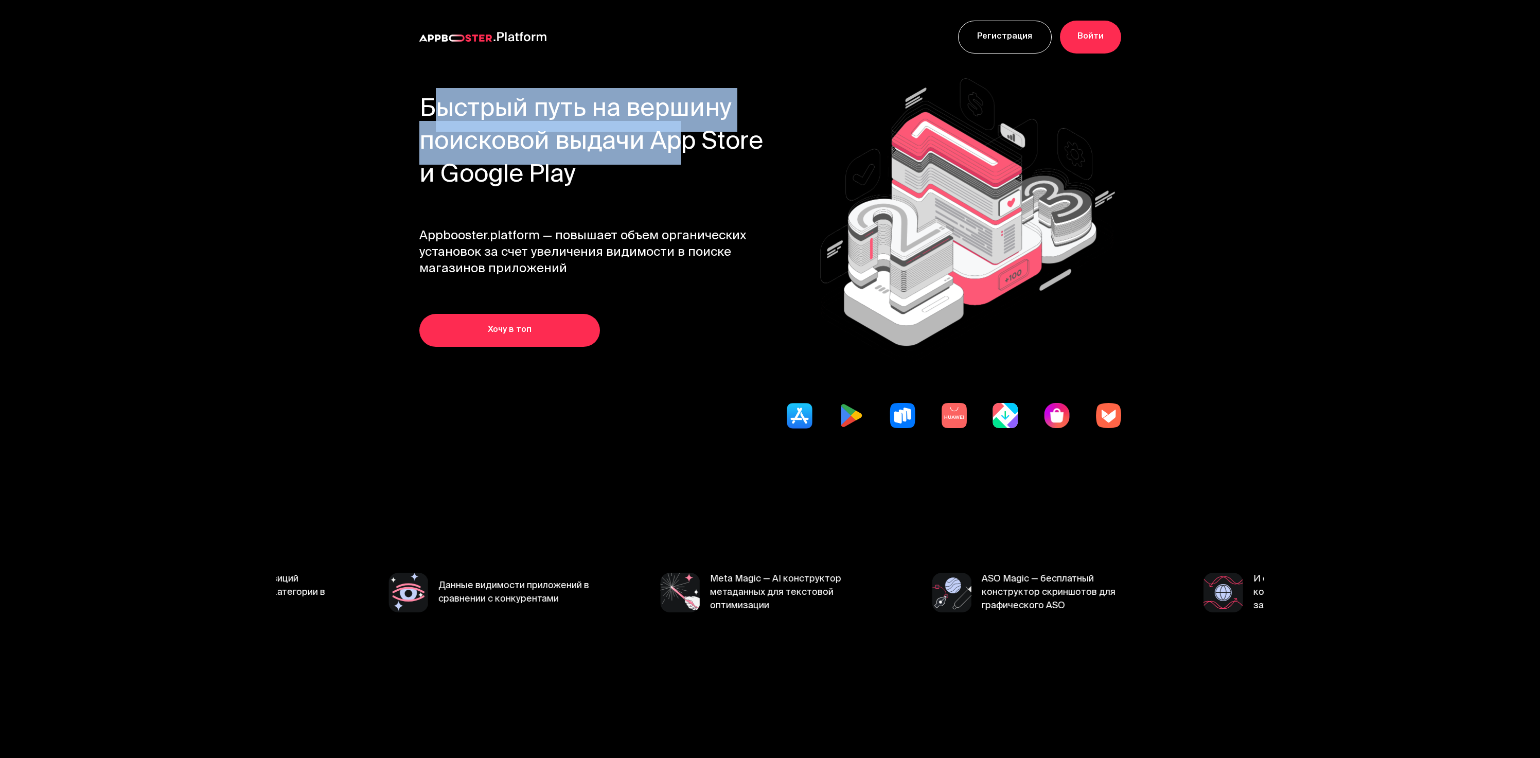
drag, startPoint x: 323, startPoint y: 77, endPoint x: 714, endPoint y: 187, distance: 406.8
click at [736, 188] on section "Быстрый путь на вершину поисковой выдачи App Store и Google Play Appbooster.pla…" at bounding box center [770, 287] width 988 height 427
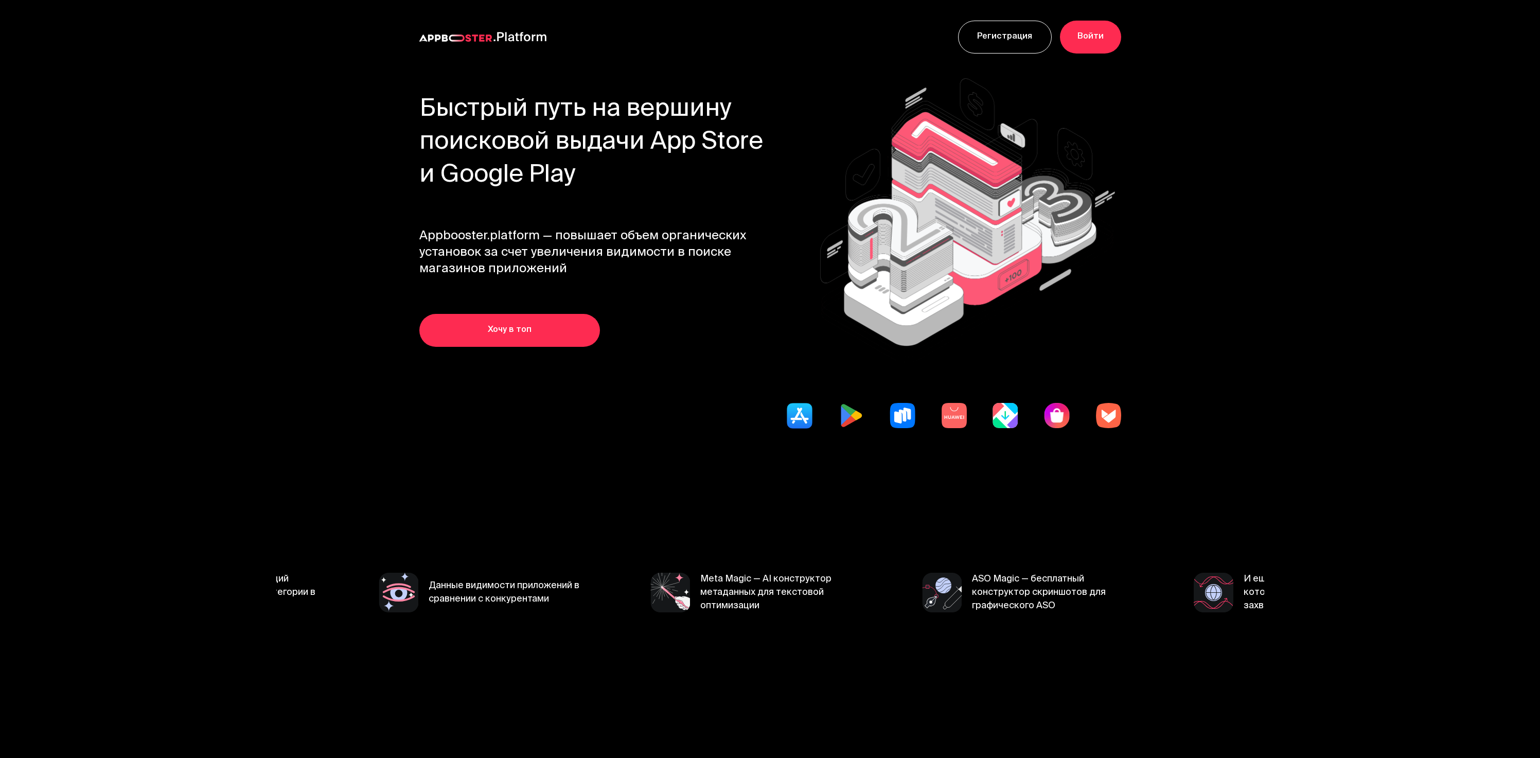
click at [633, 168] on h1 "Быстрый путь на вершину поисковой выдачи App Store и Google Play" at bounding box center [599, 143] width 361 height 99
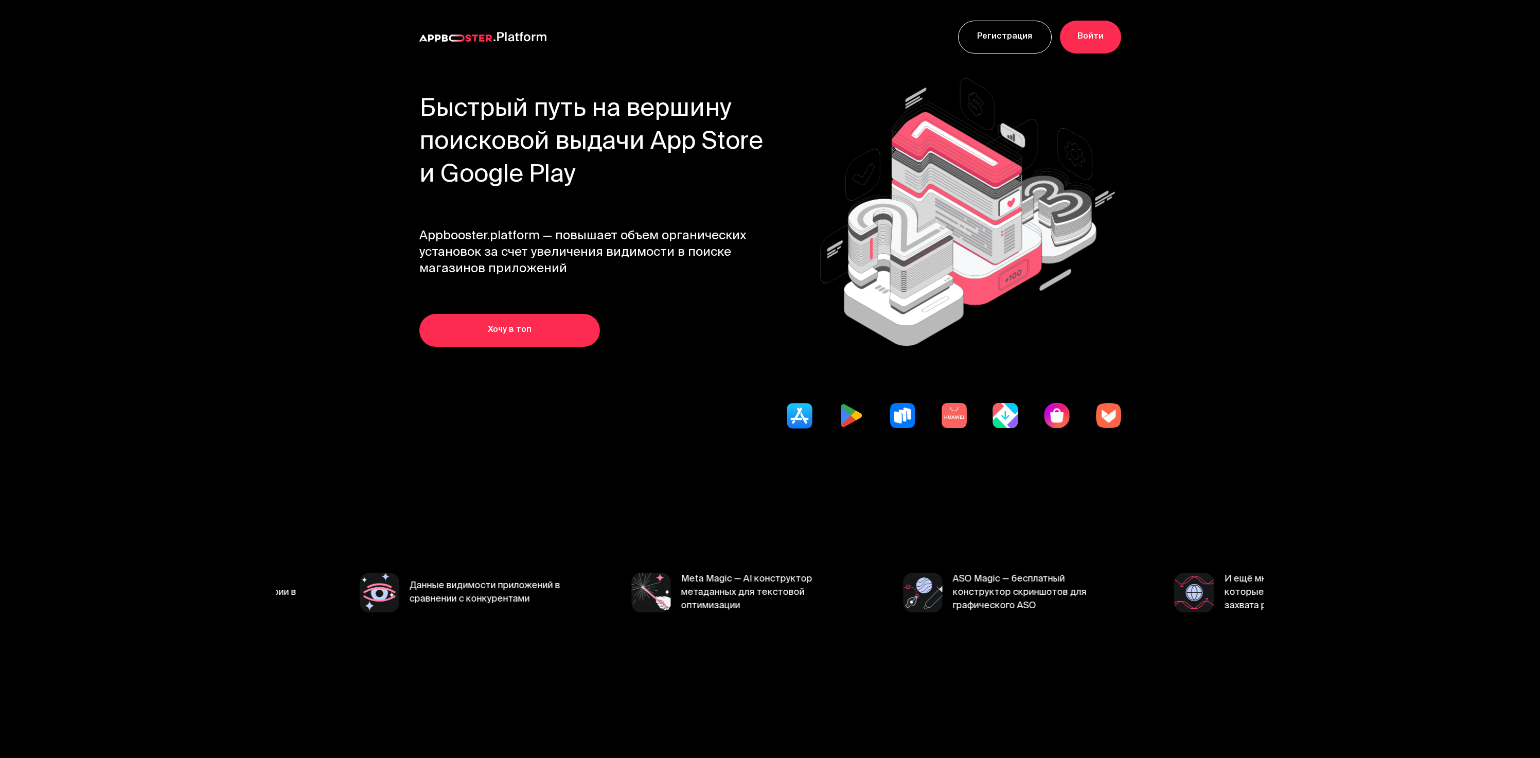
drag, startPoint x: 581, startPoint y: 163, endPoint x: 404, endPoint y: 105, distance: 186.1
click at [409, 108] on section "Быстрый путь на вершину поисковой выдачи App Store и Google Play Appbooster.pla…" at bounding box center [770, 287] width 988 height 427
click at [400, 102] on section "Быстрый путь на вершину поисковой выдачи App Store и Google Play Appbooster.pla…" at bounding box center [770, 287] width 988 height 427
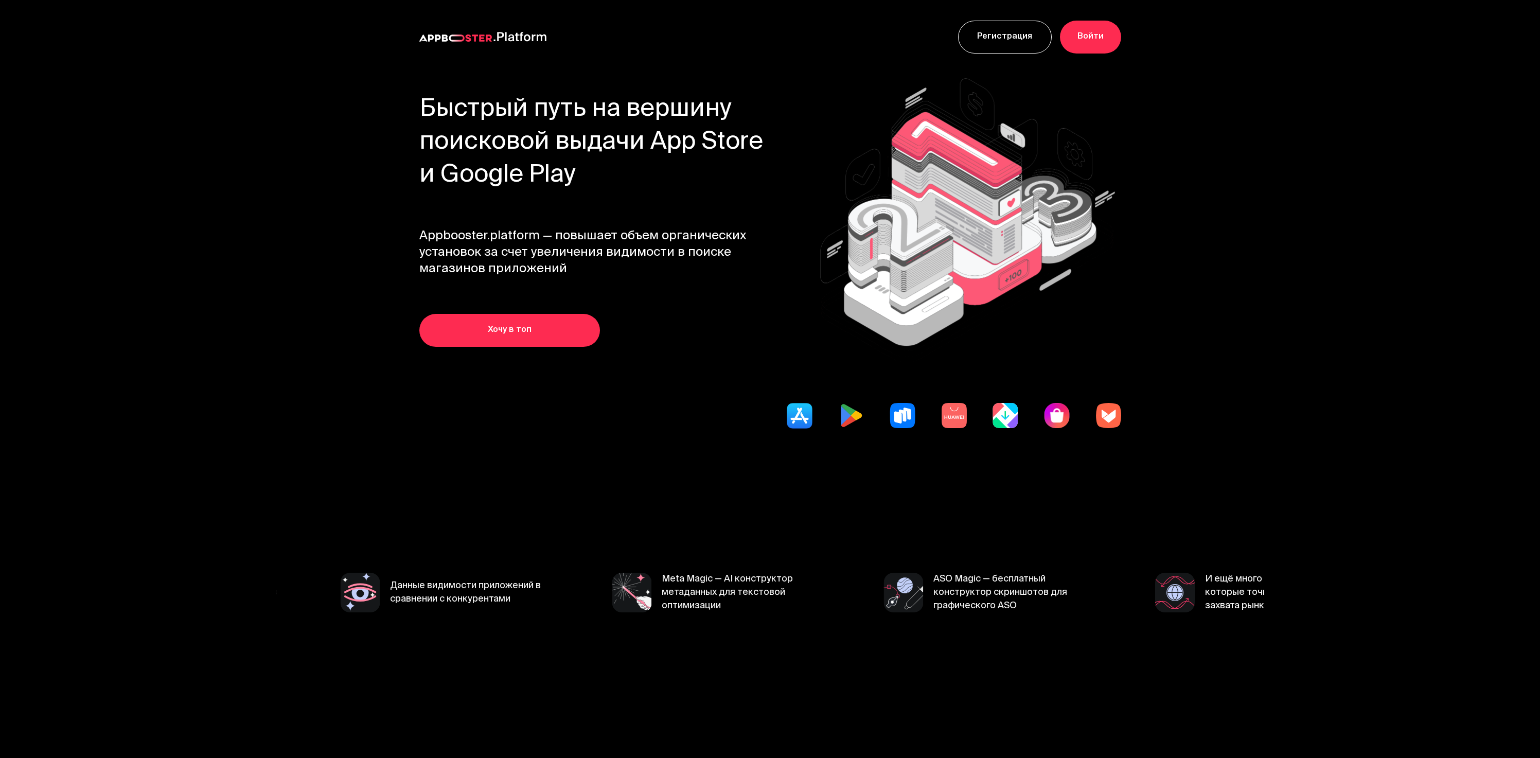
drag, startPoint x: 528, startPoint y: 147, endPoint x: 634, endPoint y: 190, distance: 114.5
click at [615, 183] on section "Быстрый путь на вершину поисковой выдачи App Store и Google Play Appbooster.pla…" at bounding box center [770, 287] width 988 height 427
click at [634, 190] on h1 "Быстрый путь на вершину поисковой выдачи App Store и Google Play" at bounding box center [599, 143] width 361 height 99
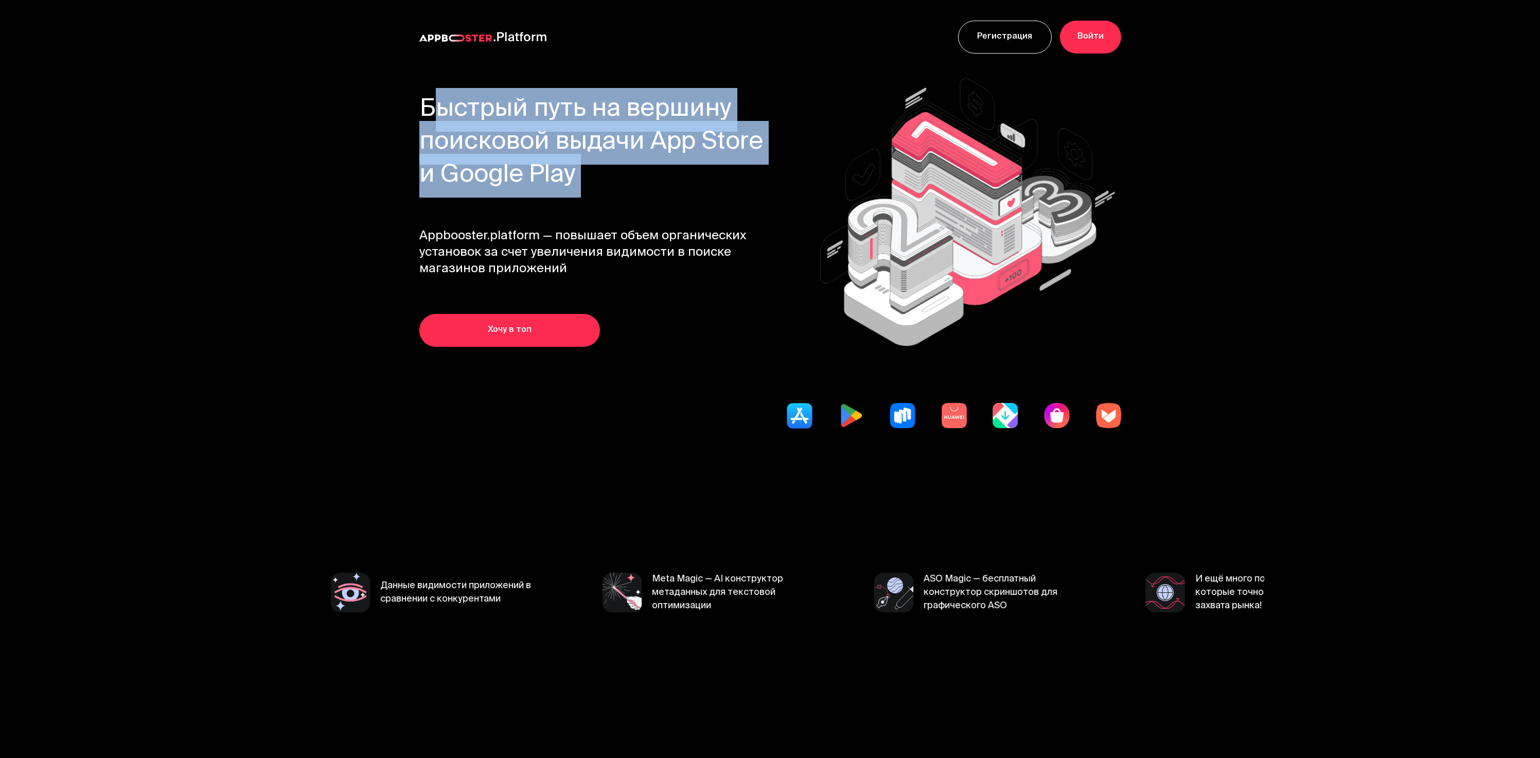
drag, startPoint x: 460, startPoint y: 126, endPoint x: 403, endPoint y: 104, distance: 61.1
click at [403, 104] on section "Быстрый путь на вершину поисковой выдачи App Store и Google Play Appbooster.pla…" at bounding box center [770, 287] width 988 height 427
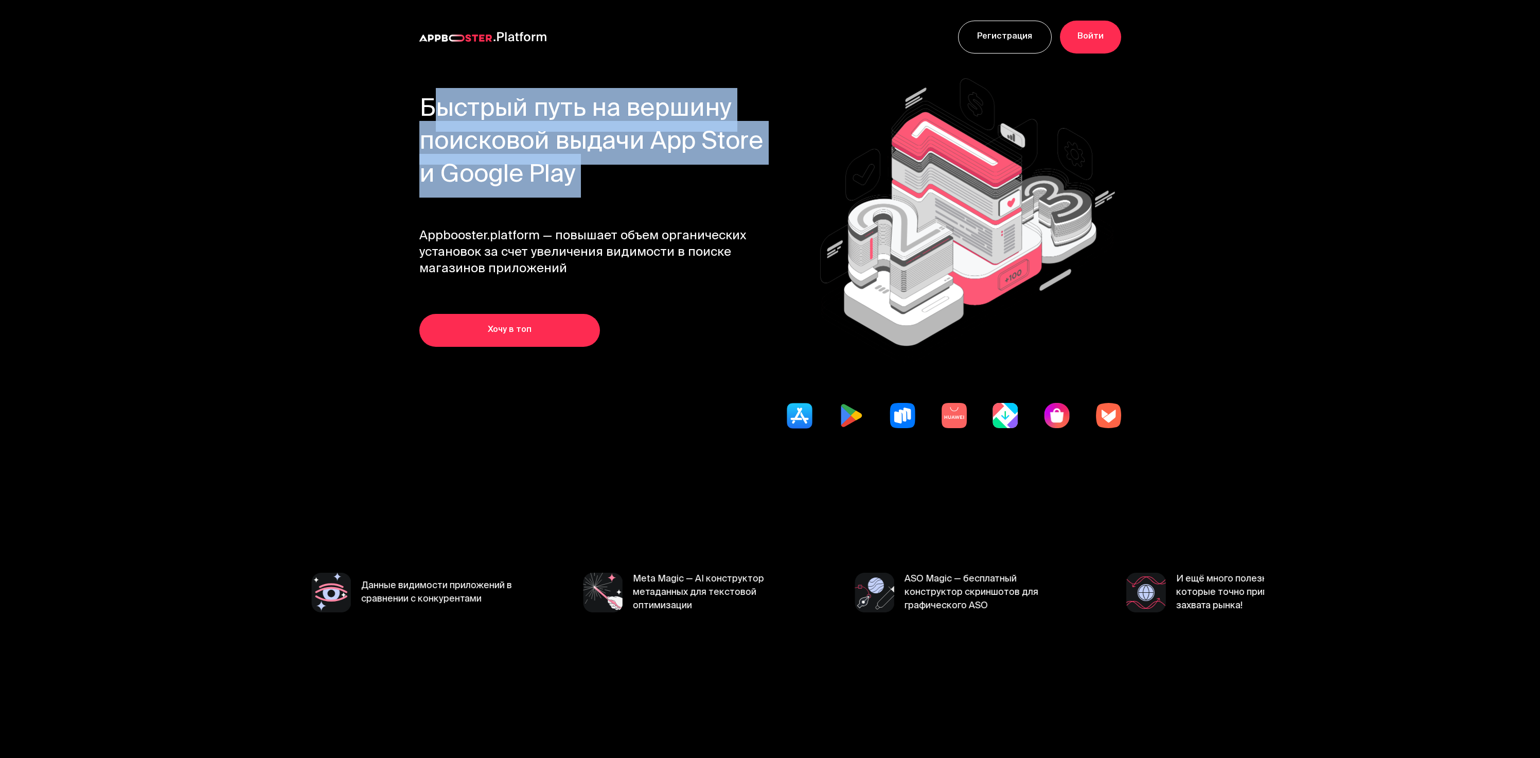
click at [403, 104] on section "Быстрый путь на вершину поисковой выдачи App Store и Google Play Appbooster.pla…" at bounding box center [770, 287] width 988 height 427
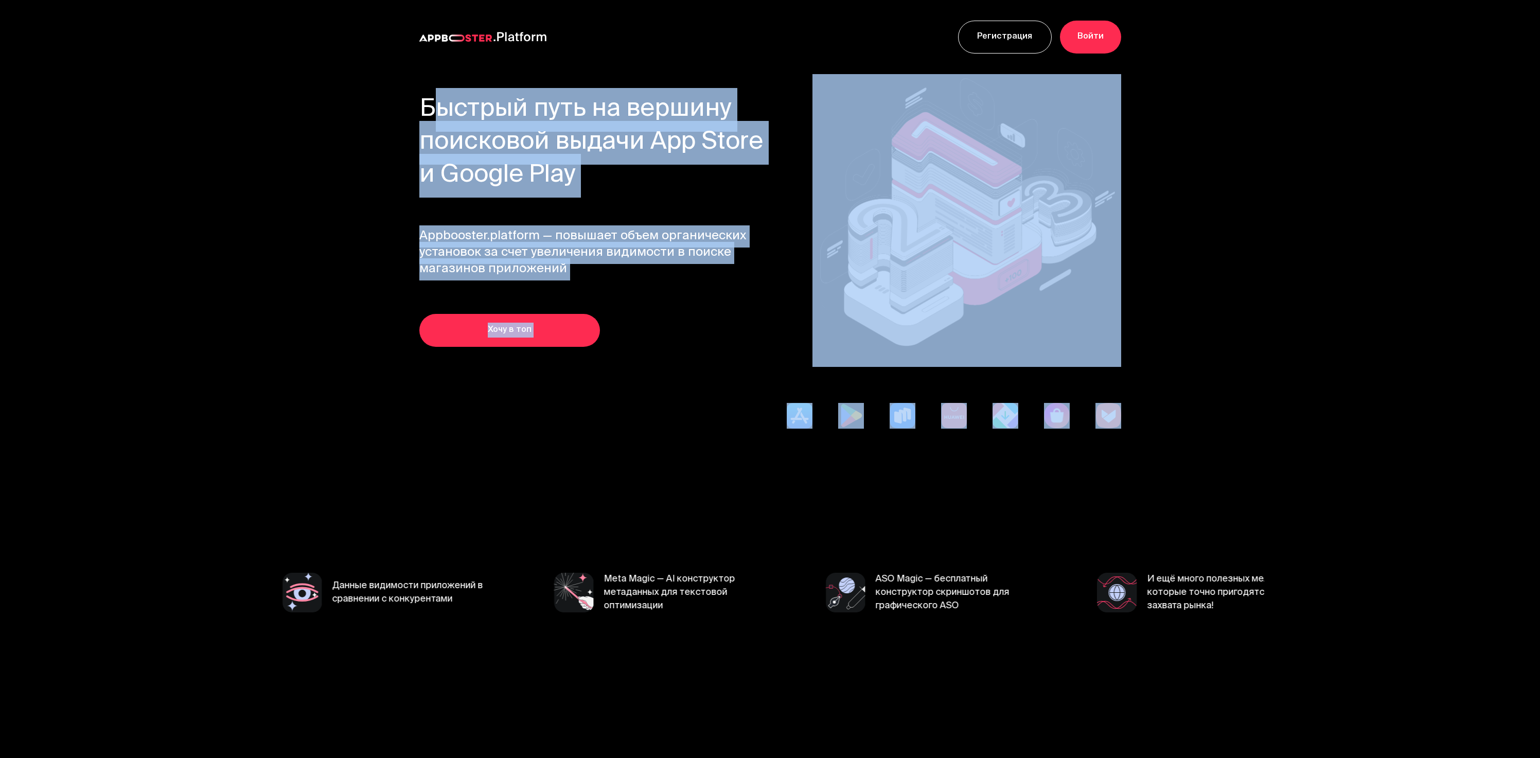
drag, startPoint x: 434, startPoint y: 117, endPoint x: 1216, endPoint y: 440, distance: 846.4
click at [1216, 440] on section "Быстрый путь на вершину поисковой выдачи App Store и Google Play Appbooster.pla…" at bounding box center [770, 287] width 988 height 427
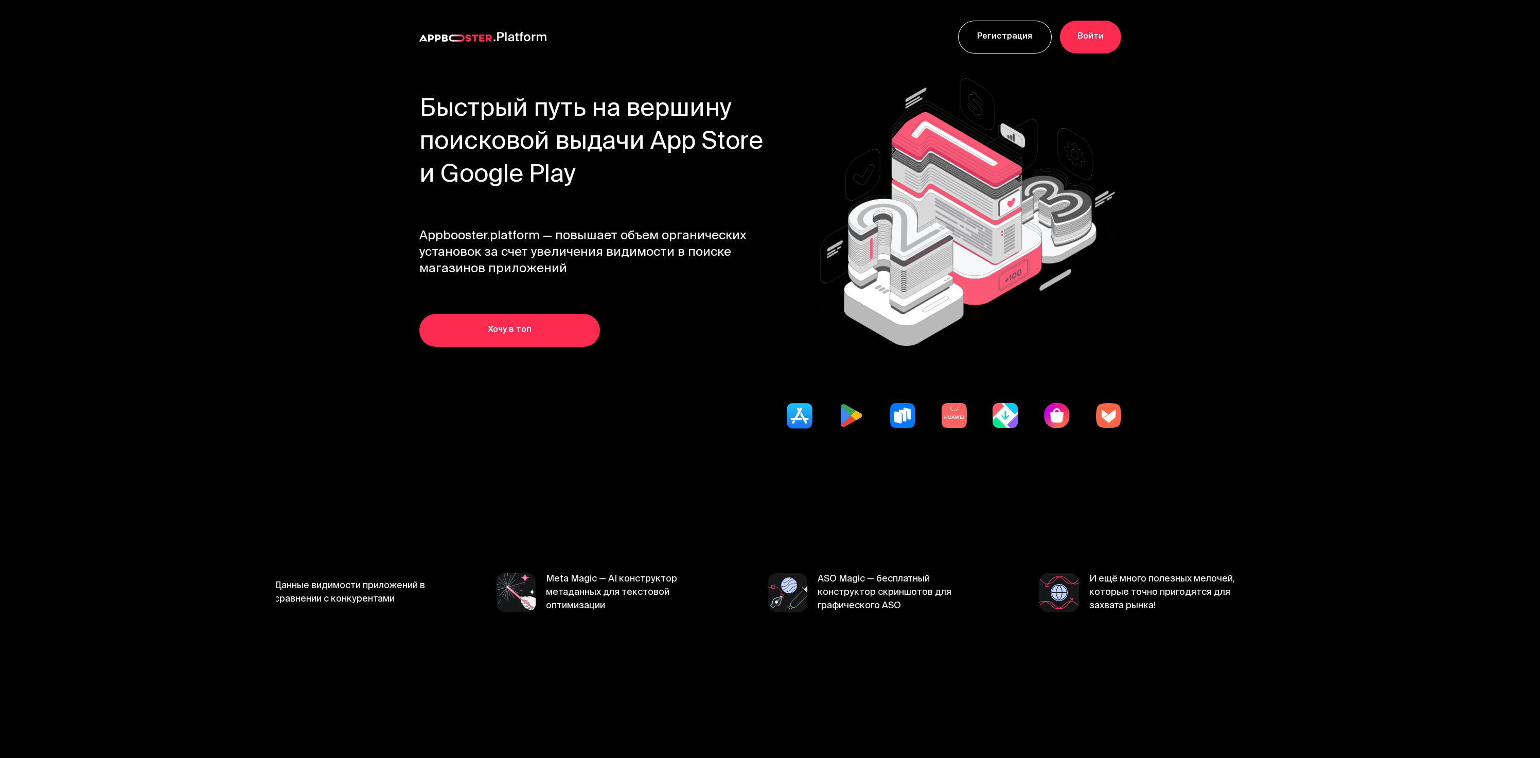
drag, startPoint x: 1264, startPoint y: 514, endPoint x: 1253, endPoint y: 607, distance: 94.3
drag, startPoint x: 1253, startPoint y: 607, endPoint x: 1229, endPoint y: 600, distance: 25.1
click at [1253, 607] on div "Продвижение в поисковой выдаче магазинов приложений Корректировка рейтинга — Ap…" at bounding box center [1296, 593] width 4337 height 40
drag, startPoint x: 1229, startPoint y: 600, endPoint x: 271, endPoint y: 210, distance: 1035.1
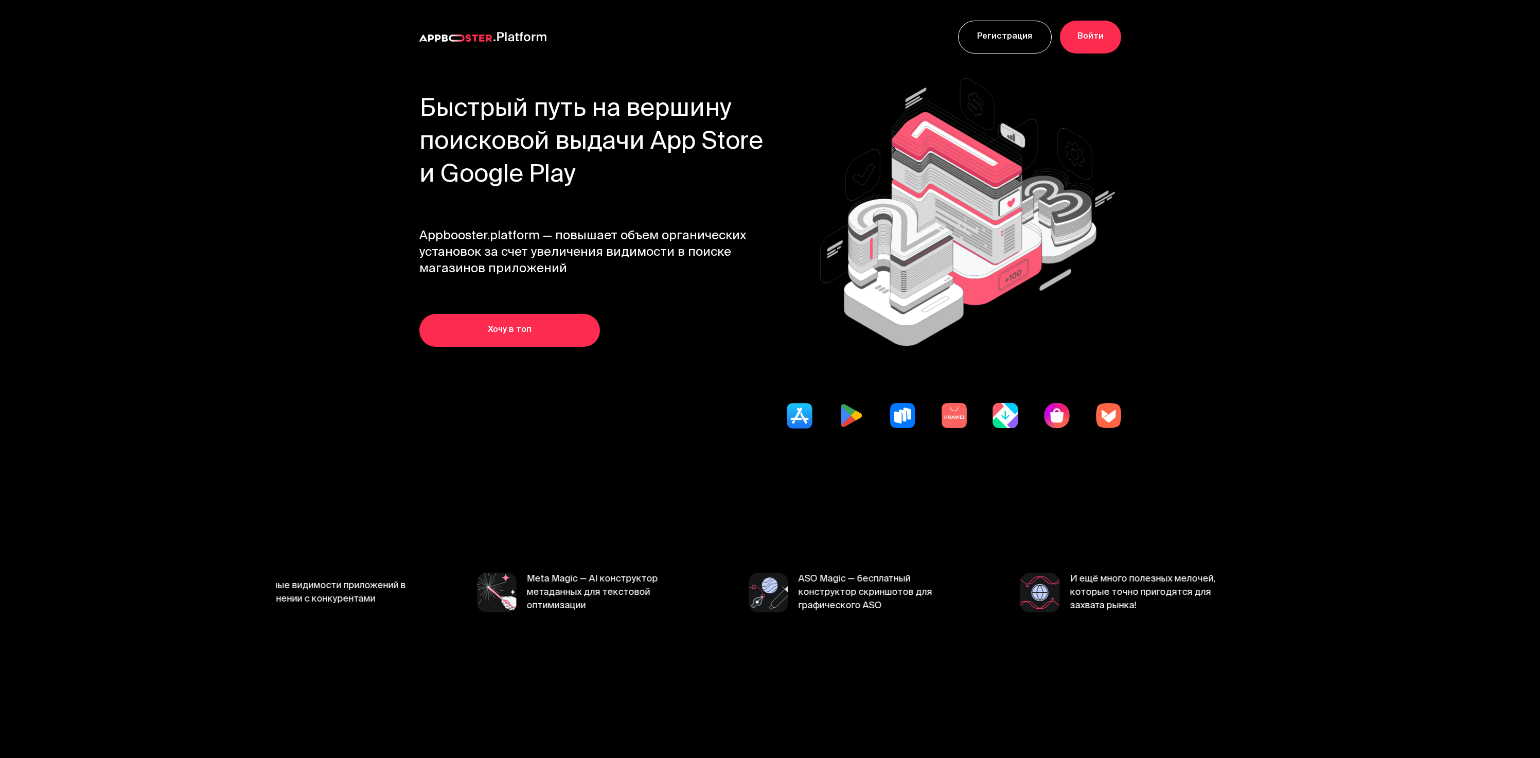
click at [318, 136] on section "Быстрый путь на вершину поисковой выдачи App Store и Google Play Appbooster.pla…" at bounding box center [770, 287] width 988 height 427
